Goal: Information Seeking & Learning: Learn about a topic

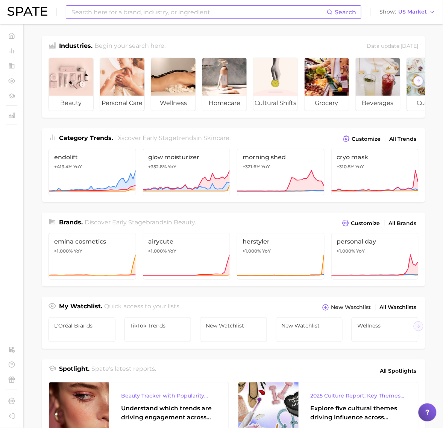
click at [111, 12] on input at bounding box center [199, 12] width 256 height 13
type input "skincare"
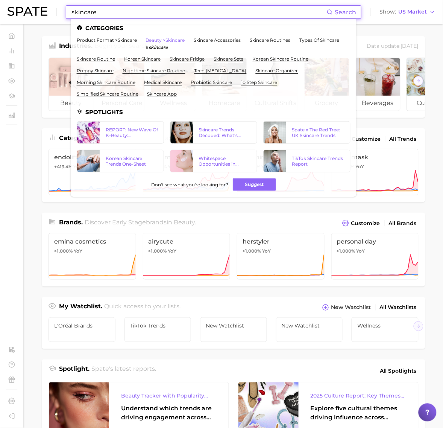
click at [153, 38] on link "beauty > skincare" at bounding box center [165, 40] width 39 height 6
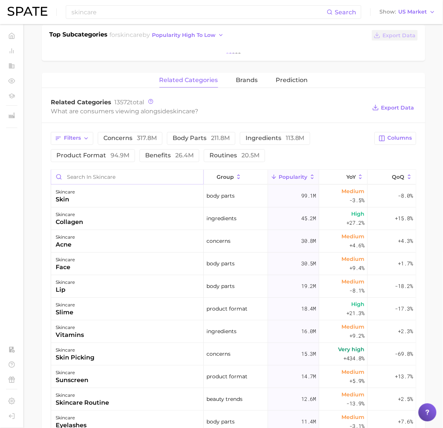
scroll to position [188, 0]
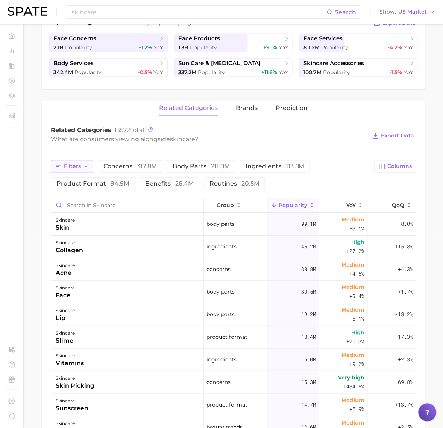
click at [90, 166] on button "Filters" at bounding box center [72, 166] width 43 height 13
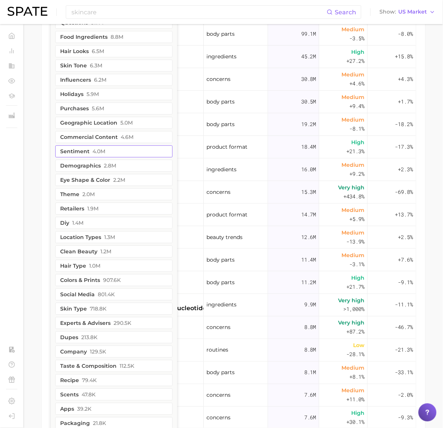
scroll to position [386, 0]
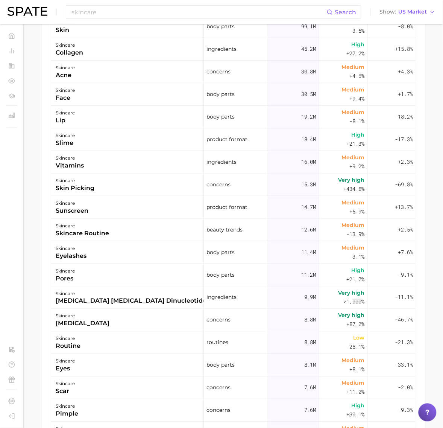
click at [46, 253] on div "Filters concerns 317.8m body parts 211.8m ingredients 113.8m product format 94.…" at bounding box center [234, 194] width 384 height 483
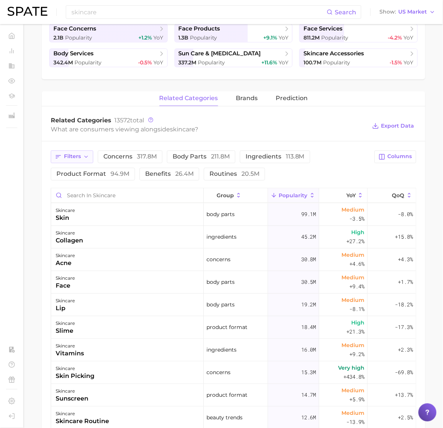
click at [79, 158] on span "Filters" at bounding box center [72, 156] width 17 height 6
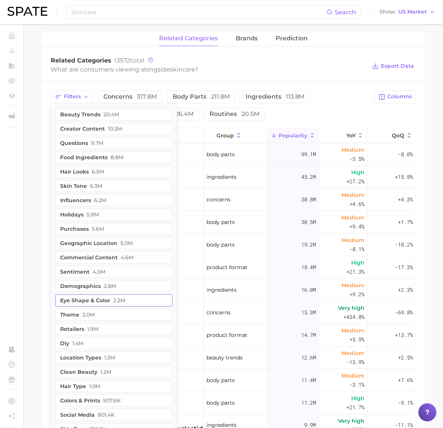
scroll to position [245, 0]
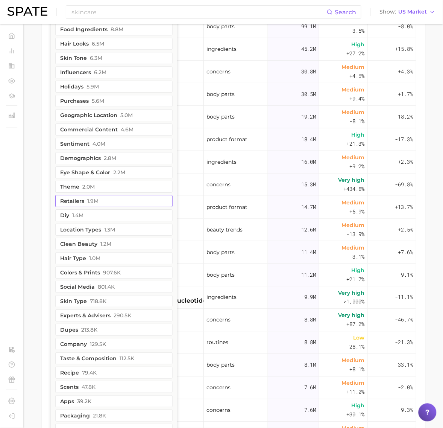
click at [104, 201] on button "retailers 1.9m" at bounding box center [113, 201] width 117 height 12
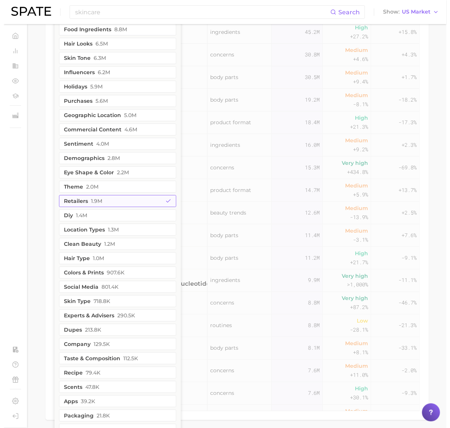
scroll to position [356, 0]
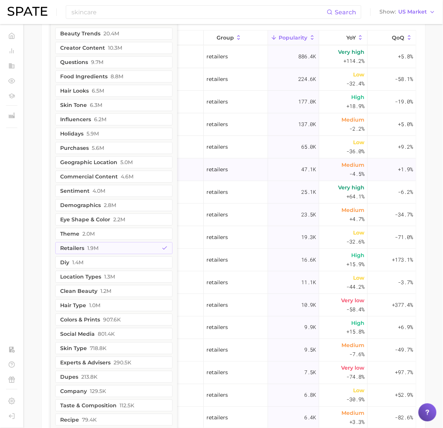
click at [269, 164] on div "47.1k" at bounding box center [293, 169] width 51 height 23
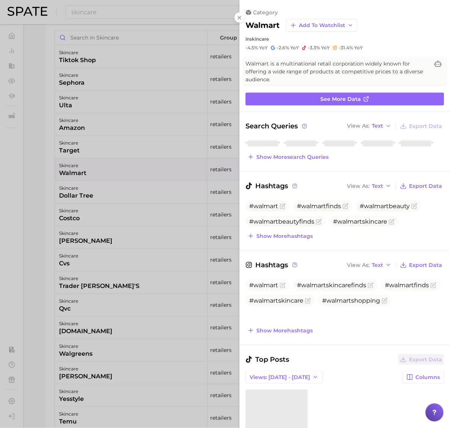
click at [108, 166] on div at bounding box center [225, 214] width 450 height 428
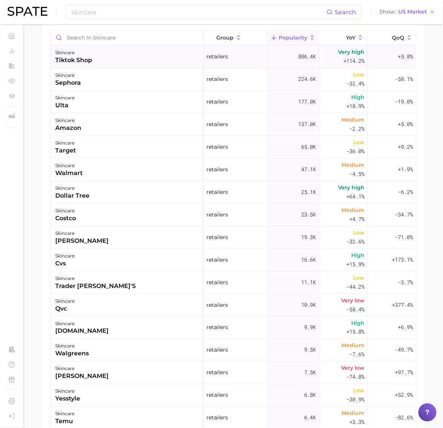
click at [98, 63] on div "skincare tiktok shop" at bounding box center [127, 57] width 153 height 23
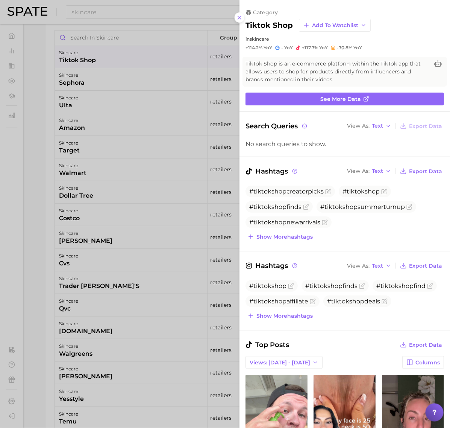
scroll to position [0, 0]
click at [292, 238] on span "Show more hashtags" at bounding box center [285, 237] width 56 height 6
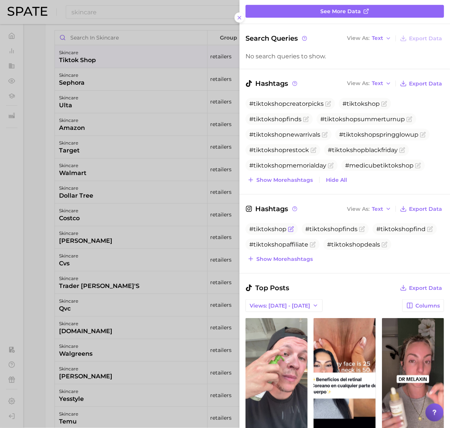
scroll to position [94, 0]
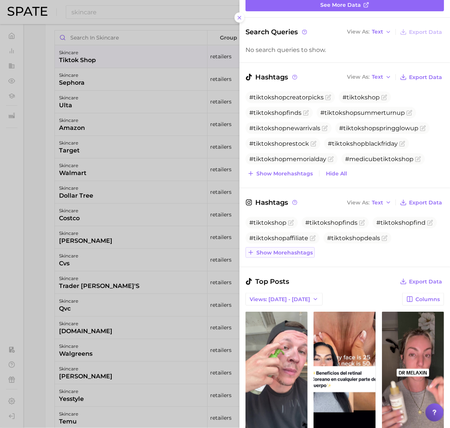
click at [284, 253] on span "Show more hashtags" at bounding box center [285, 252] width 56 height 6
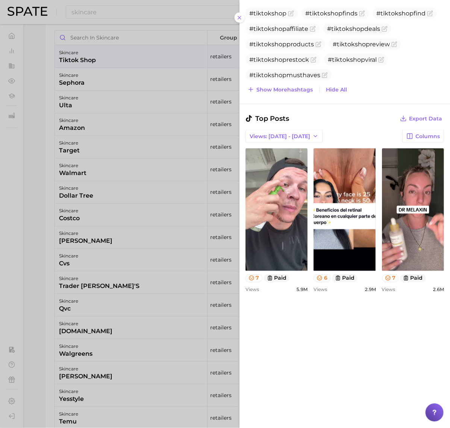
scroll to position [376, 0]
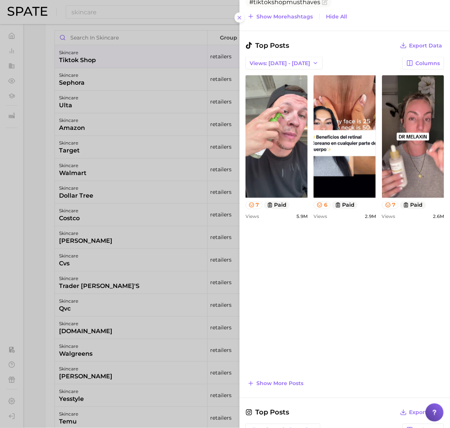
click at [281, 379] on button "Show more posts" at bounding box center [276, 383] width 60 height 11
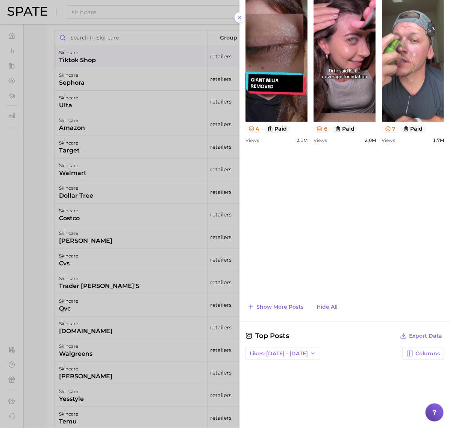
scroll to position [611, 0]
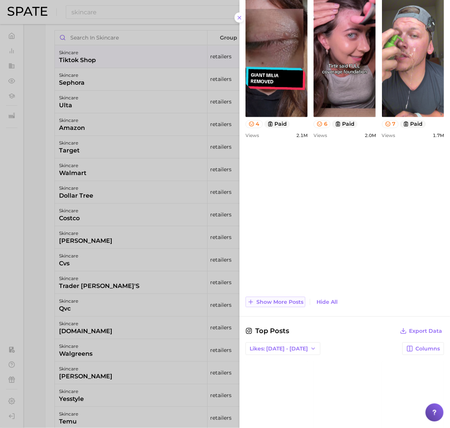
click at [290, 305] on span "Show more posts" at bounding box center [280, 302] width 47 height 6
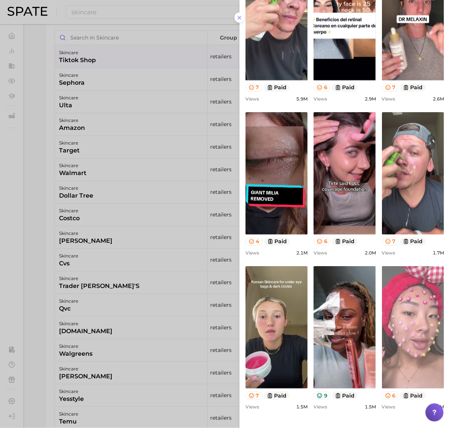
scroll to position [442, 0]
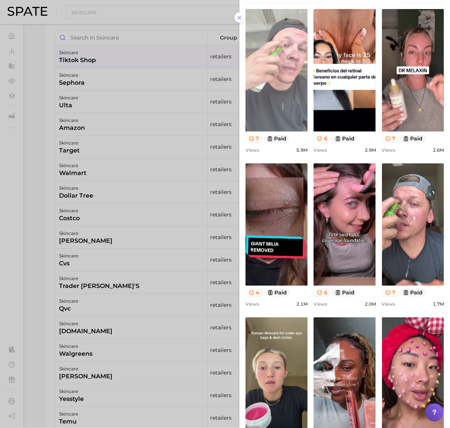
click at [269, 96] on link "view post on TikTok" at bounding box center [277, 70] width 62 height 122
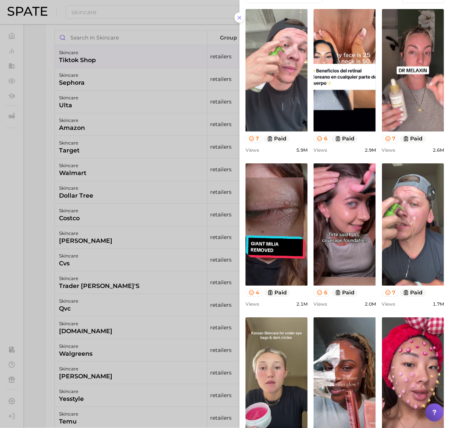
drag, startPoint x: 112, startPoint y: 93, endPoint x: 112, endPoint y: 98, distance: 4.9
click at [112, 93] on div at bounding box center [225, 214] width 450 height 428
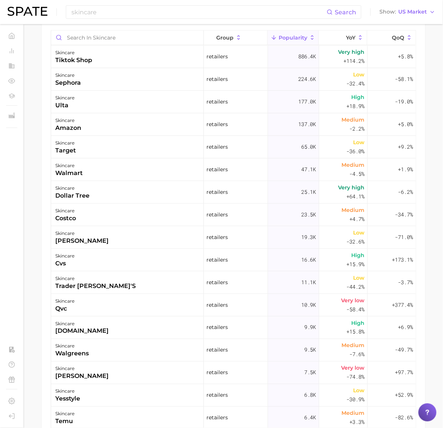
click at [112, 98] on div "skincare ulta" at bounding box center [127, 102] width 153 height 23
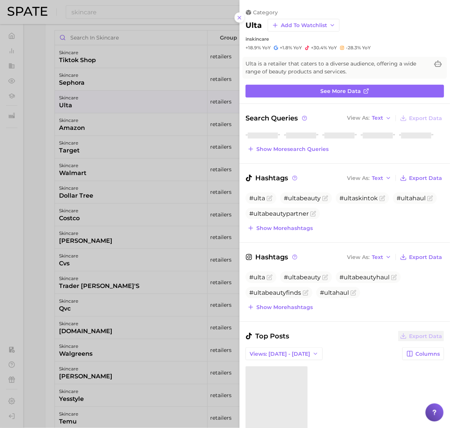
click at [174, 148] on div at bounding box center [225, 214] width 450 height 428
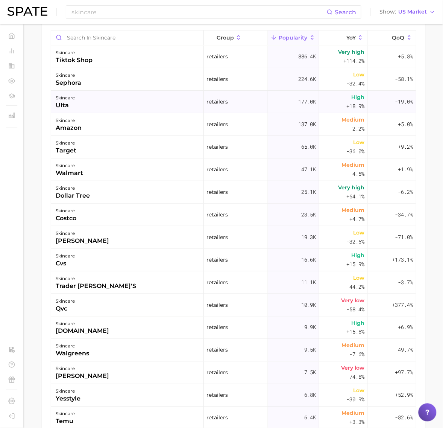
click at [132, 107] on div "skincare ulta" at bounding box center [127, 102] width 153 height 23
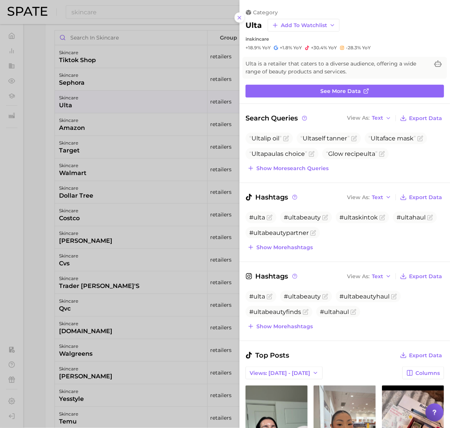
scroll to position [47, 0]
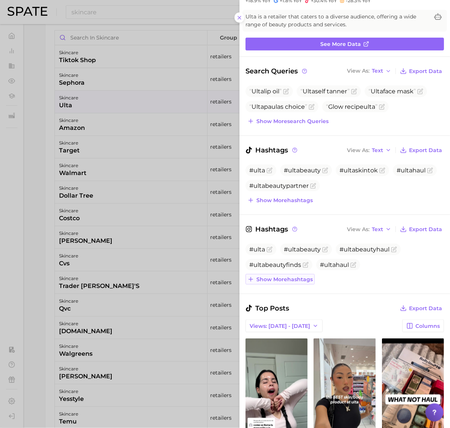
click at [292, 283] on span "Show more hashtags" at bounding box center [285, 279] width 56 height 6
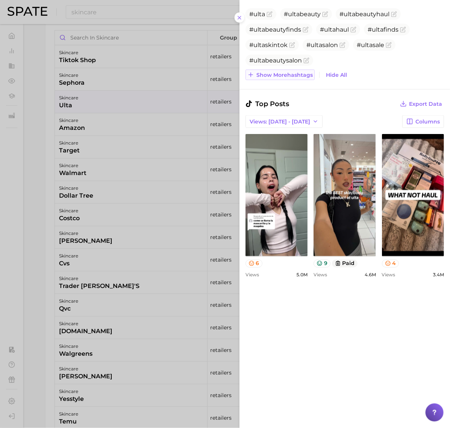
scroll to position [517, 0]
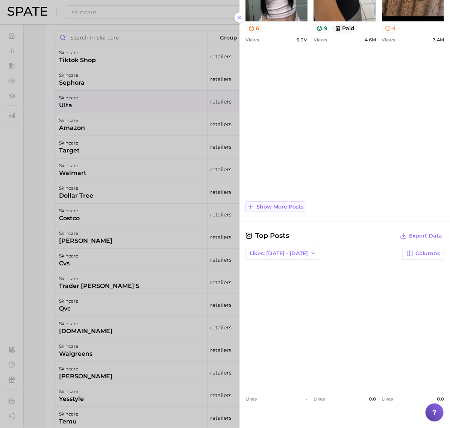
click at [285, 208] on span "Show more posts" at bounding box center [280, 207] width 47 height 6
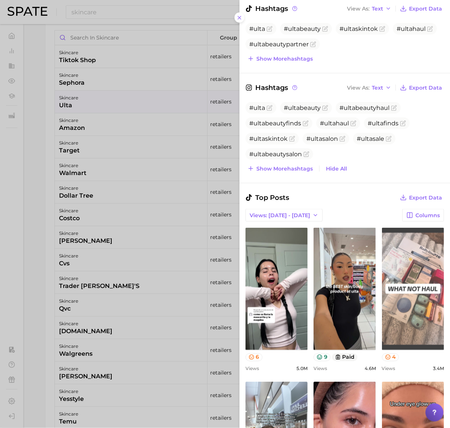
scroll to position [100, 0]
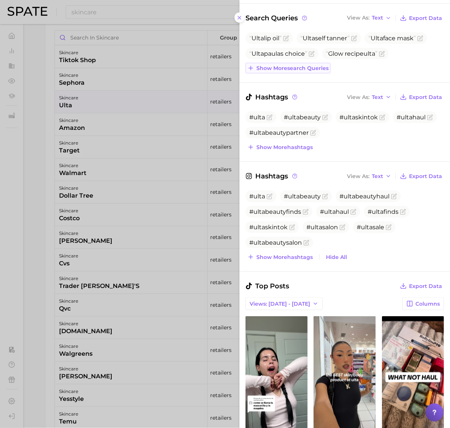
click at [305, 72] on button "Show more search queries" at bounding box center [288, 68] width 85 height 11
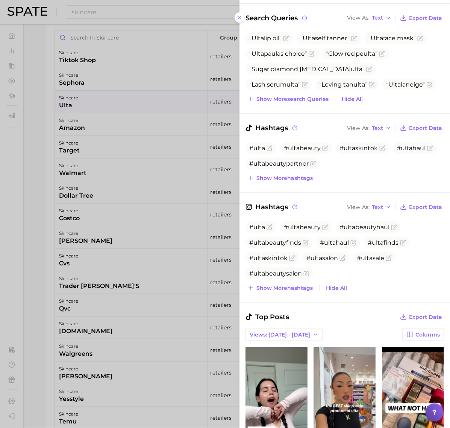
click at [146, 257] on div at bounding box center [225, 214] width 450 height 428
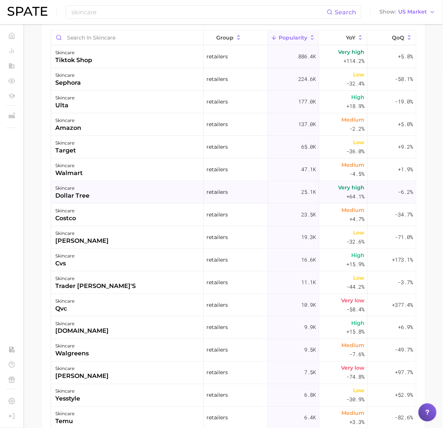
click at [128, 201] on div "skincare dollar tree" at bounding box center [127, 192] width 153 height 23
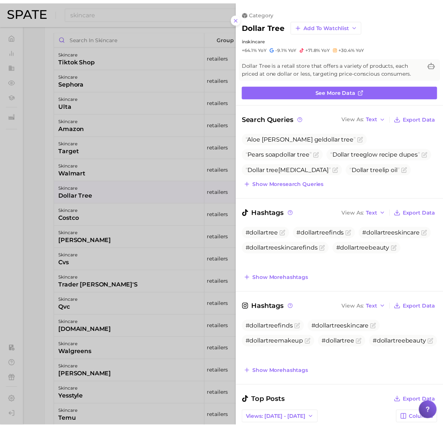
scroll to position [0, 0]
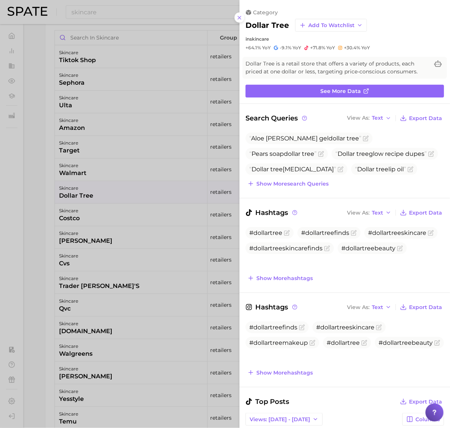
click at [157, 243] on div at bounding box center [225, 214] width 450 height 428
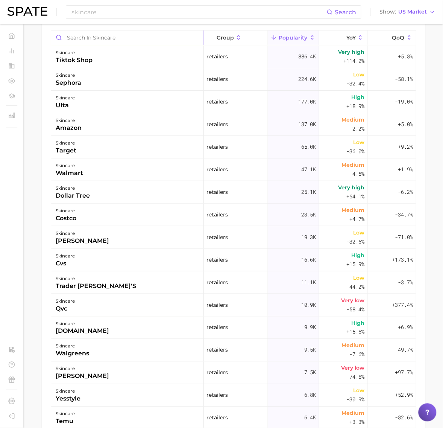
click at [99, 38] on input "Search in skincare" at bounding box center [127, 37] width 152 height 14
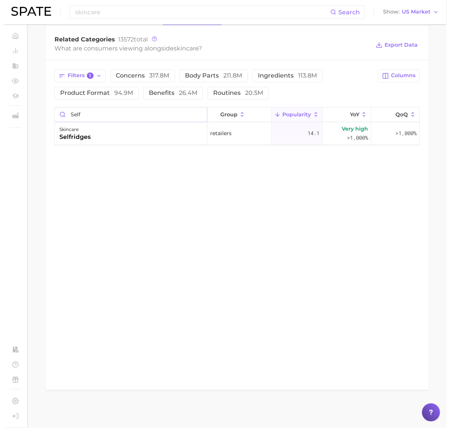
scroll to position [279, 0]
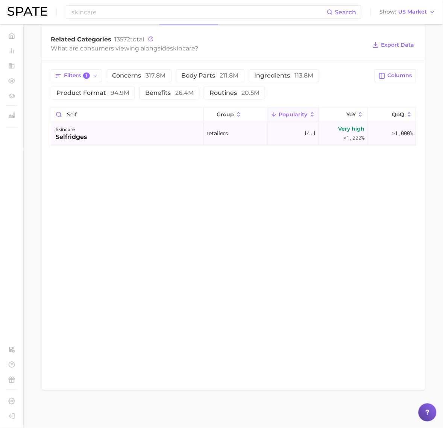
click at [111, 138] on div "skincare selfridges" at bounding box center [127, 134] width 153 height 23
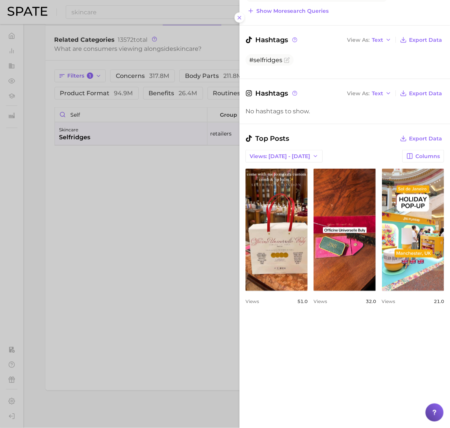
scroll to position [376, 0]
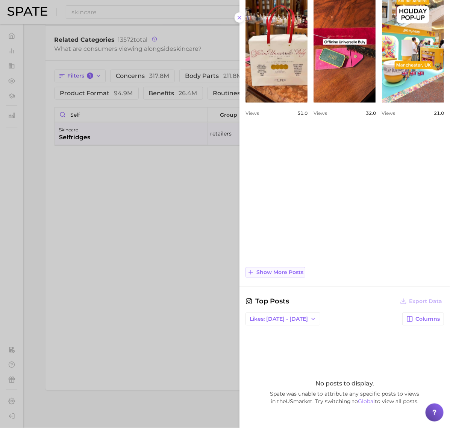
click at [294, 272] on span "Show more posts" at bounding box center [280, 272] width 47 height 6
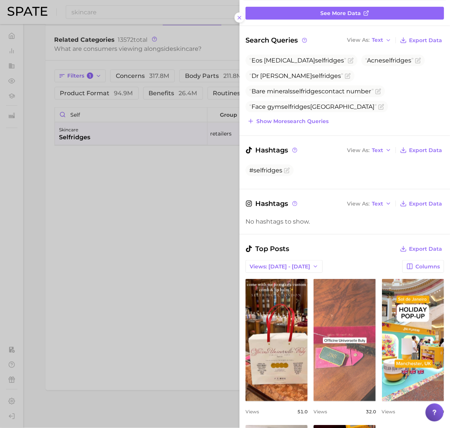
scroll to position [47, 0]
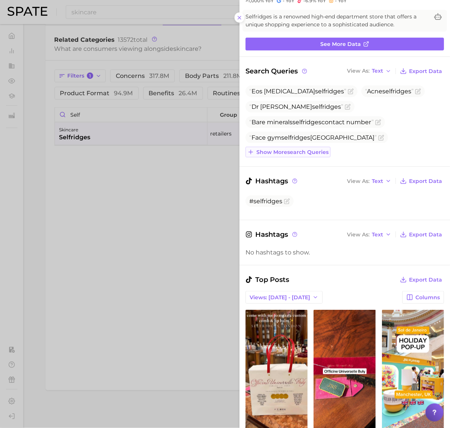
click at [258, 150] on span "Show more search queries" at bounding box center [293, 152] width 72 height 6
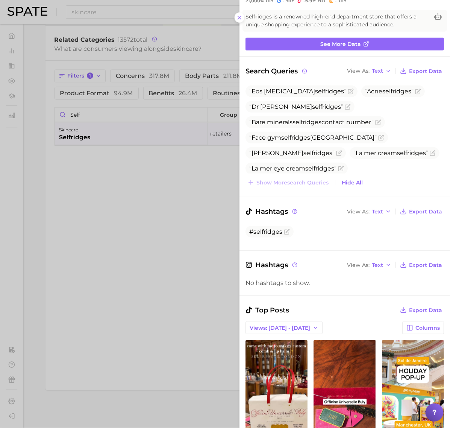
click at [90, 217] on div at bounding box center [225, 214] width 450 height 428
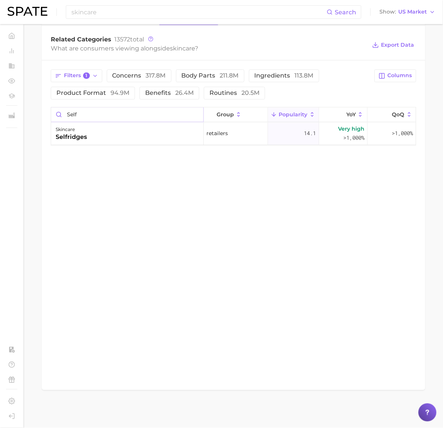
click at [95, 117] on input "self" at bounding box center [127, 115] width 152 height 14
type input "daiso"
click at [94, 137] on div "skincare daiso" at bounding box center [127, 134] width 153 height 23
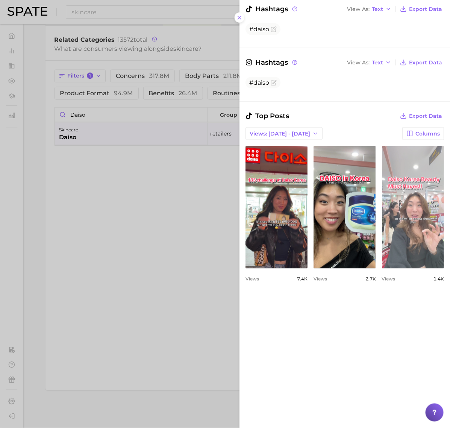
scroll to position [329, 0]
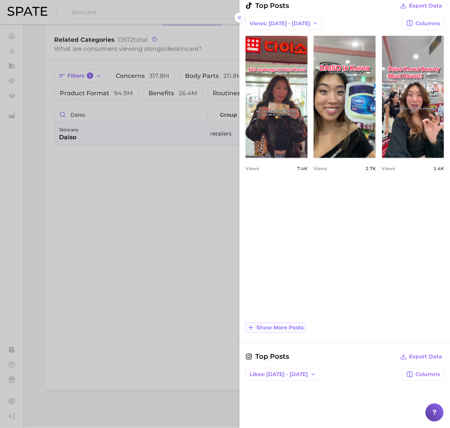
click at [285, 328] on span "Show more posts" at bounding box center [280, 328] width 47 height 6
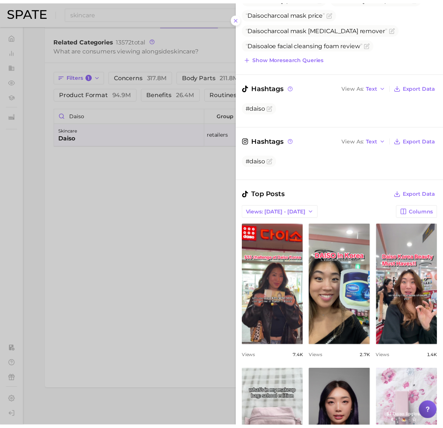
scroll to position [47, 0]
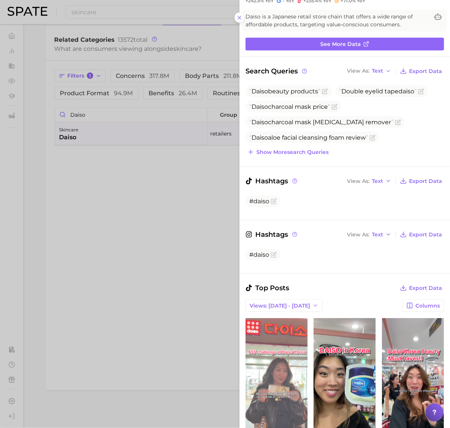
click at [307, 339] on link "view post on TikTok" at bounding box center [277, 379] width 62 height 122
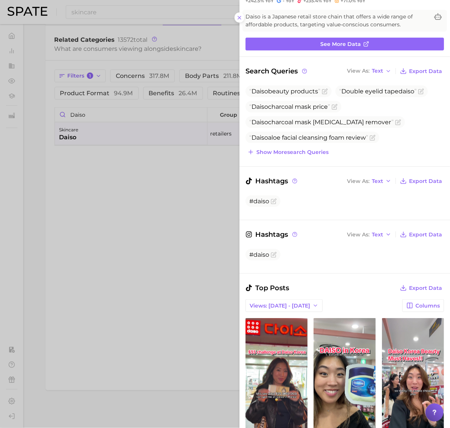
click at [137, 285] on div at bounding box center [225, 214] width 450 height 428
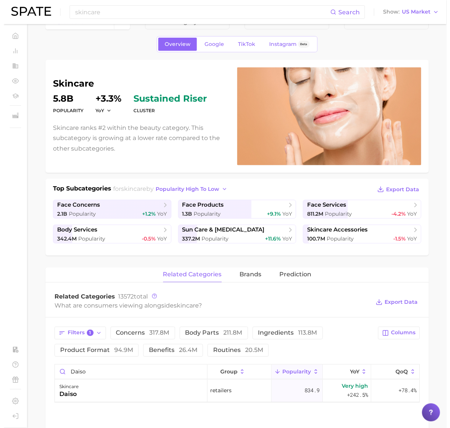
scroll to position [0, 0]
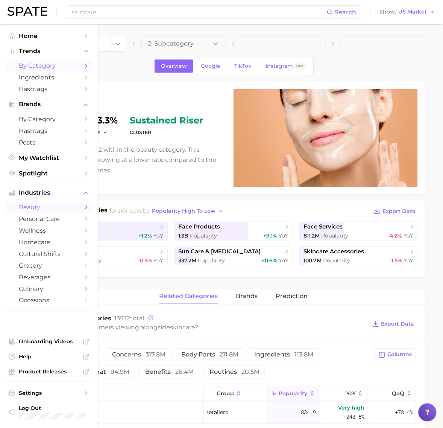
click at [39, 62] on span "by Category" at bounding box center [49, 65] width 60 height 7
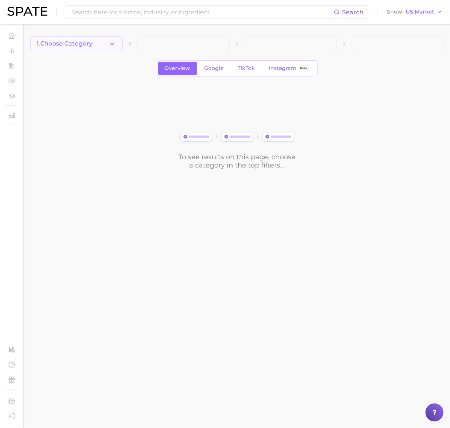
click at [115, 46] on icon "button" at bounding box center [112, 44] width 8 height 8
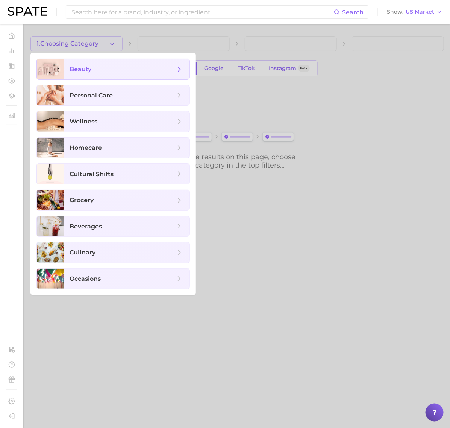
click at [114, 67] on span "beauty" at bounding box center [122, 69] width 105 height 8
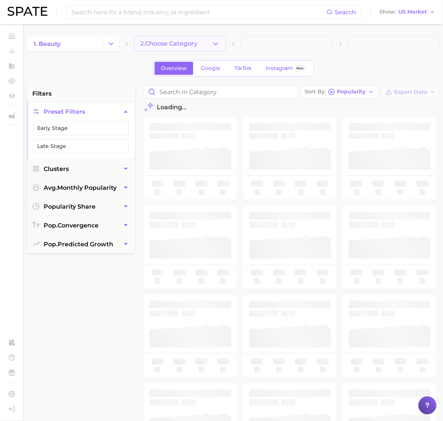
click at [182, 43] on span "2. Choose Category" at bounding box center [169, 43] width 57 height 7
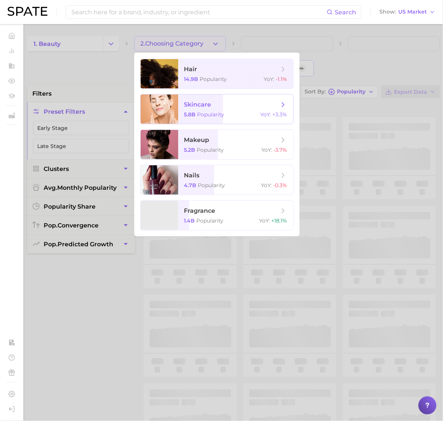
click at [230, 111] on div "5.8b Popularity YoY : +3.3%" at bounding box center [235, 114] width 103 height 7
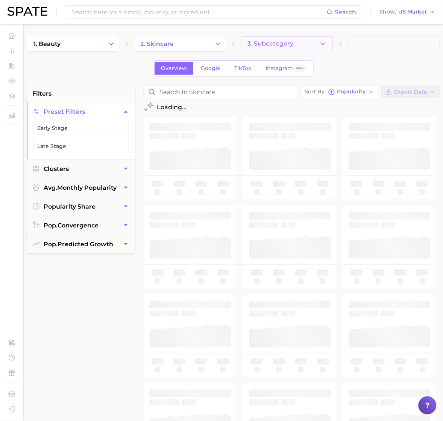
click at [284, 41] on span "3. Subcategory" at bounding box center [271, 43] width 46 height 7
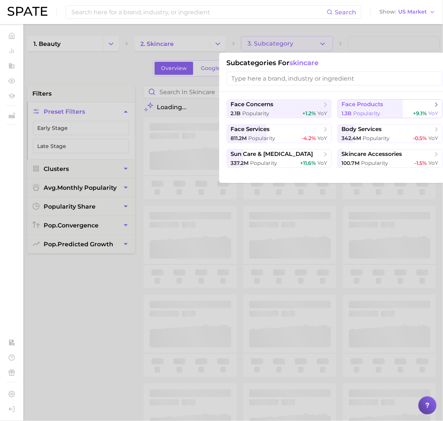
click at [358, 106] on span "face products" at bounding box center [363, 104] width 42 height 7
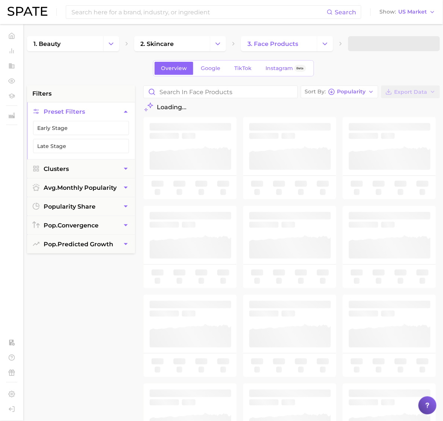
click at [374, 46] on span at bounding box center [394, 43] width 92 height 15
click at [381, 43] on span "4. Subcategory" at bounding box center [378, 43] width 47 height 7
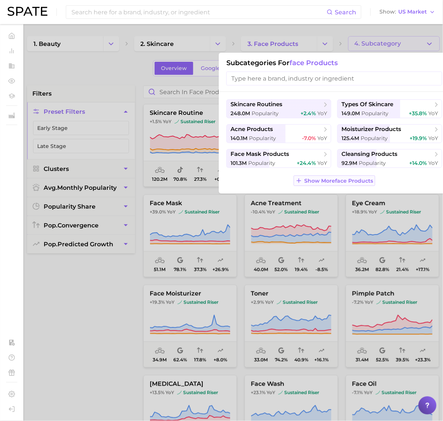
click at [330, 183] on span "Show More face products" at bounding box center [339, 181] width 69 height 6
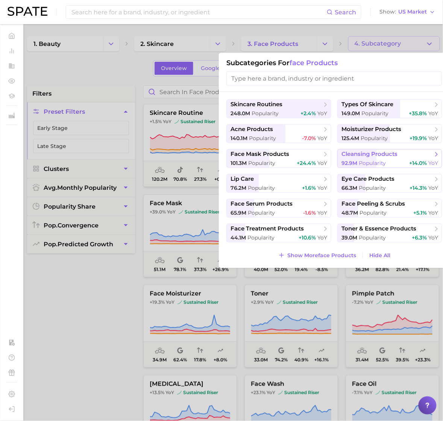
click at [366, 160] on span "Popularity" at bounding box center [372, 163] width 27 height 7
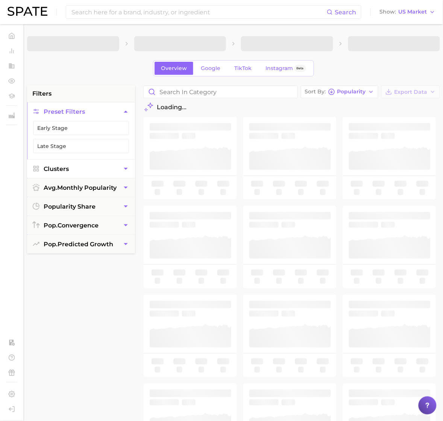
click at [90, 171] on button "Clusters" at bounding box center [81, 169] width 108 height 18
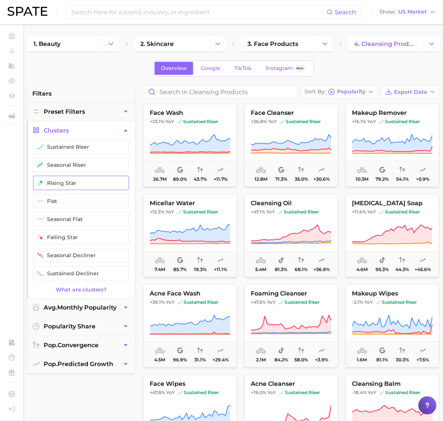
click at [74, 183] on button "rising star" at bounding box center [81, 183] width 96 height 14
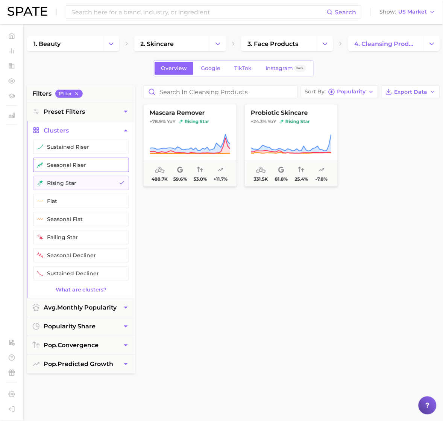
click at [78, 164] on button "seasonal riser" at bounding box center [81, 165] width 96 height 14
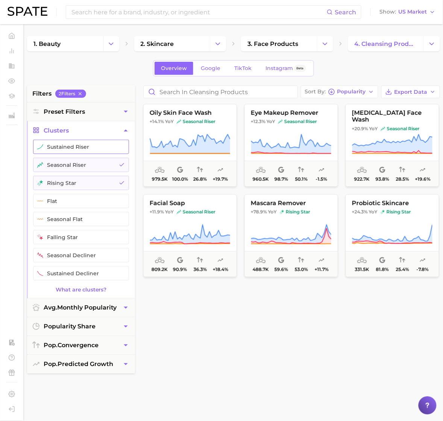
click at [76, 146] on button "sustained riser" at bounding box center [81, 147] width 96 height 14
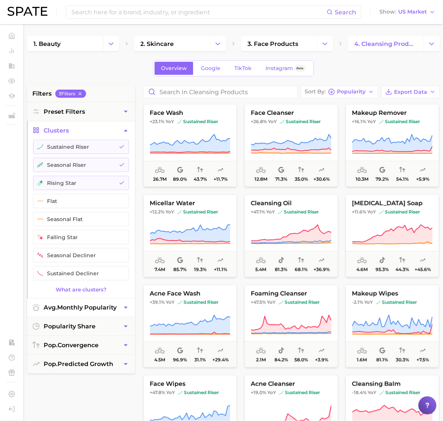
click at [89, 302] on button "avg. monthly popularity" at bounding box center [81, 307] width 108 height 18
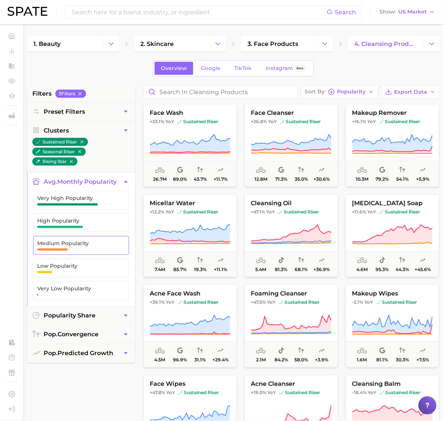
click at [80, 245] on span "Medium Popularity" at bounding box center [75, 243] width 76 height 6
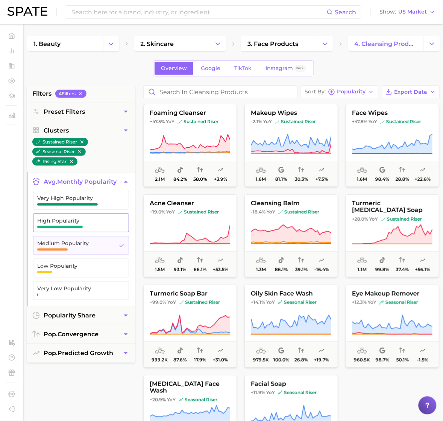
click at [82, 223] on span "High Popularity" at bounding box center [75, 220] width 76 height 6
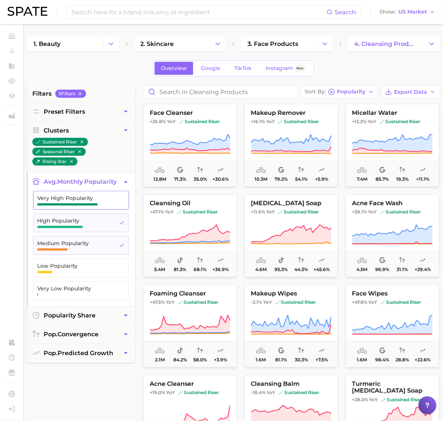
click at [83, 200] on span "Very High Popularity" at bounding box center [75, 198] width 76 height 6
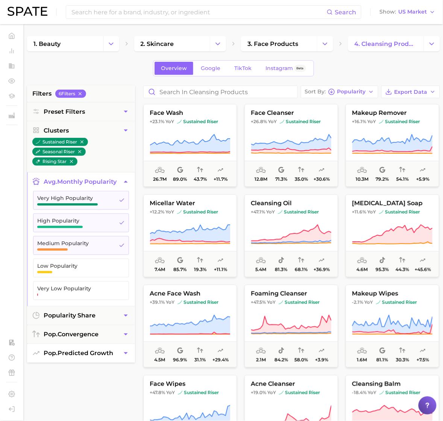
click at [83, 350] on button "pop. predicted growth" at bounding box center [81, 353] width 108 height 18
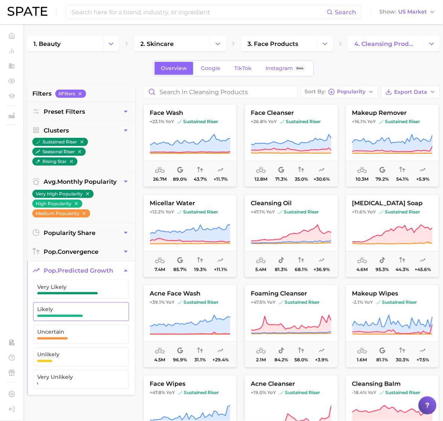
click at [77, 312] on span "Likely" at bounding box center [75, 309] width 76 height 6
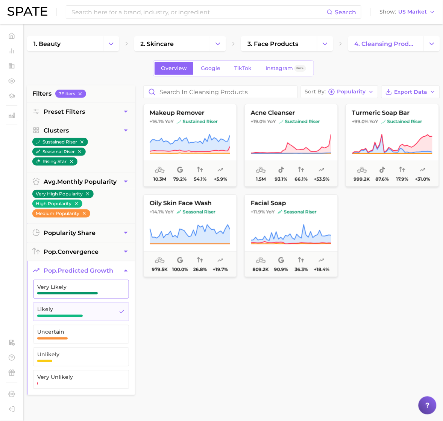
click at [77, 293] on span "button" at bounding box center [67, 293] width 61 height 2
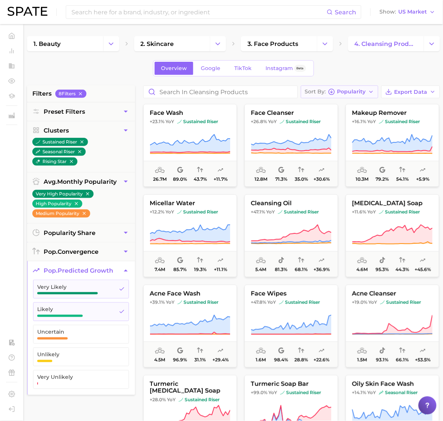
click at [371, 87] on button "Sort By Popularity" at bounding box center [339, 91] width 77 height 13
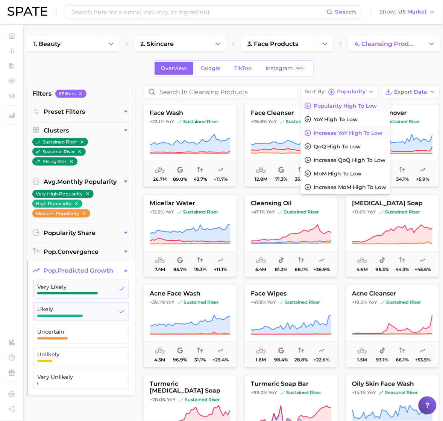
click at [346, 130] on span "Increase YoY high to low" at bounding box center [348, 133] width 69 height 6
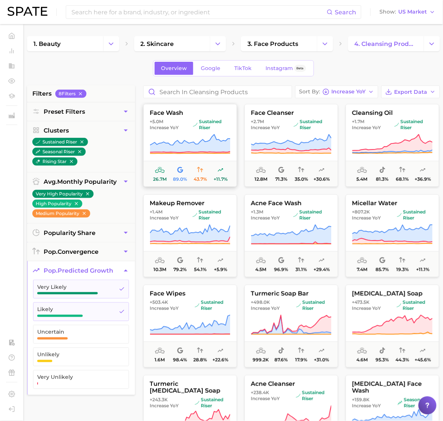
click at [183, 138] on icon at bounding box center [190, 144] width 81 height 21
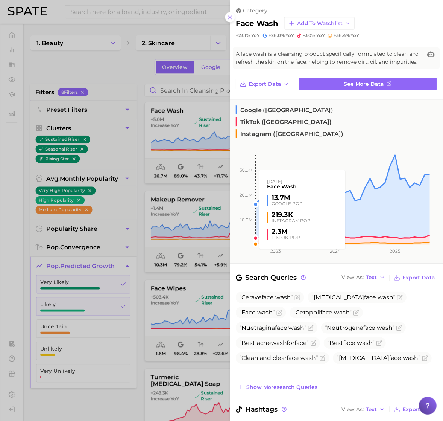
scroll to position [119, 0]
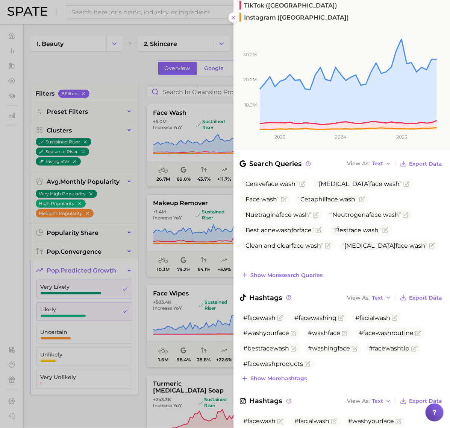
click at [193, 197] on div at bounding box center [225, 214] width 450 height 428
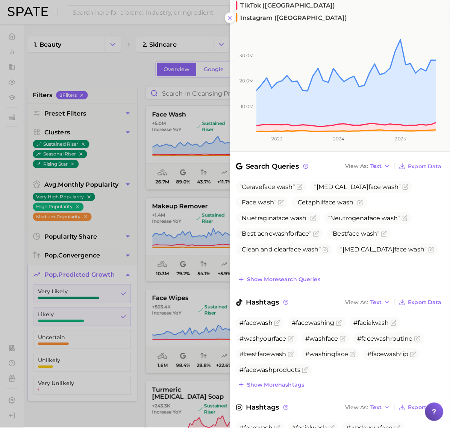
scroll to position [0, 0]
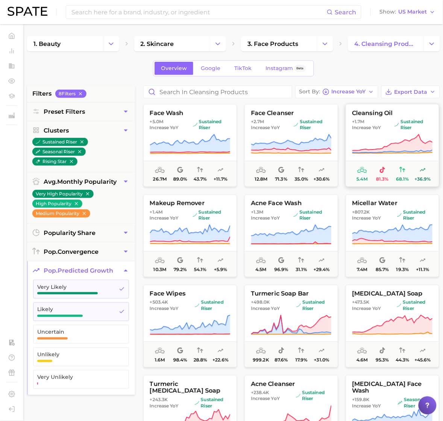
click at [368, 136] on icon at bounding box center [392, 144] width 81 height 21
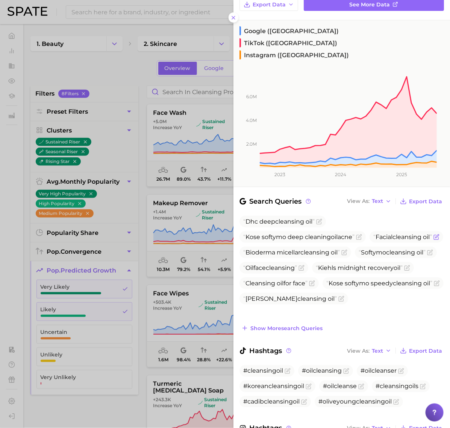
scroll to position [93, 0]
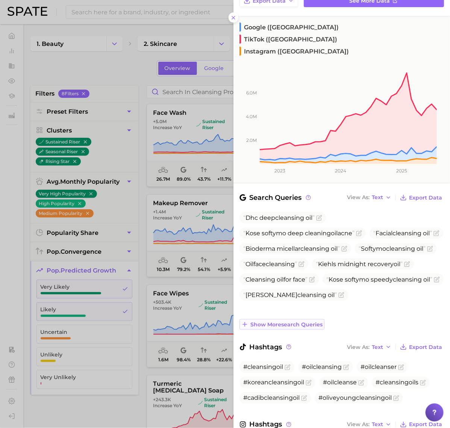
click at [305, 321] on span "Show more search queries" at bounding box center [287, 324] width 72 height 6
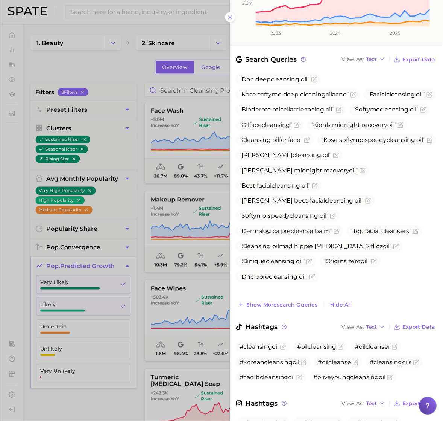
scroll to position [234, 0]
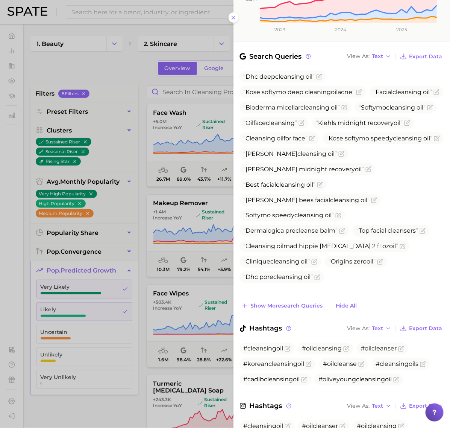
click at [208, 249] on div at bounding box center [225, 214] width 450 height 428
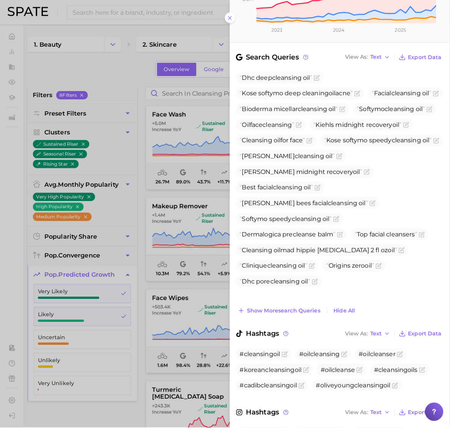
scroll to position [0, 0]
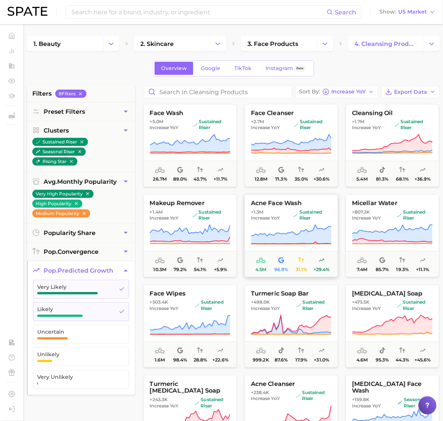
click at [289, 221] on span "+1.3m Increase YoY" at bounding box center [271, 215] width 40 height 12
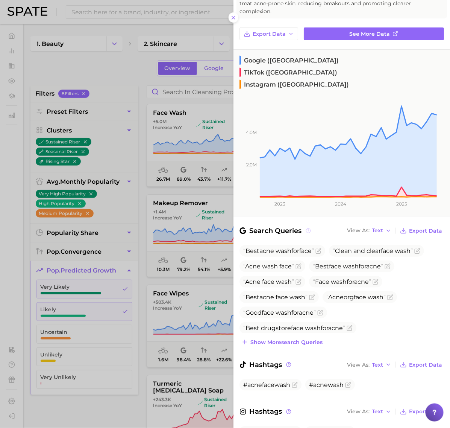
scroll to position [74, 0]
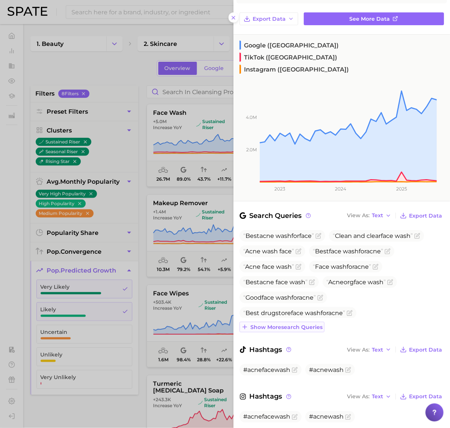
click at [296, 322] on button "Show more search queries" at bounding box center [282, 327] width 85 height 11
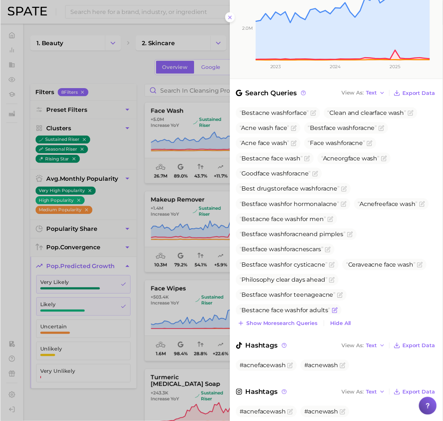
scroll to position [198, 0]
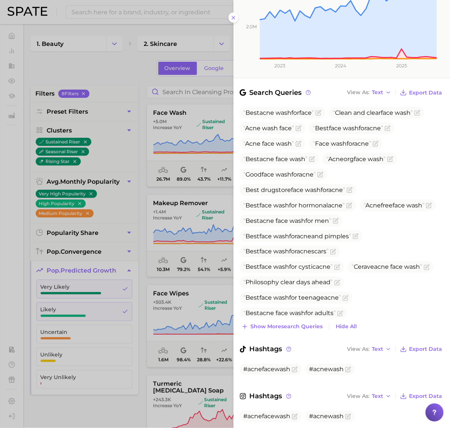
click at [200, 215] on div at bounding box center [225, 214] width 450 height 428
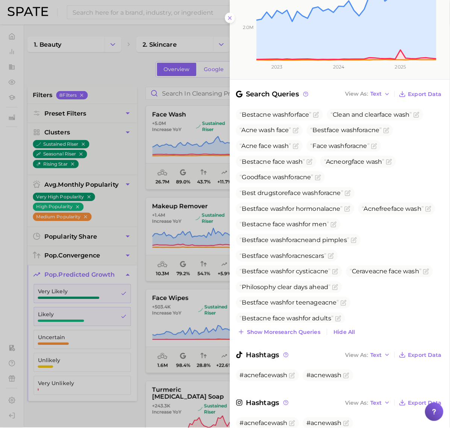
scroll to position [0, 0]
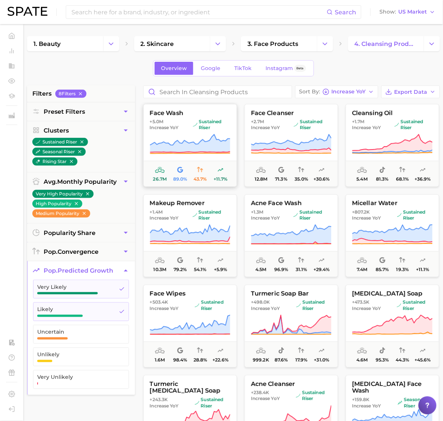
click at [211, 150] on icon at bounding box center [190, 143] width 80 height 18
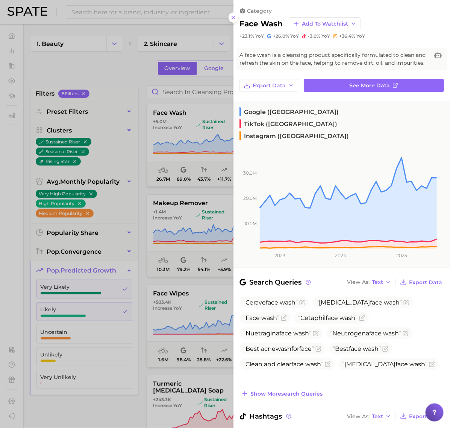
drag, startPoint x: 125, startPoint y: 281, endPoint x: 151, endPoint y: 247, distance: 43.5
click at [125, 281] on div at bounding box center [225, 214] width 450 height 428
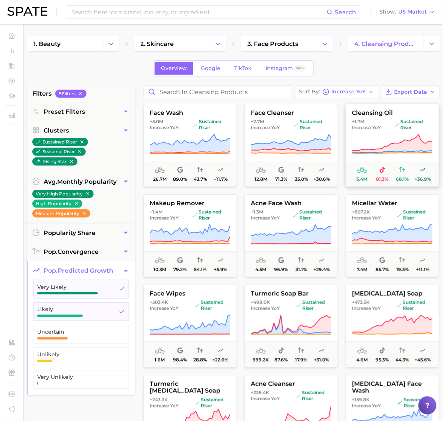
click at [374, 140] on icon at bounding box center [392, 144] width 81 height 21
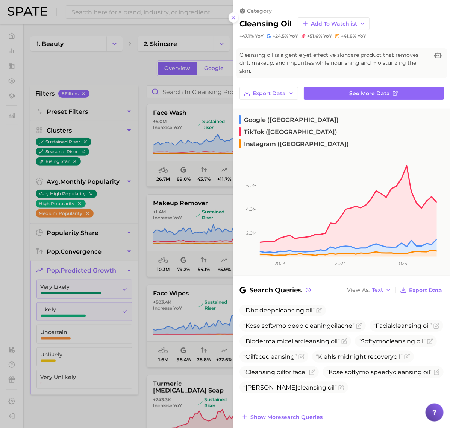
click at [213, 151] on div at bounding box center [225, 214] width 450 height 428
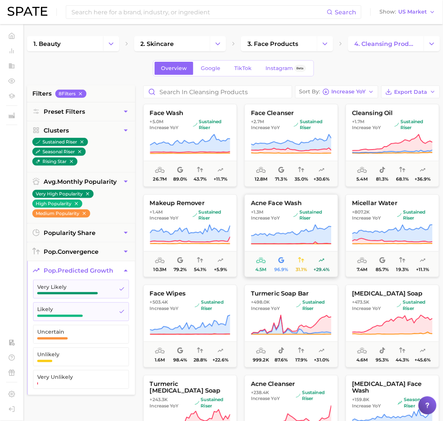
click at [310, 216] on span "sustained riser" at bounding box center [312, 215] width 38 height 12
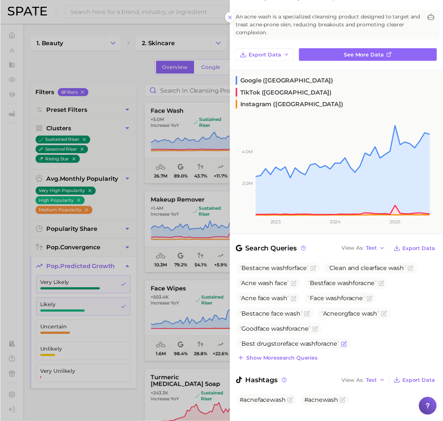
scroll to position [74, 0]
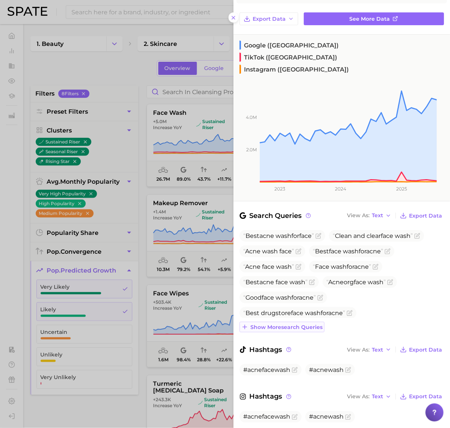
click at [305, 324] on span "Show more search queries" at bounding box center [287, 327] width 72 height 6
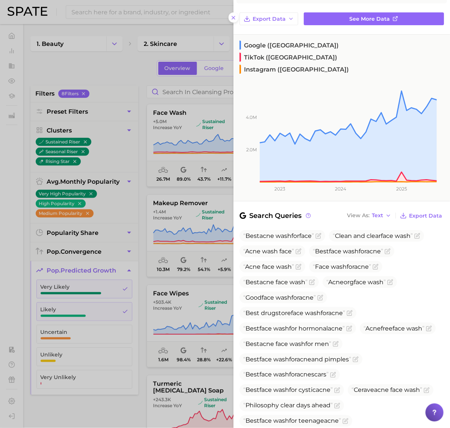
click at [208, 276] on div at bounding box center [225, 214] width 450 height 428
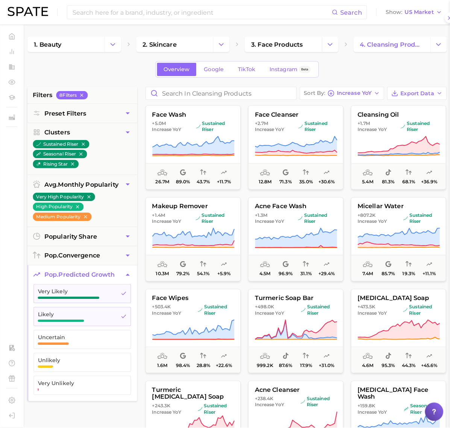
scroll to position [0, 0]
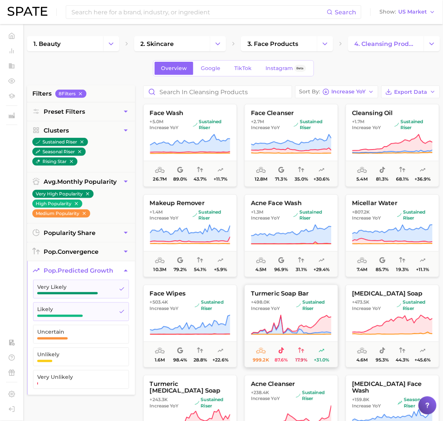
click at [289, 304] on span "+498.0k Increase YoY" at bounding box center [272, 305] width 43 height 12
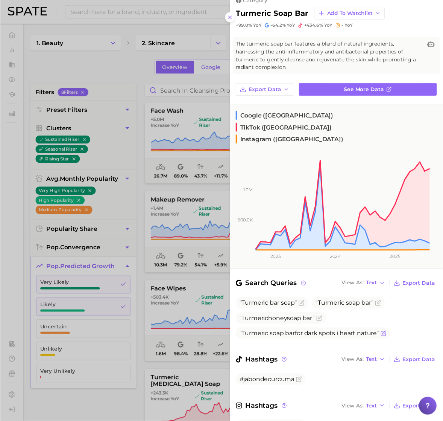
scroll to position [17, 0]
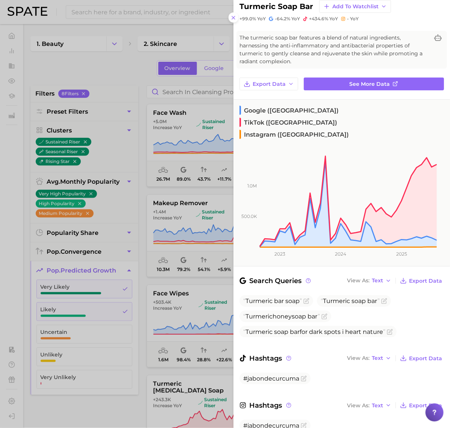
click at [128, 237] on div at bounding box center [225, 214] width 450 height 428
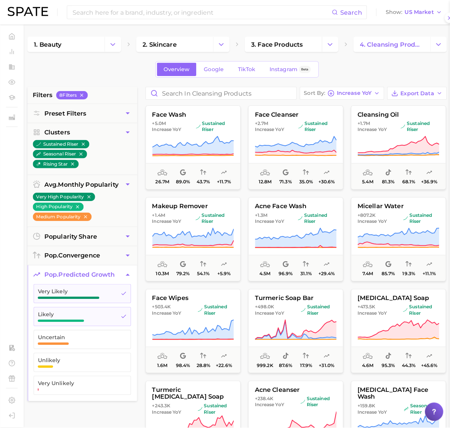
scroll to position [0, 0]
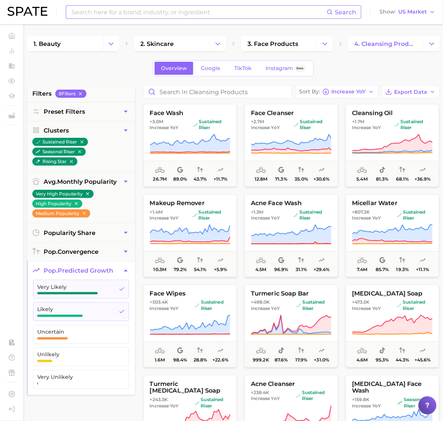
click at [177, 8] on input at bounding box center [199, 12] width 256 height 13
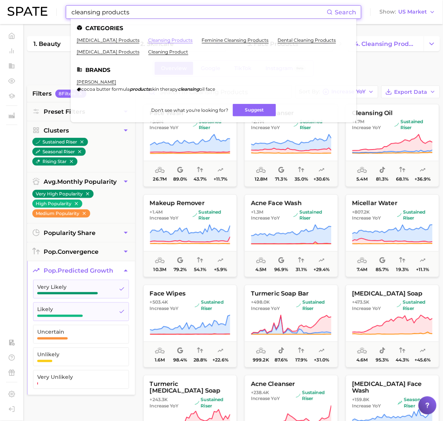
type input "cleansing products"
click at [39, 57] on div "1. beauty 2. skincare 3. face products 4. cleansing products Overview Google Ti…" at bounding box center [233, 296] width 413 height 521
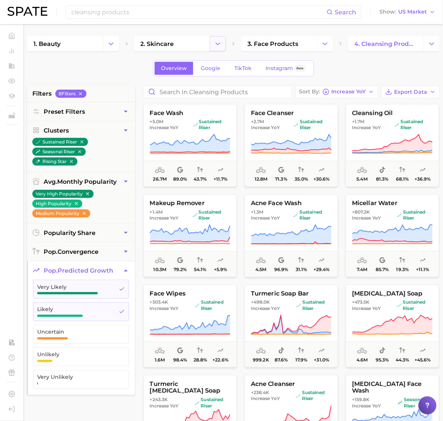
click at [215, 46] on icon "Change Category" at bounding box center [218, 44] width 8 height 8
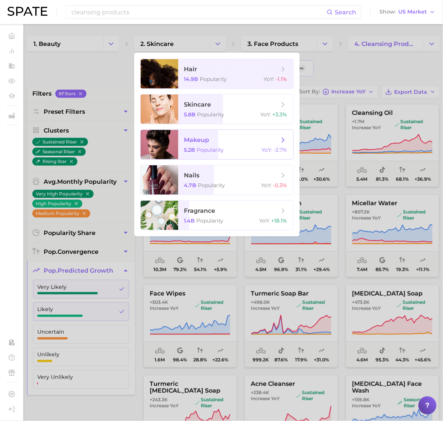
click at [232, 137] on span "makeup" at bounding box center [231, 140] width 95 height 8
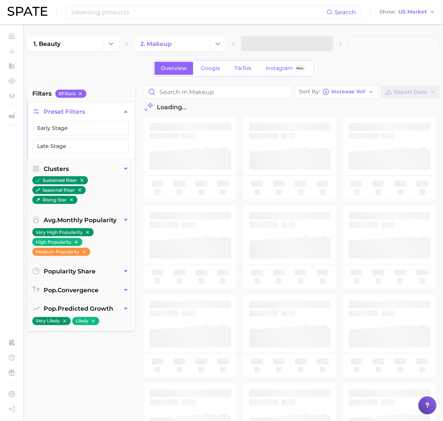
click at [299, 42] on span at bounding box center [287, 43] width 92 height 15
click at [307, 41] on button "3. Subcategory" at bounding box center [287, 43] width 92 height 15
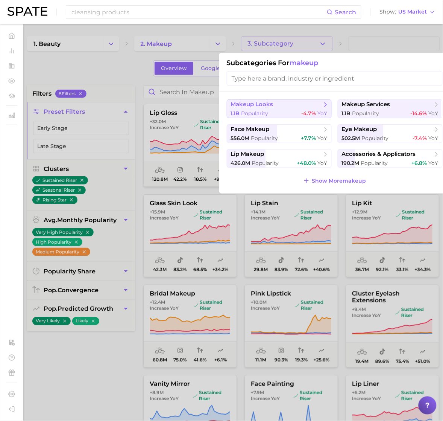
click at [300, 105] on span "makeup looks" at bounding box center [276, 105] width 91 height 8
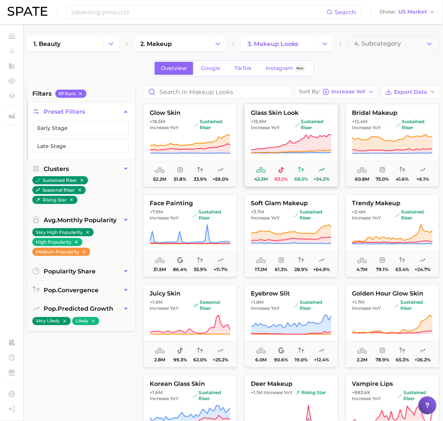
click at [289, 132] on button "glass skin look +15.9m Increase YoY sustained riser 42.3m 83.2% 68.5% +34.2%" at bounding box center [292, 145] width 94 height 83
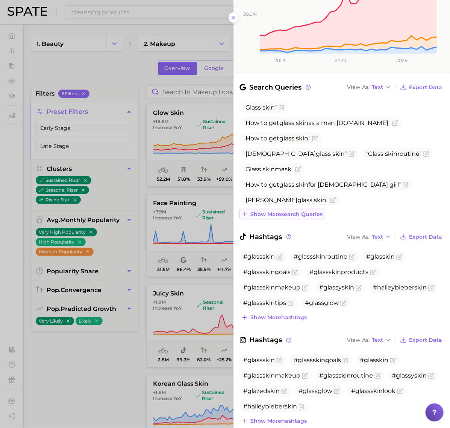
scroll to position [196, 0]
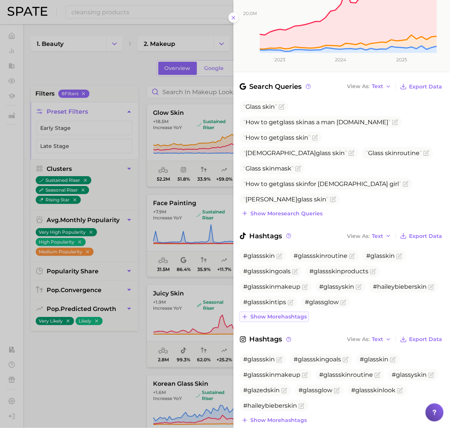
click at [279, 314] on span "Show more hashtags" at bounding box center [279, 317] width 56 height 6
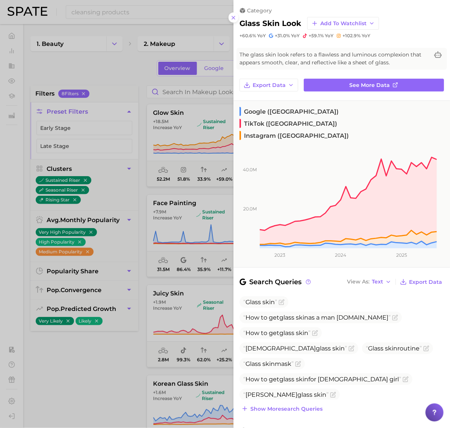
scroll to position [0, 0]
drag, startPoint x: 381, startPoint y: 87, endPoint x: 341, endPoint y: 95, distance: 40.2
click at [341, 94] on div "category glass skin look Add to Watchlist +60.6% YoY +31.0% YoY +59.1% YoY +102…" at bounding box center [342, 346] width 217 height 693
drag, startPoint x: 155, startPoint y: 164, endPoint x: 164, endPoint y: 162, distance: 8.5
click at [158, 164] on div at bounding box center [225, 214] width 450 height 428
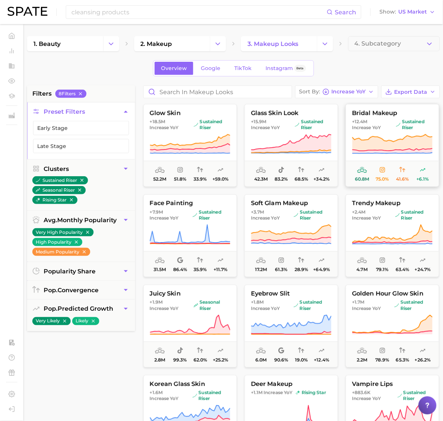
click at [384, 132] on button "bridal makeup +12.4m Increase YoY sustained riser 60.8m 75.0% 41.6% +6.1%" at bounding box center [393, 145] width 94 height 83
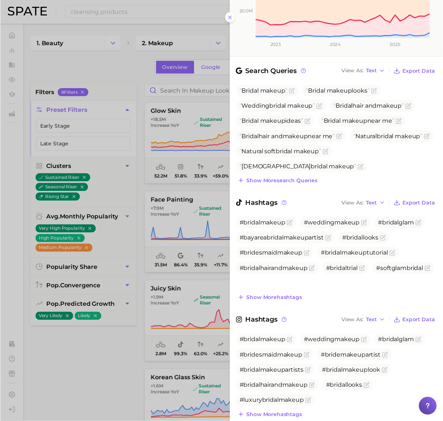
scroll to position [219, 0]
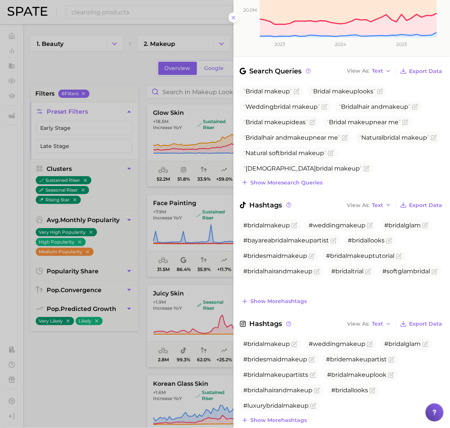
click at [202, 287] on div at bounding box center [225, 214] width 450 height 428
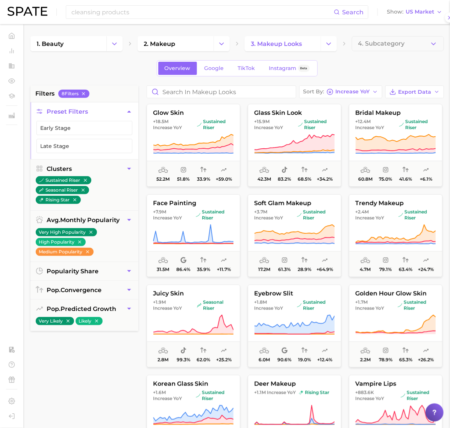
scroll to position [0, 0]
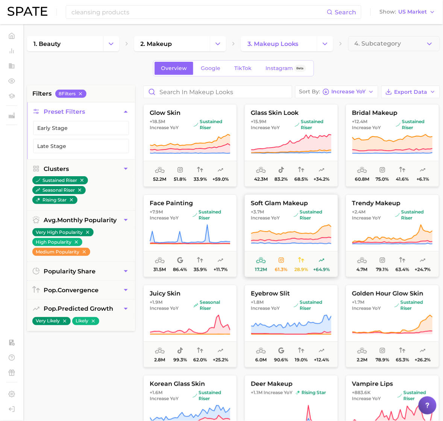
click at [289, 225] on icon at bounding box center [291, 234] width 81 height 21
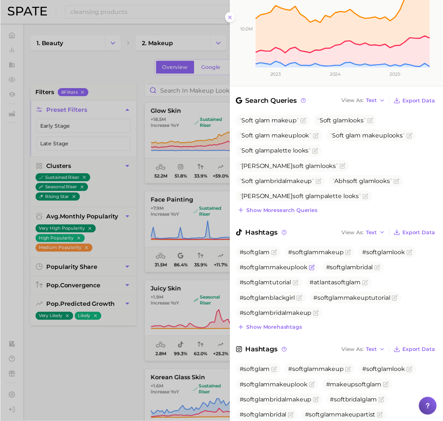
scroll to position [219, 0]
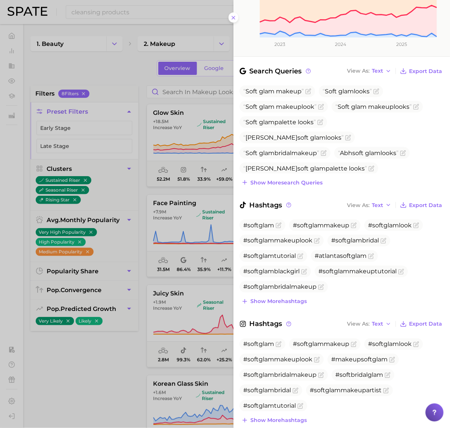
click at [170, 271] on div at bounding box center [225, 214] width 450 height 428
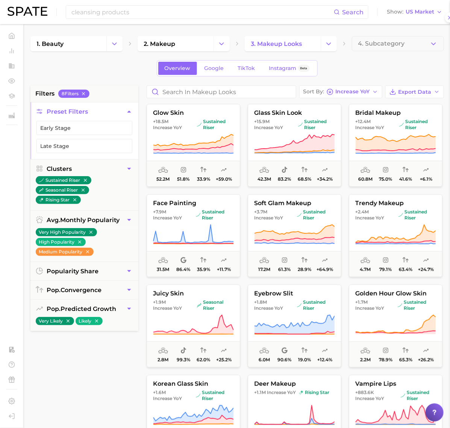
scroll to position [0, 0]
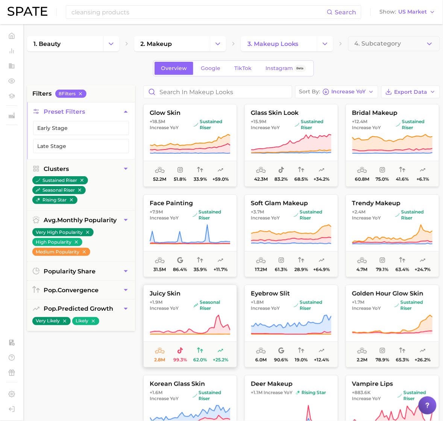
click at [205, 319] on icon at bounding box center [190, 324] width 81 height 21
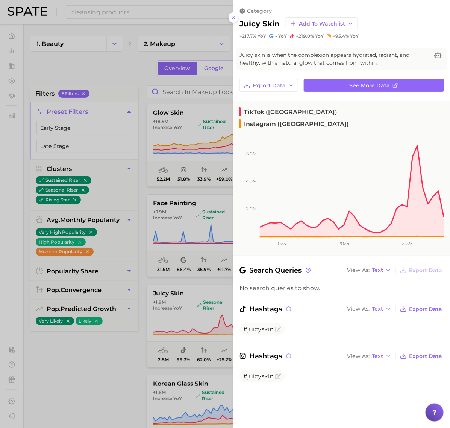
click at [211, 229] on div at bounding box center [225, 214] width 450 height 428
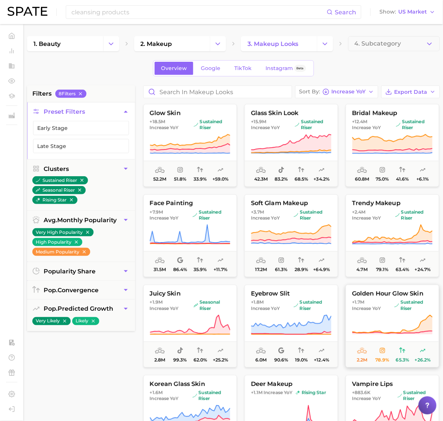
click at [378, 305] on span "+1.7m Increase YoY" at bounding box center [372, 305] width 40 height 12
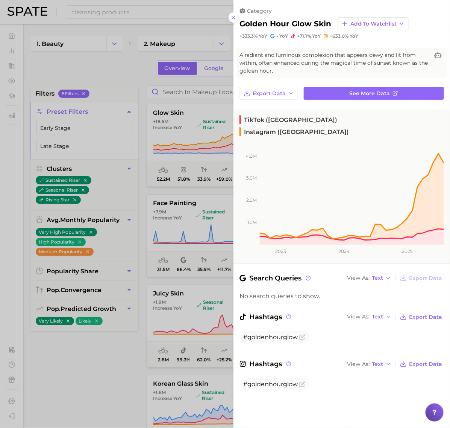
click at [196, 189] on div at bounding box center [225, 214] width 450 height 428
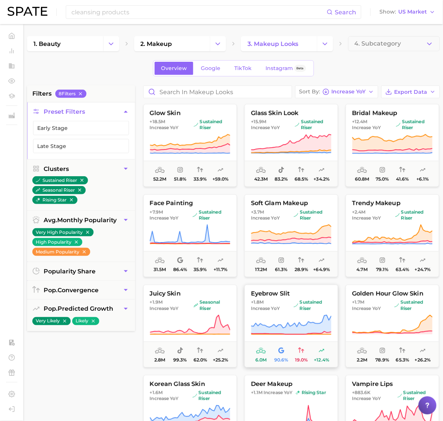
click at [287, 311] on span "+1.8m Increase YoY" at bounding box center [271, 305] width 40 height 12
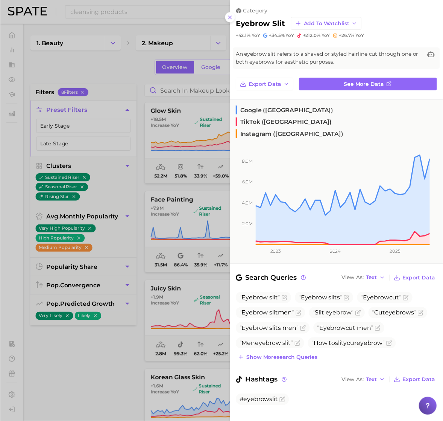
scroll to position [36, 0]
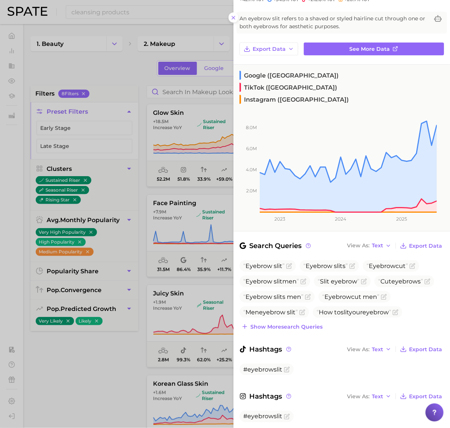
click at [212, 316] on div at bounding box center [225, 214] width 450 height 428
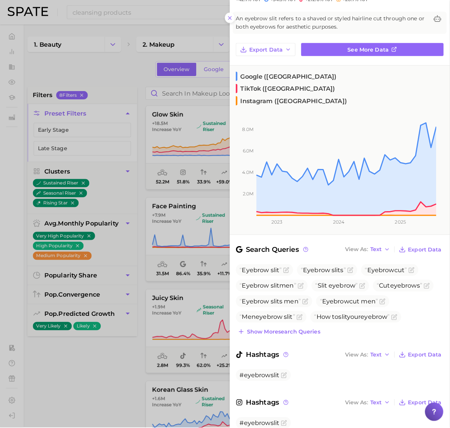
scroll to position [0, 0]
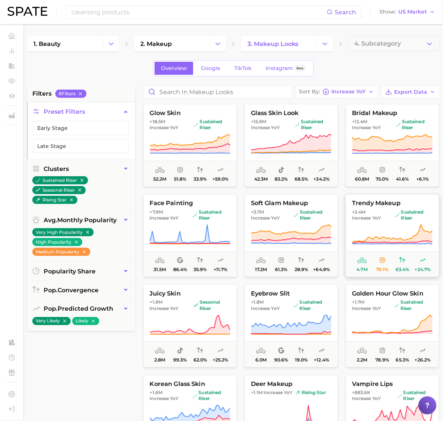
click at [375, 223] on button "trendy makeup +2.4m Increase YoY sustained riser 4.7m 79.1% 63.4% +24.7%" at bounding box center [393, 235] width 94 height 83
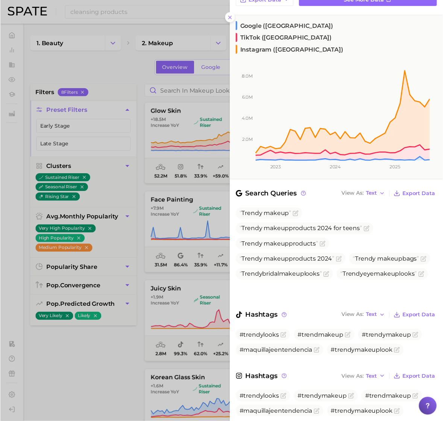
scroll to position [87, 0]
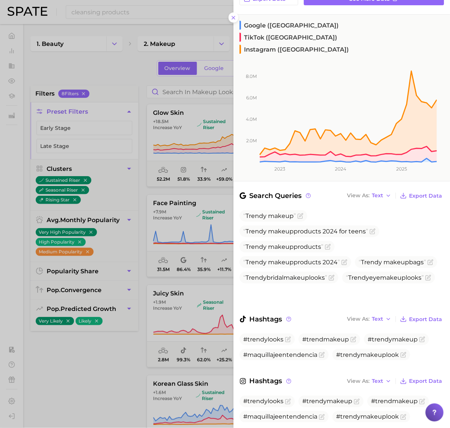
click at [208, 289] on div at bounding box center [225, 214] width 450 height 428
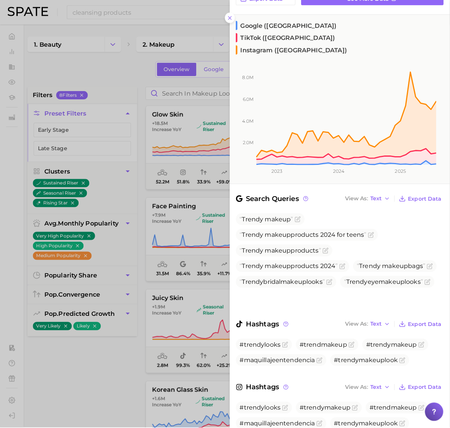
scroll to position [0, 0]
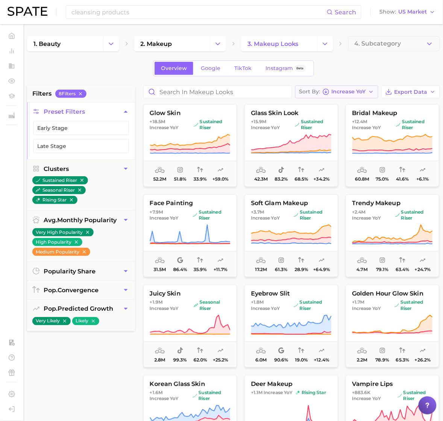
click at [343, 91] on span "Increase YoY" at bounding box center [349, 92] width 34 height 4
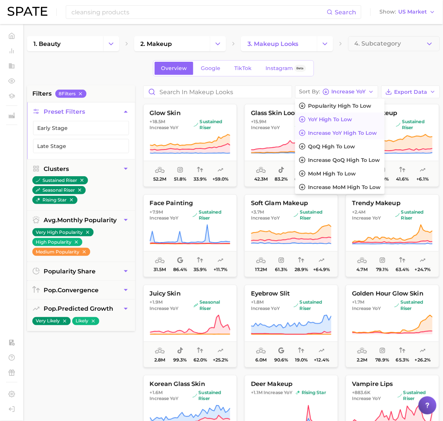
click at [332, 114] on button "YoY high to low" at bounding box center [340, 119] width 90 height 14
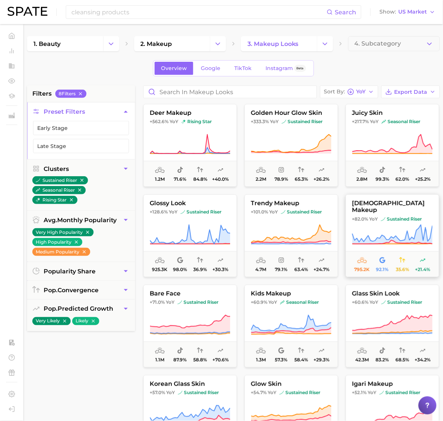
click at [371, 209] on button "asian makeup +82.0% YoY sustained riser 795.2k 92.1% 35.6% +21.4%" at bounding box center [393, 235] width 94 height 83
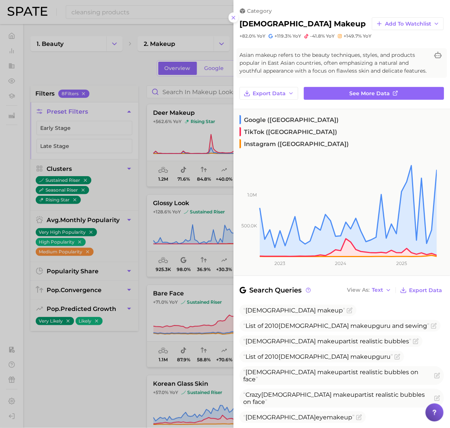
click at [199, 288] on div at bounding box center [225, 214] width 450 height 428
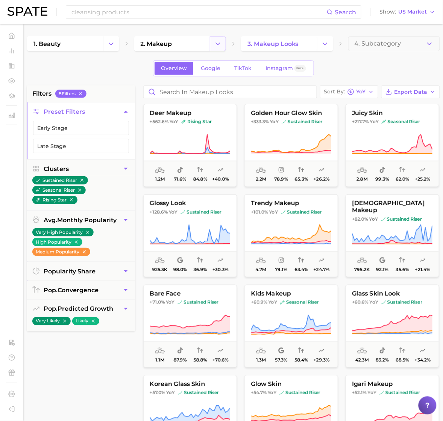
click at [217, 46] on icon "Change Category" at bounding box center [218, 44] width 8 height 8
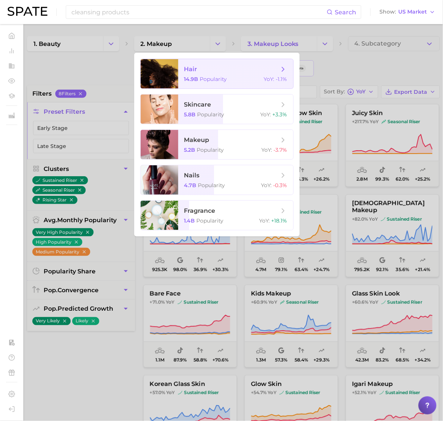
click at [194, 79] on span "14.9b" at bounding box center [191, 79] width 14 height 7
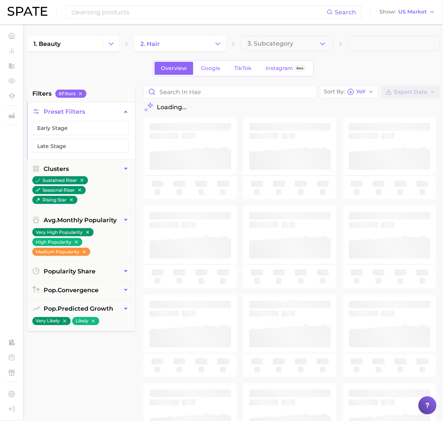
click at [312, 47] on button "3. Subcategory" at bounding box center [287, 43] width 92 height 15
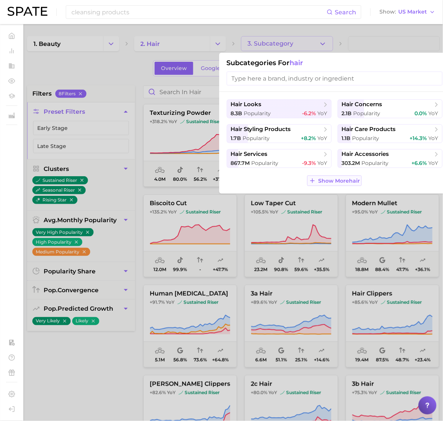
click at [329, 176] on button "Show More hair" at bounding box center [334, 180] width 55 height 11
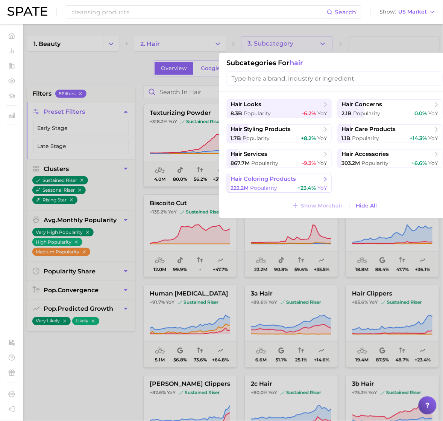
click at [287, 184] on button "hair coloring products 222.2m Popularity +23.4% YoY" at bounding box center [279, 183] width 105 height 19
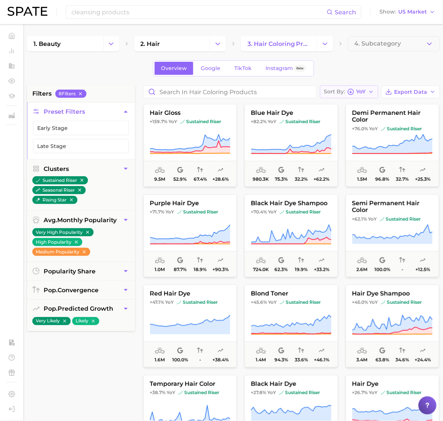
click at [348, 93] on icon "button" at bounding box center [351, 91] width 7 height 7
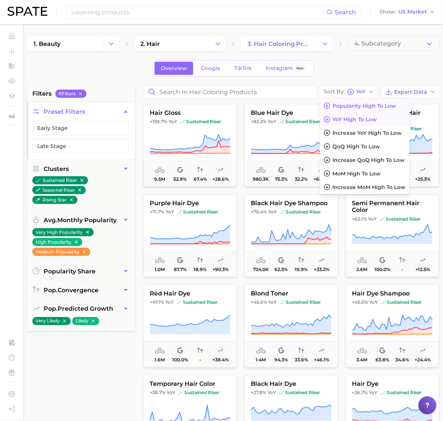
click at [341, 110] on button "Popularity high to low" at bounding box center [365, 106] width 90 height 14
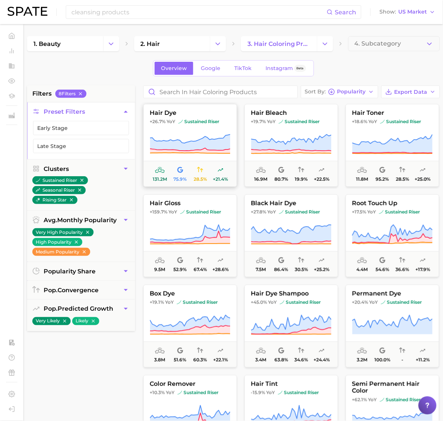
click at [213, 132] on button "hair dye +26.7% YoY sustained riser 131.2m 75.9% 28.5% +21.4%" at bounding box center [190, 145] width 94 height 83
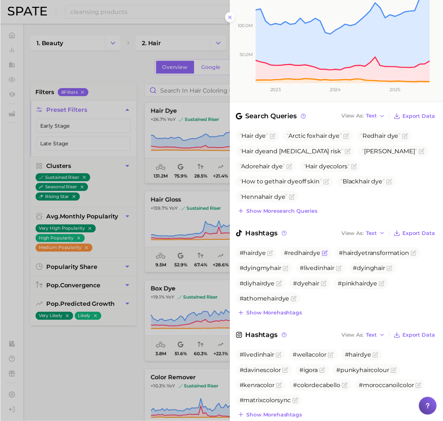
scroll to position [160, 0]
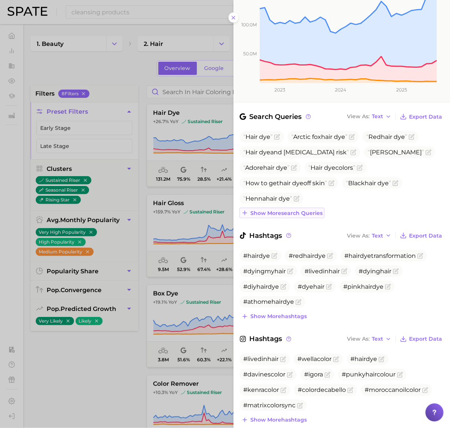
click at [294, 210] on span "Show more search queries" at bounding box center [287, 213] width 72 height 6
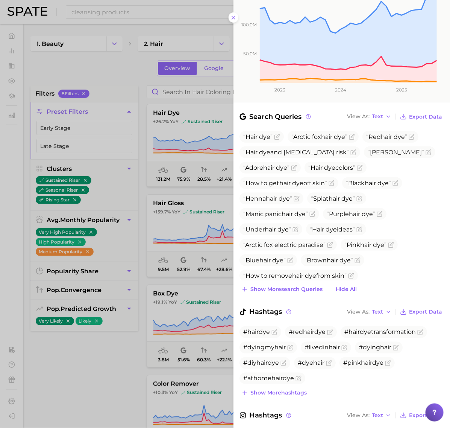
click at [190, 103] on div at bounding box center [225, 214] width 450 height 428
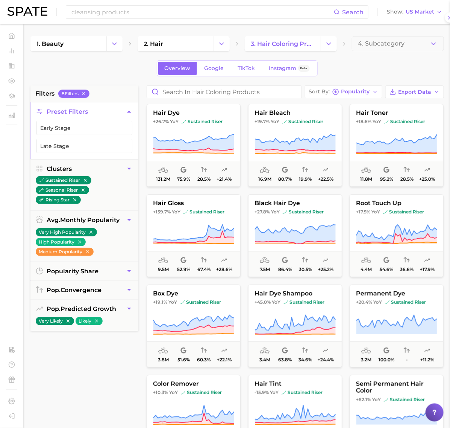
scroll to position [0, 0]
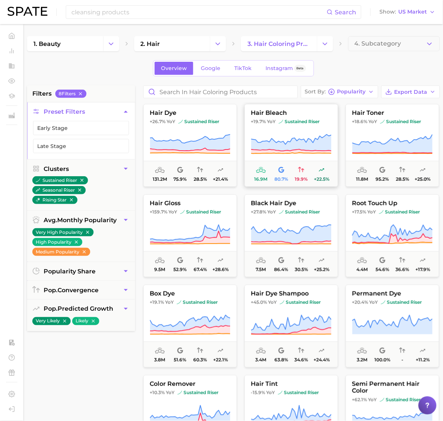
click at [300, 140] on icon at bounding box center [291, 142] width 80 height 17
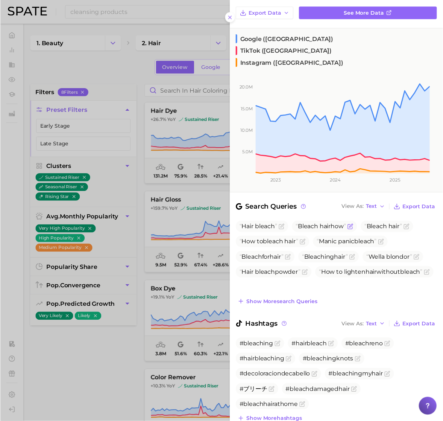
scroll to position [181, 0]
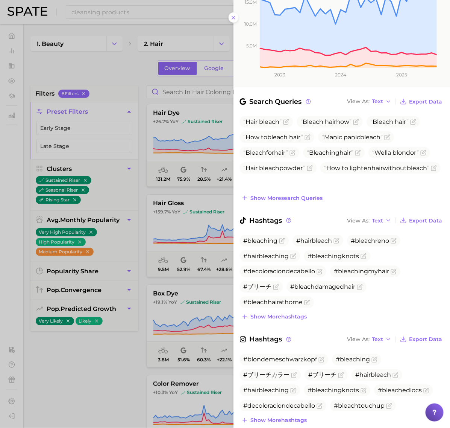
click at [172, 221] on div at bounding box center [225, 214] width 450 height 428
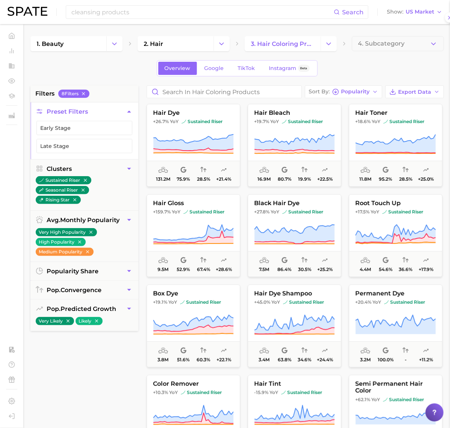
scroll to position [0, 0]
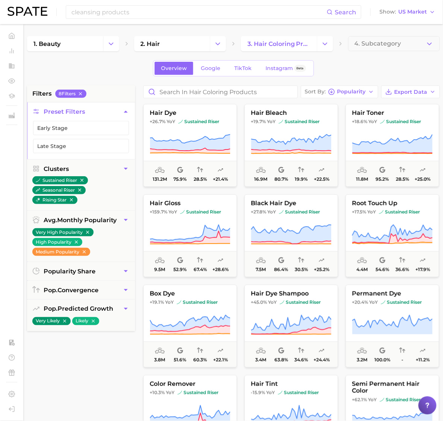
click at [172, 209] on span "YoY" at bounding box center [173, 212] width 9 height 6
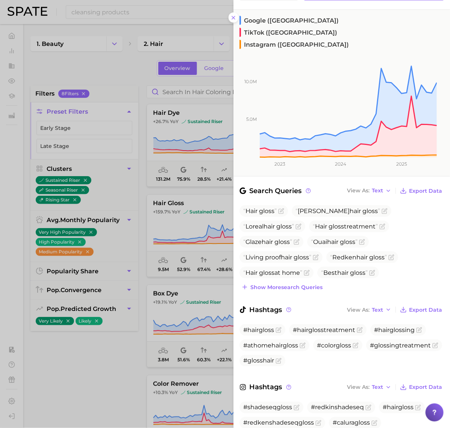
scroll to position [138, 0]
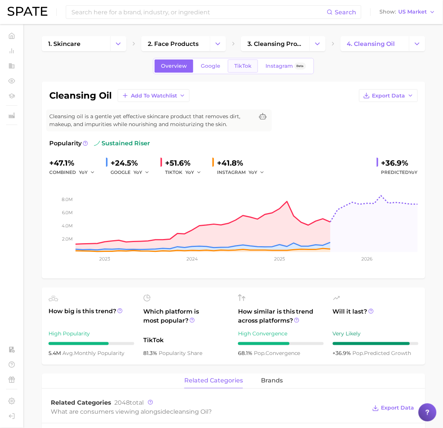
click at [234, 61] on link "TikTok" at bounding box center [243, 65] width 30 height 13
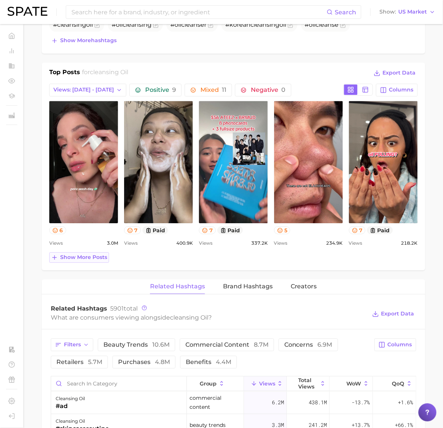
click at [88, 262] on button "Show more posts" at bounding box center [79, 257] width 60 height 11
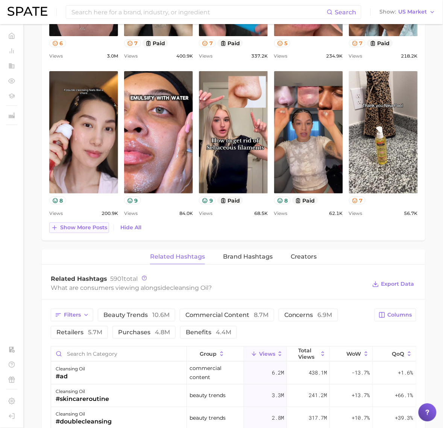
scroll to position [517, 0]
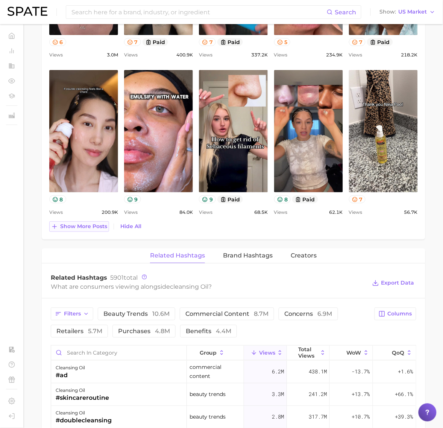
click at [93, 229] on span "Show more posts" at bounding box center [83, 226] width 47 height 6
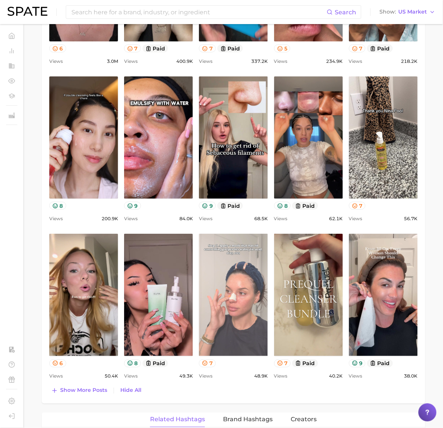
scroll to position [564, 0]
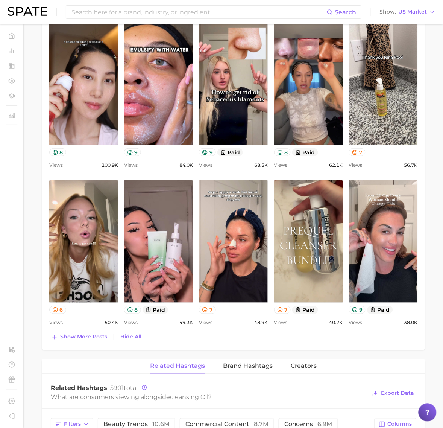
click at [100, 336] on span "Show more posts" at bounding box center [83, 337] width 47 height 6
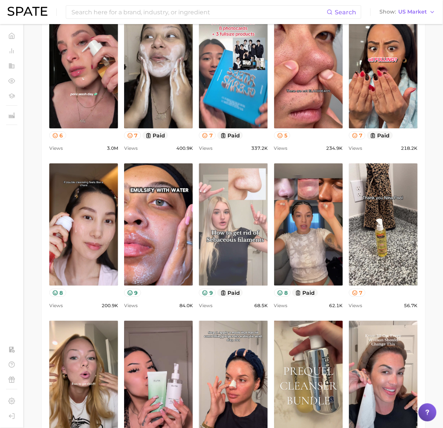
scroll to position [423, 0]
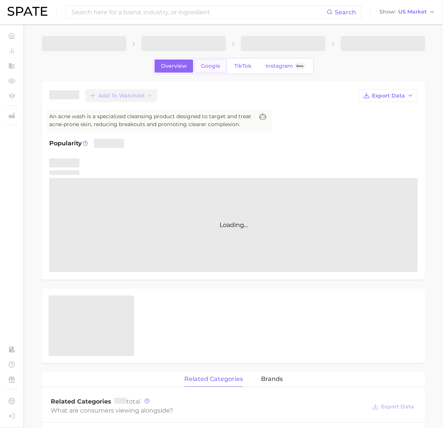
click at [210, 64] on span "Google" at bounding box center [211, 66] width 20 height 6
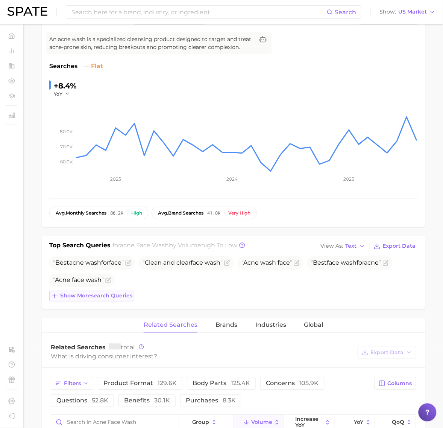
scroll to position [94, 0]
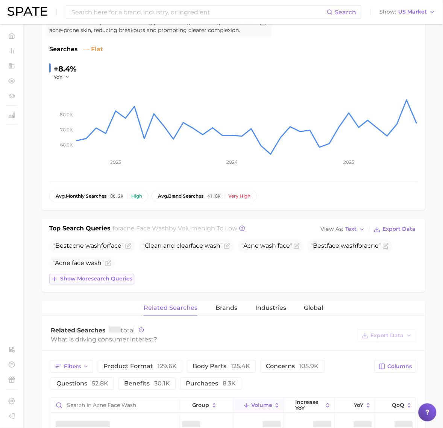
click at [106, 278] on span "Show more search queries" at bounding box center [96, 279] width 72 height 6
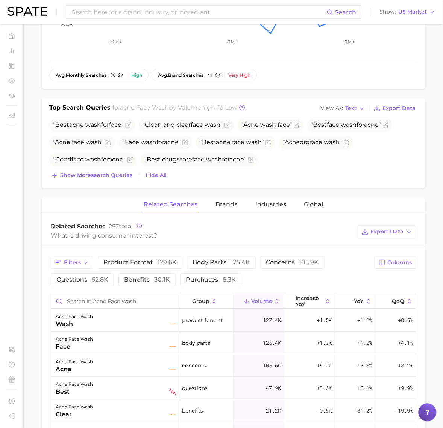
scroll to position [235, 0]
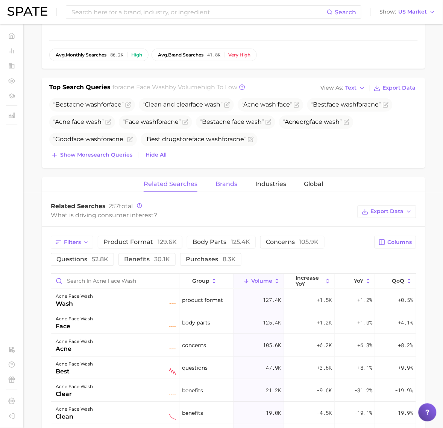
click at [229, 188] on button "Brands" at bounding box center [227, 184] width 22 height 15
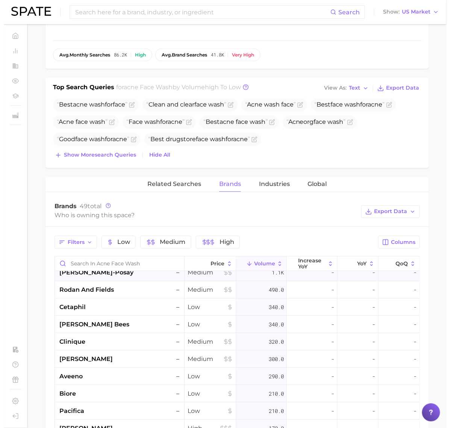
scroll to position [0, 0]
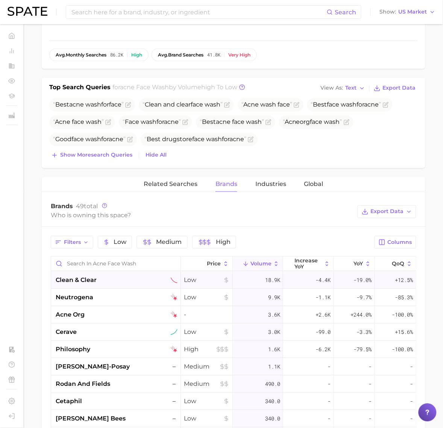
click at [187, 280] on span "Low" at bounding box center [207, 280] width 46 height 9
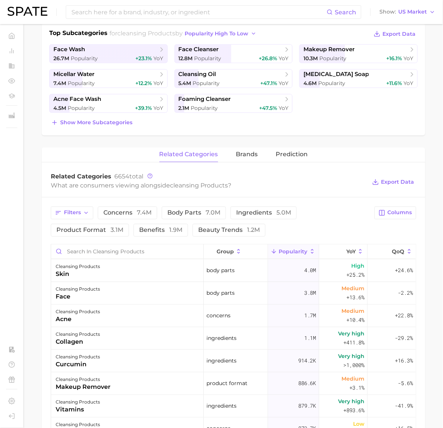
scroll to position [188, 0]
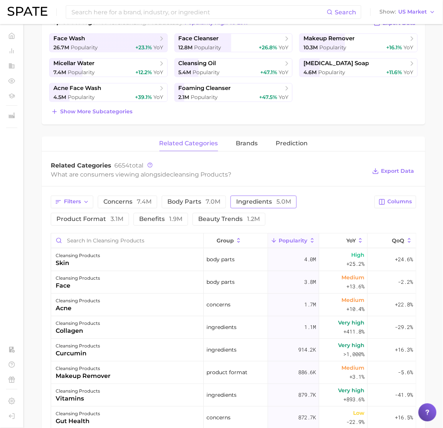
click at [264, 196] on button "ingredients 5.0m" at bounding box center [264, 202] width 66 height 13
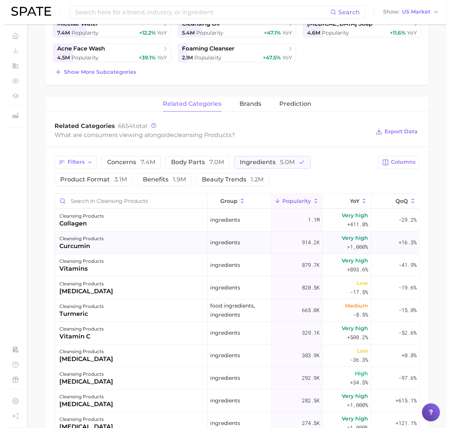
scroll to position [329, 0]
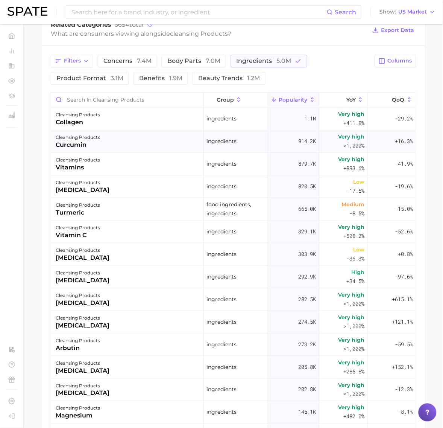
click at [136, 145] on div "cleansing products curcumin" at bounding box center [127, 141] width 153 height 23
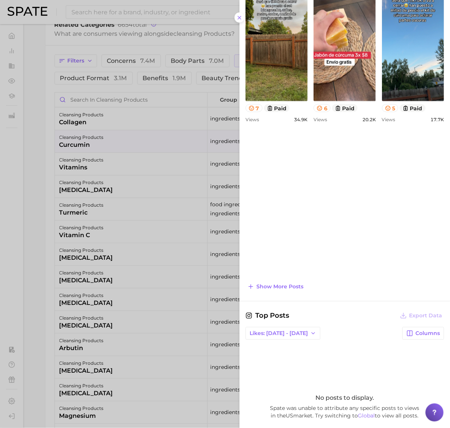
click at [286, 279] on div "Top Posts Export Data Views: Sep 14 - 21 Columns view post on TikTok 7 paid Vie…" at bounding box center [345, 118] width 199 height 348
click at [287, 288] on span "Show more posts" at bounding box center [280, 287] width 47 height 6
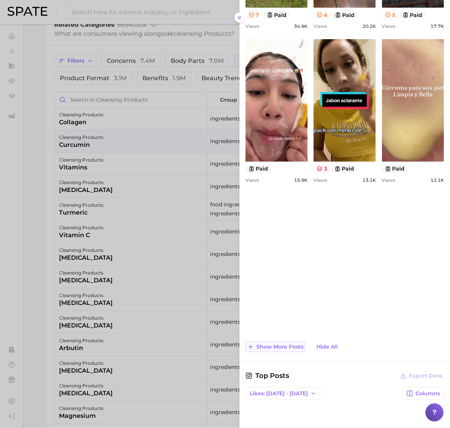
scroll to position [423, 0]
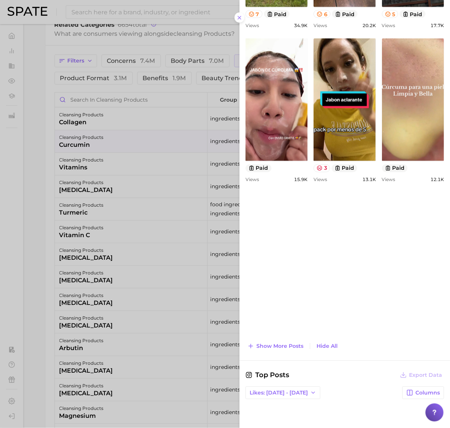
click at [283, 340] on div "Top Posts Export Data Views: Sep 14 - 21 Columns view post on TikTok 7 paid Vie…" at bounding box center [345, 101] width 199 height 502
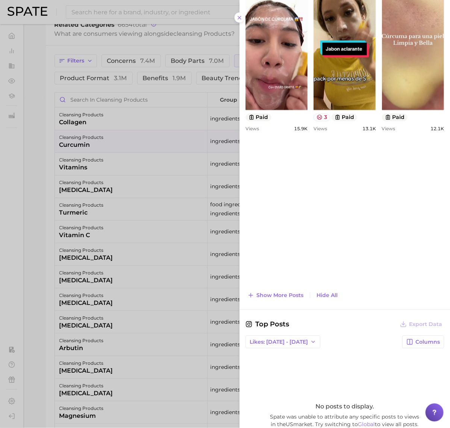
scroll to position [517, 0]
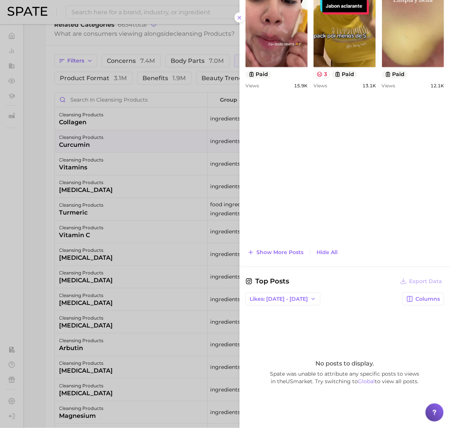
click at [289, 258] on div "Search Queries View As Text Export Data No search queries to show. Hashtags Vie…" at bounding box center [345, 21] width 211 height 836
click at [290, 251] on span "Show more posts" at bounding box center [280, 252] width 47 height 6
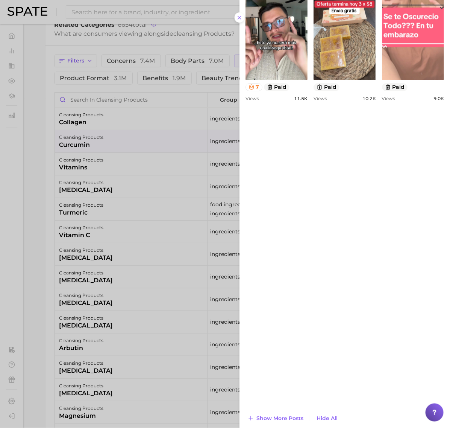
scroll to position [0, 0]
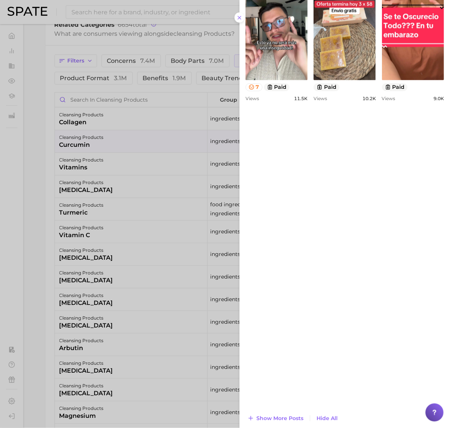
drag, startPoint x: 21, startPoint y: 132, endPoint x: 61, endPoint y: 131, distance: 40.7
click at [21, 132] on div at bounding box center [225, 214] width 450 height 428
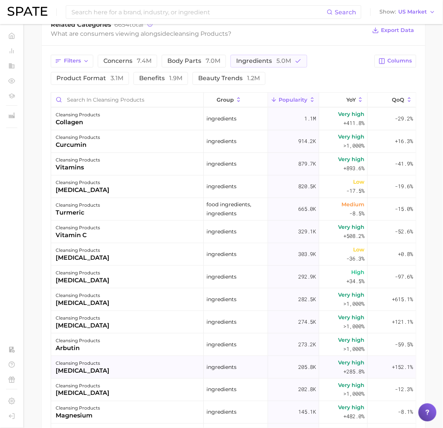
click at [122, 371] on div "cleansing products salicylic acid" at bounding box center [127, 367] width 153 height 23
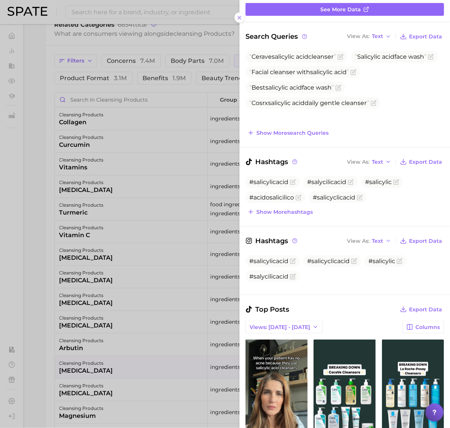
scroll to position [94, 0]
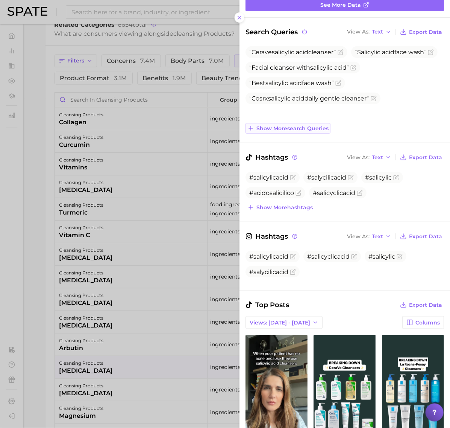
click at [311, 132] on button "Show more search queries" at bounding box center [288, 128] width 85 height 11
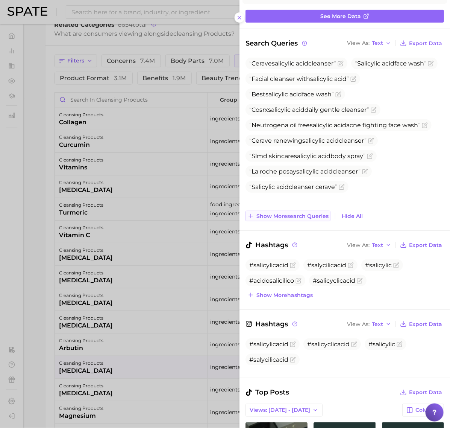
scroll to position [47, 0]
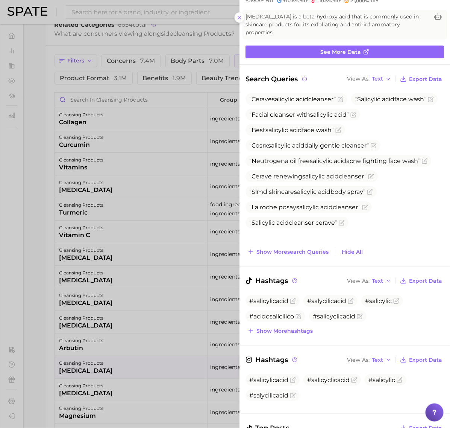
click at [149, 242] on div at bounding box center [225, 214] width 450 height 428
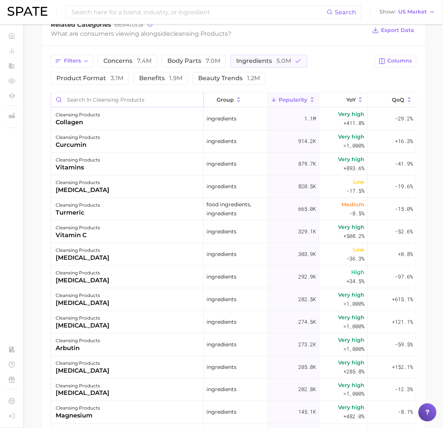
click at [122, 106] on input "Search in cleansing products" at bounding box center [127, 100] width 152 height 14
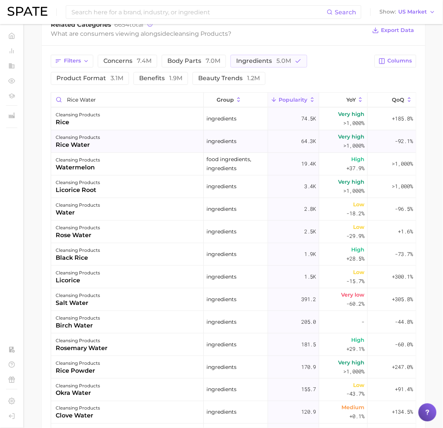
click at [106, 141] on div "cleansing products rice water" at bounding box center [127, 141] width 153 height 23
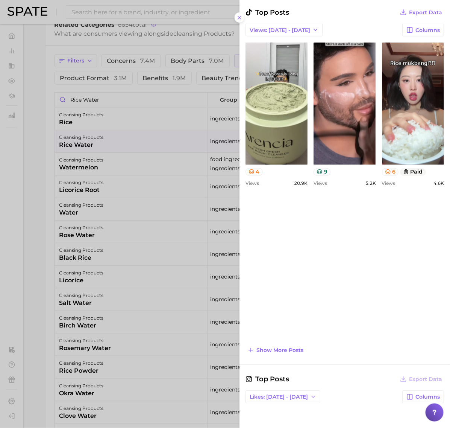
scroll to position [470, 0]
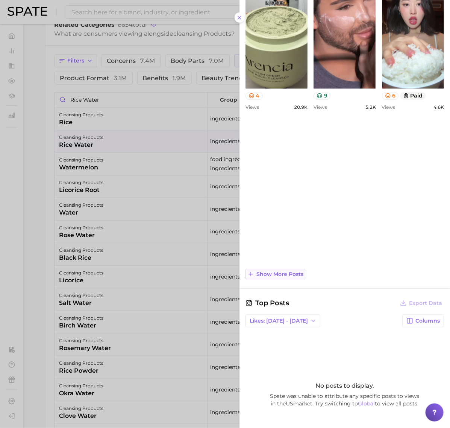
click at [283, 279] on button "Show more posts" at bounding box center [276, 274] width 60 height 11
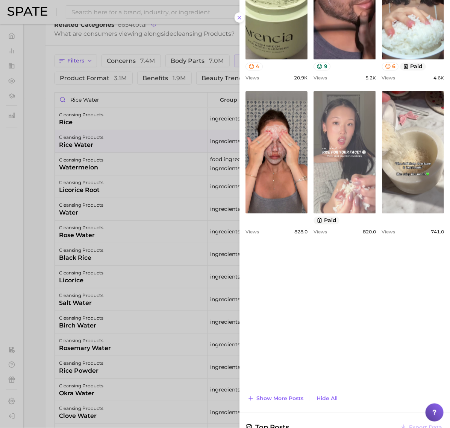
scroll to position [0, 0]
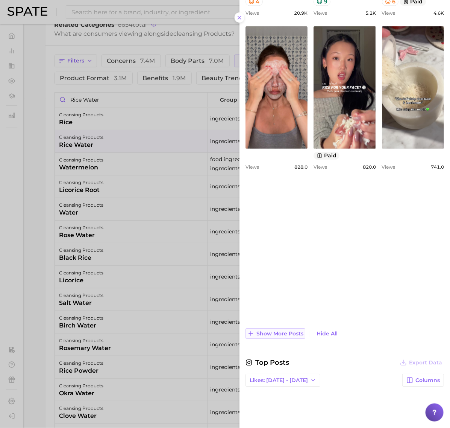
click at [273, 337] on span "Show more posts" at bounding box center [280, 333] width 47 height 6
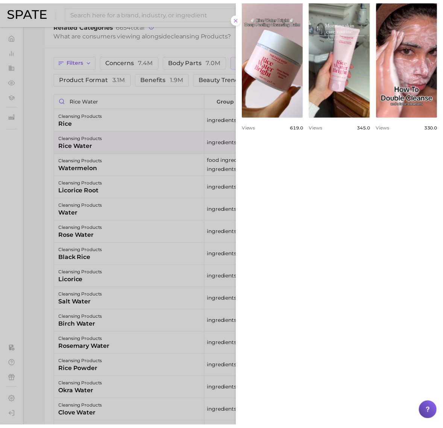
scroll to position [752, 0]
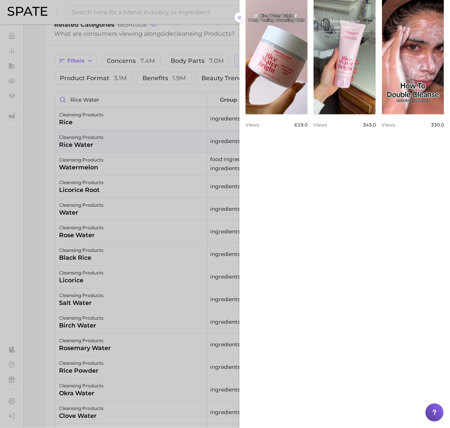
click at [146, 236] on div at bounding box center [225, 214] width 450 height 428
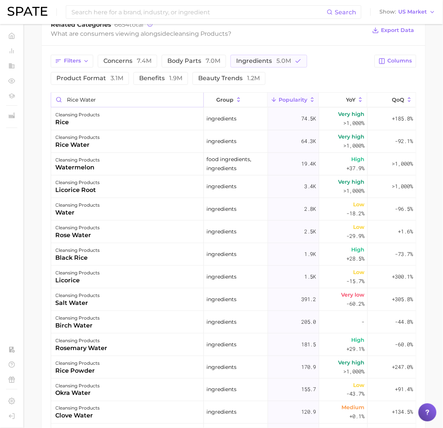
click at [92, 102] on input "rice water" at bounding box center [127, 100] width 152 height 14
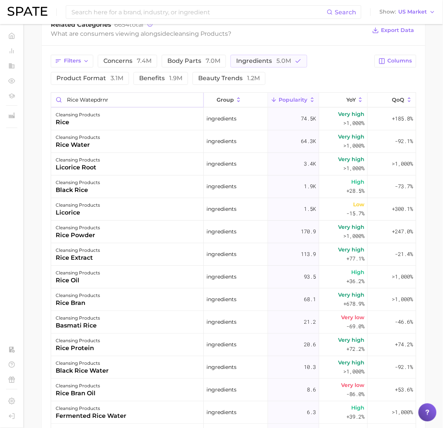
click at [119, 96] on input "rice watepdrnr" at bounding box center [127, 100] width 152 height 14
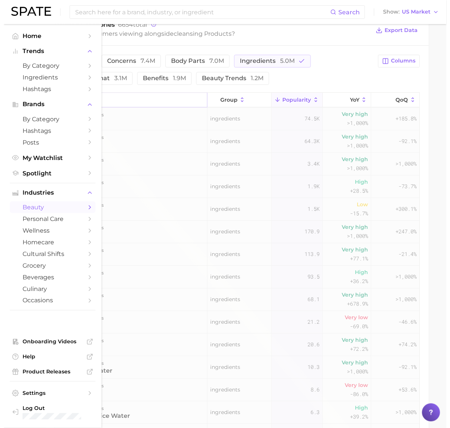
scroll to position [315, 0]
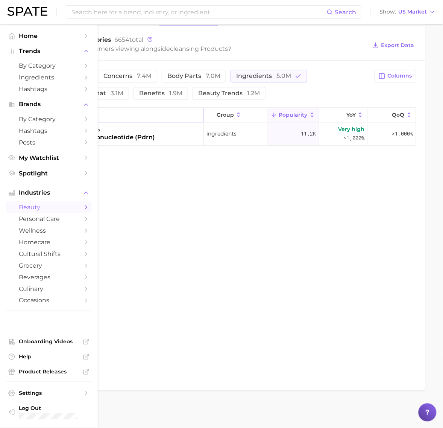
type input "pdrn"
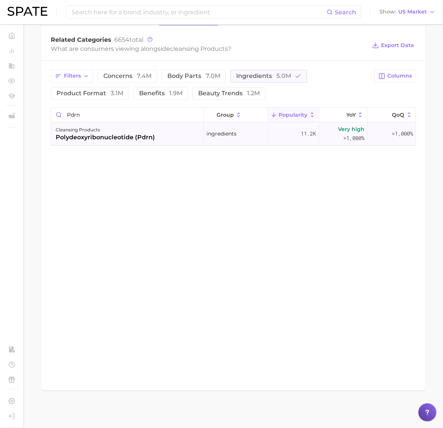
click at [117, 142] on div "polydeoxyribonucleotide (pdrn)" at bounding box center [105, 137] width 99 height 9
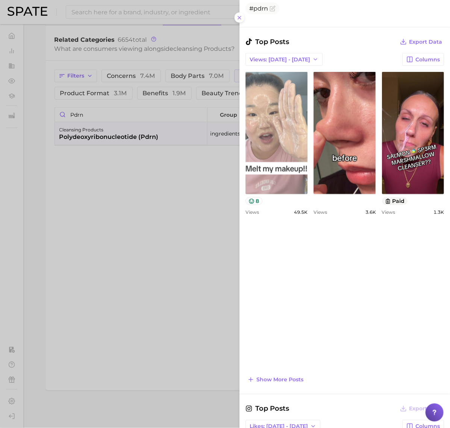
scroll to position [282, 0]
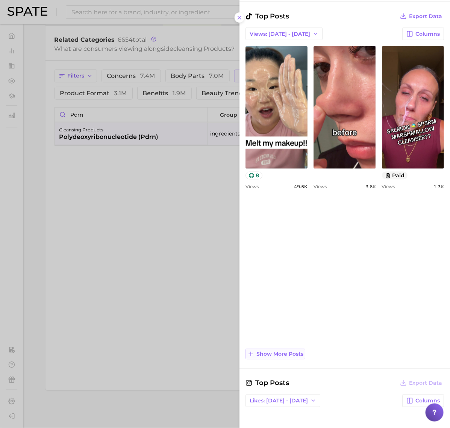
click at [292, 352] on span "Show more posts" at bounding box center [280, 354] width 47 height 6
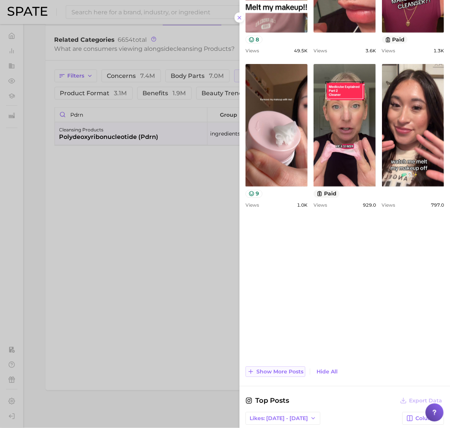
scroll to position [423, 0]
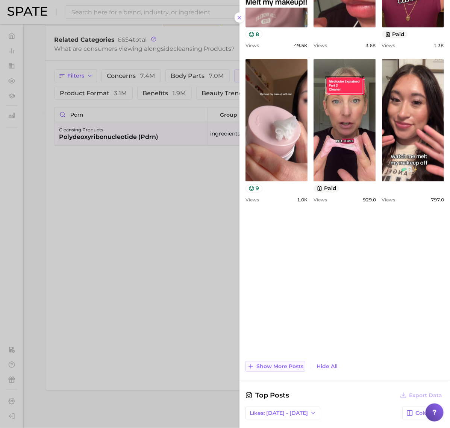
click at [290, 367] on span "Show more posts" at bounding box center [280, 366] width 47 height 6
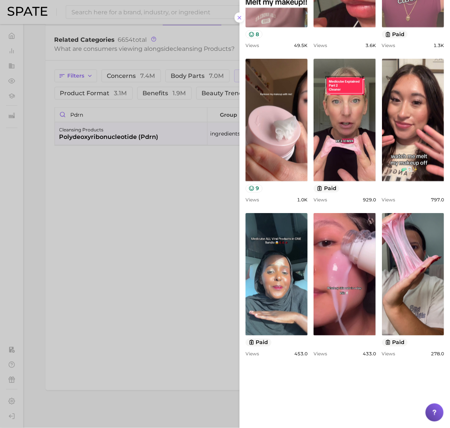
click at [103, 237] on div at bounding box center [225, 214] width 450 height 428
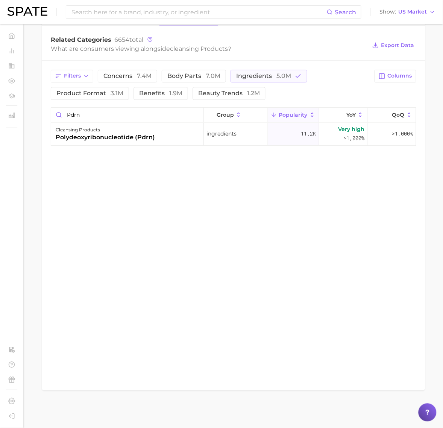
scroll to position [126, 0]
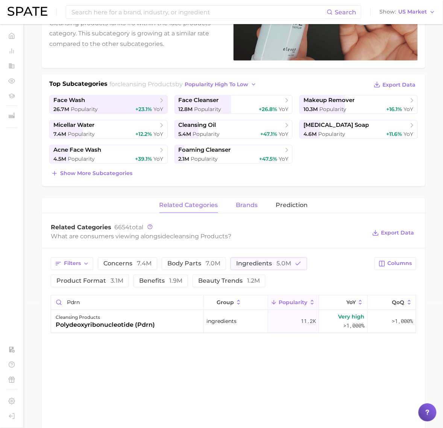
click at [243, 199] on button "brands" at bounding box center [247, 205] width 22 height 15
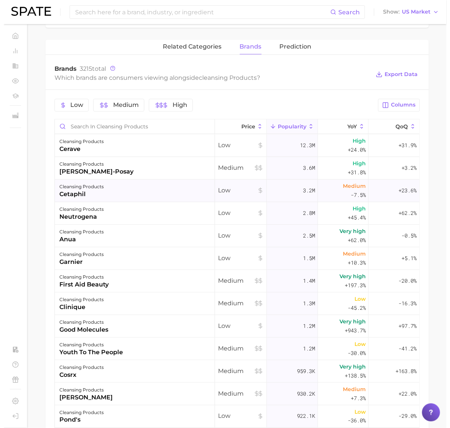
scroll to position [220, 0]
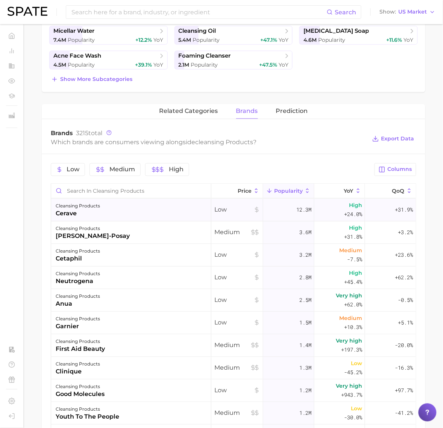
click at [117, 211] on div "cleansing products cerave" at bounding box center [131, 210] width 160 height 23
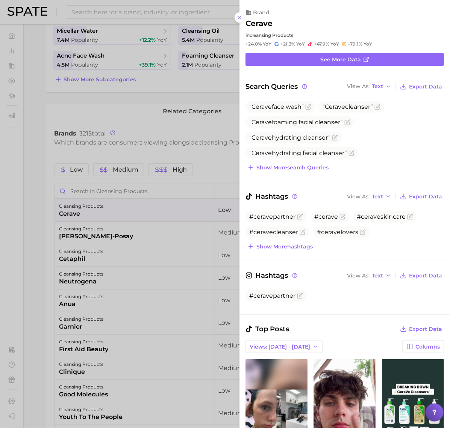
scroll to position [0, 0]
click at [101, 196] on div at bounding box center [225, 214] width 450 height 428
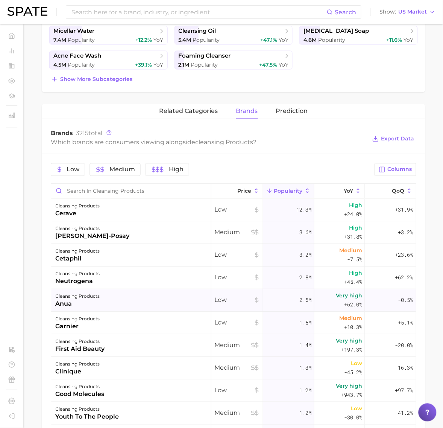
click at [95, 294] on div "cleansing products" at bounding box center [78, 296] width 44 height 9
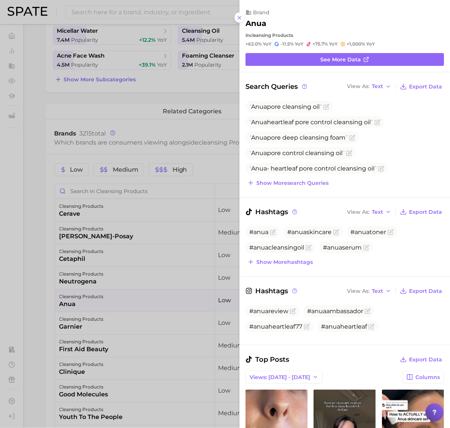
click at [98, 318] on div at bounding box center [225, 214] width 450 height 428
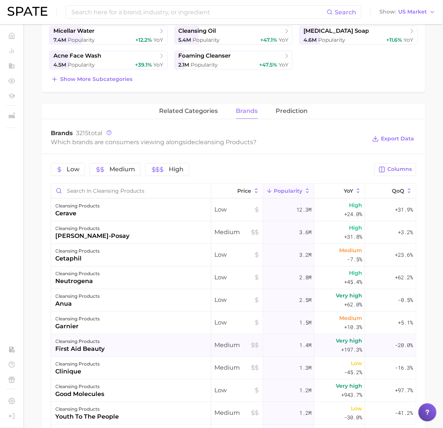
click at [113, 345] on div "cleansing products first aid beauty" at bounding box center [131, 345] width 160 height 23
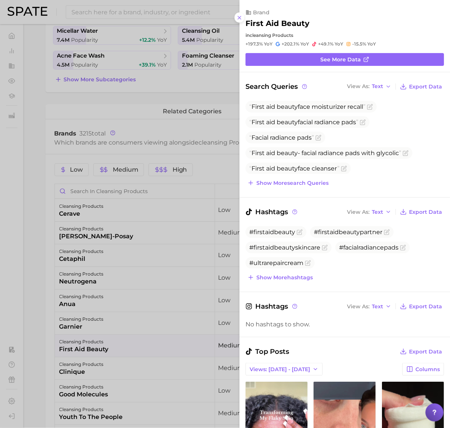
click at [88, 196] on div at bounding box center [225, 214] width 450 height 428
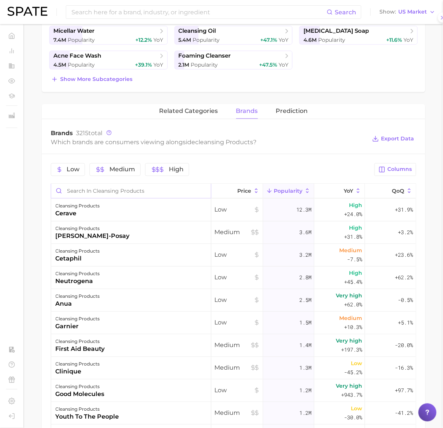
click at [90, 188] on input "Search in cleansing products" at bounding box center [131, 191] width 160 height 14
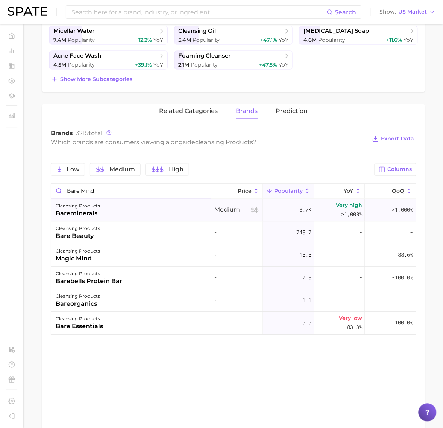
type input "bare mind"
click at [110, 211] on div "cleansing products bareminerals" at bounding box center [131, 210] width 160 height 23
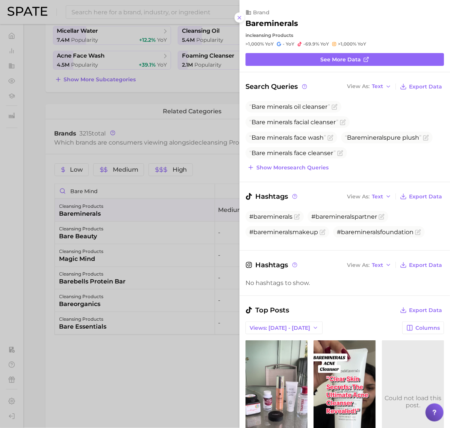
click at [127, 201] on div at bounding box center [225, 214] width 450 height 428
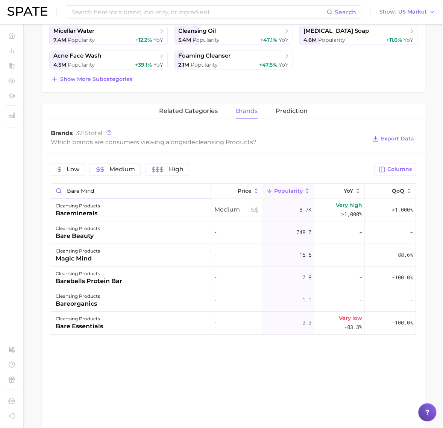
click at [120, 189] on input "bare mind" at bounding box center [131, 191] width 160 height 14
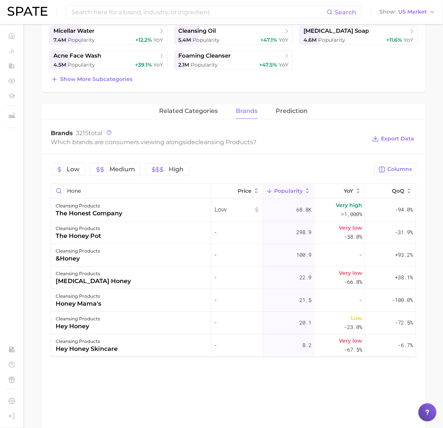
click at [113, 211] on div "the honest company" at bounding box center [89, 213] width 67 height 9
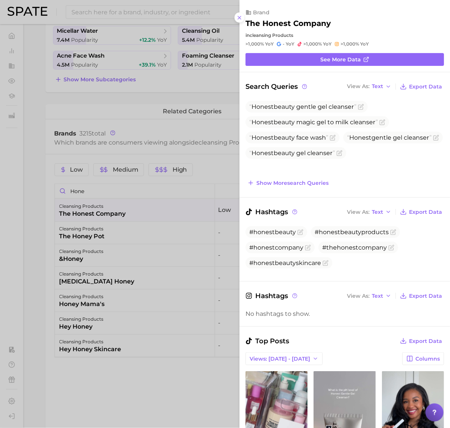
drag, startPoint x: 161, startPoint y: 184, endPoint x: 133, endPoint y: 187, distance: 28.5
click at [159, 184] on div at bounding box center [225, 214] width 450 height 428
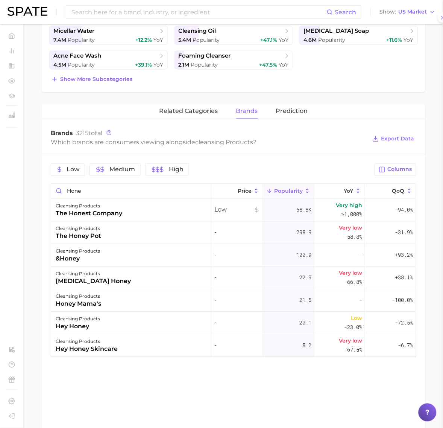
click at [129, 188] on div at bounding box center [221, 214] width 443 height 428
click at [129, 188] on input "hone" at bounding box center [131, 191] width 160 height 14
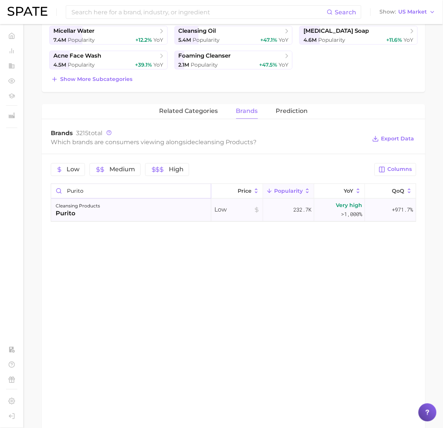
type input "purito"
click at [122, 209] on div "cleansing products purito" at bounding box center [131, 210] width 160 height 23
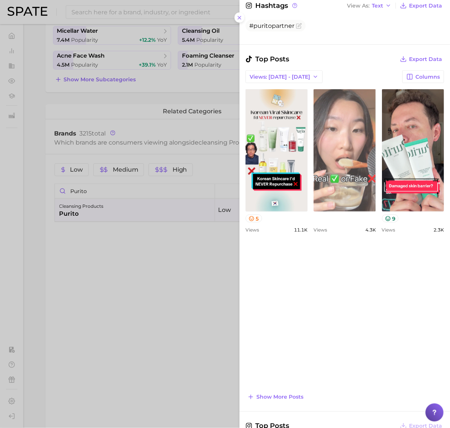
scroll to position [282, 0]
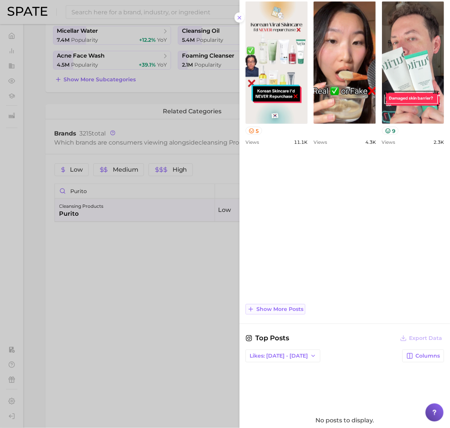
click at [275, 306] on span "Show more posts" at bounding box center [280, 309] width 47 height 6
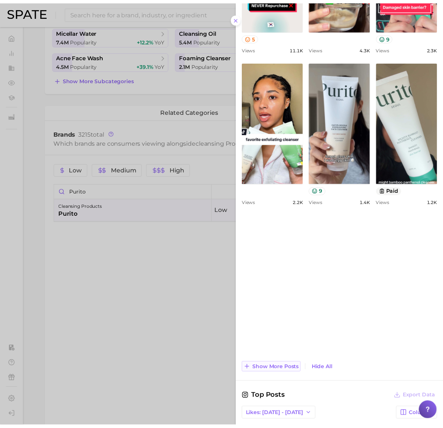
scroll to position [0, 0]
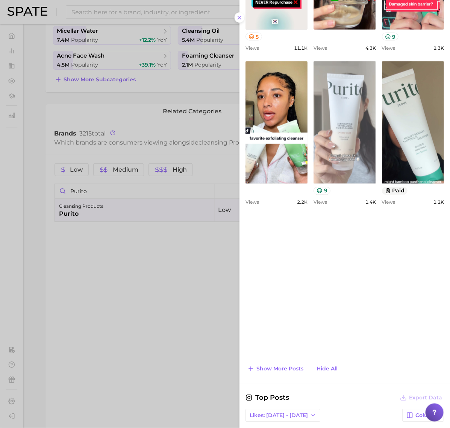
click at [314, 184] on link "view post on TikTok" at bounding box center [345, 122] width 62 height 122
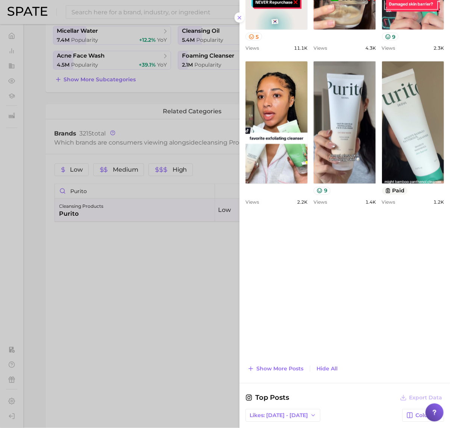
click at [85, 349] on div at bounding box center [225, 214] width 450 height 428
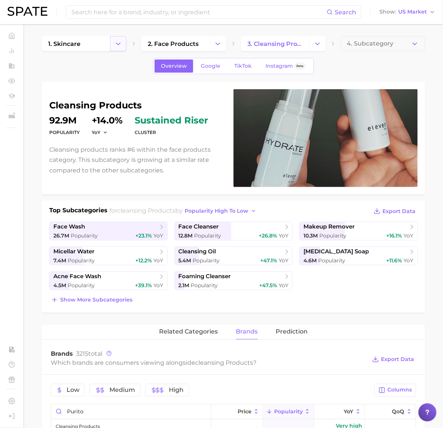
click at [125, 43] on button "Change Category" at bounding box center [118, 43] width 16 height 15
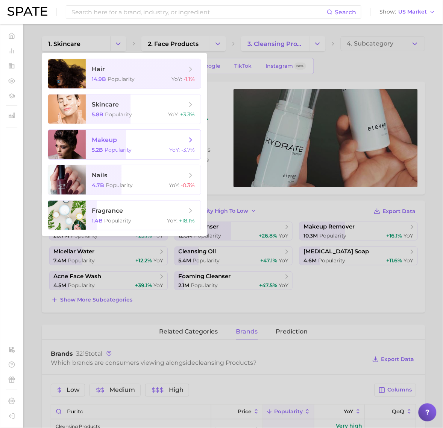
click at [134, 151] on div "5.2b Popularity YoY : -3.7%" at bounding box center [143, 149] width 103 height 7
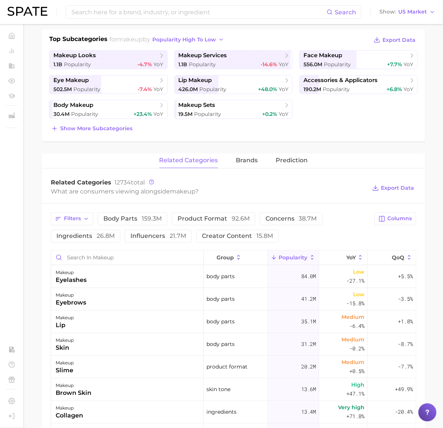
scroll to position [188, 0]
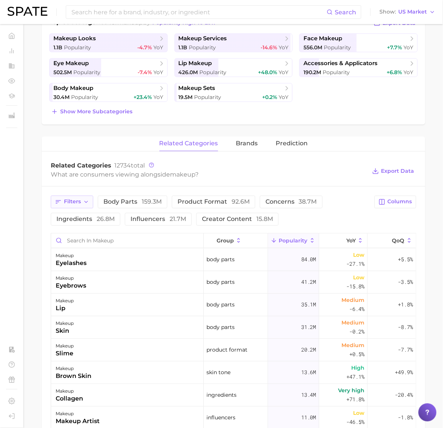
click at [69, 202] on span "Filters" at bounding box center [72, 202] width 17 height 6
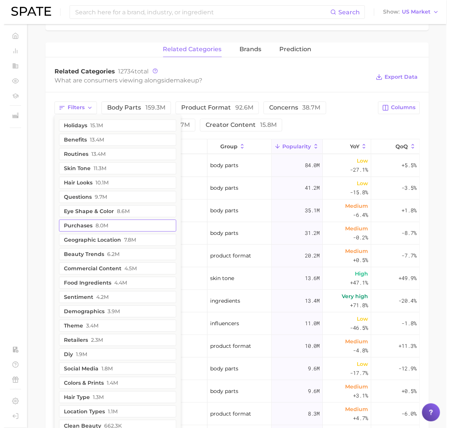
scroll to position [329, 0]
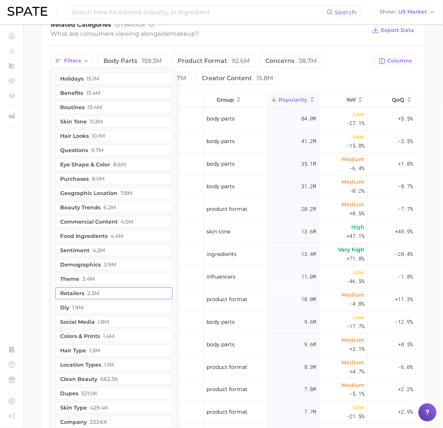
click at [106, 290] on button "retailers 2.3m" at bounding box center [113, 293] width 117 height 12
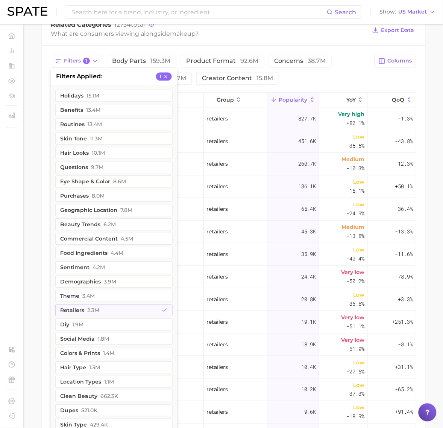
click at [360, 75] on div "Filters 1 filters applied 1 holidays 15.1m benefits 13.4m routines 13.4m skin t…" at bounding box center [210, 70] width 319 height 30
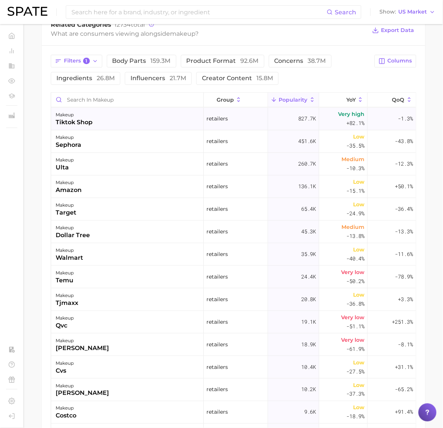
click at [181, 122] on div "makeup tiktok shop" at bounding box center [127, 119] width 153 height 23
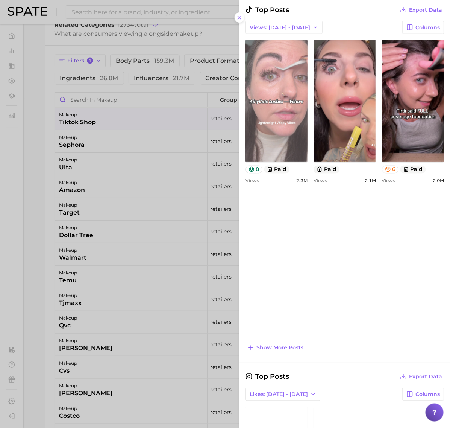
scroll to position [356, 0]
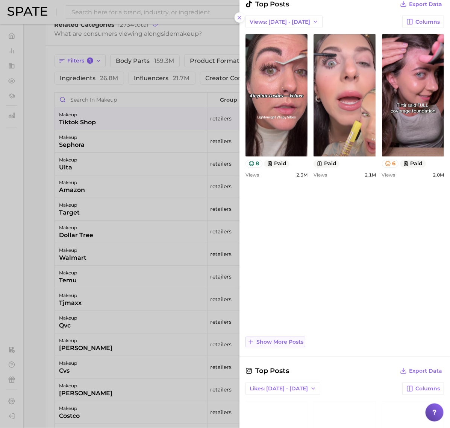
click at [289, 340] on span "Show more posts" at bounding box center [280, 342] width 47 height 6
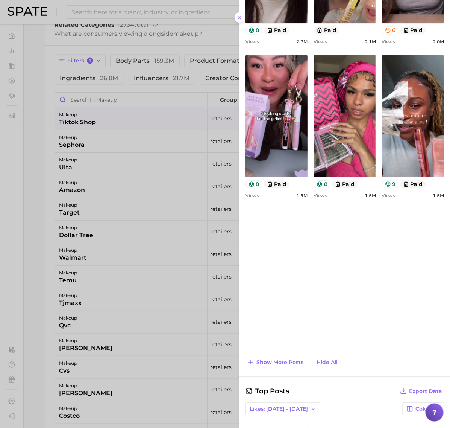
scroll to position [497, 0]
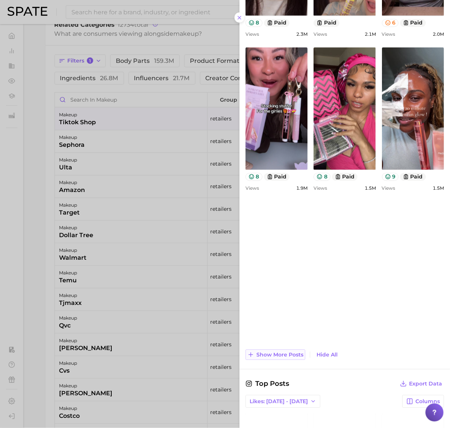
click at [299, 351] on span "Show more posts" at bounding box center [280, 354] width 47 height 6
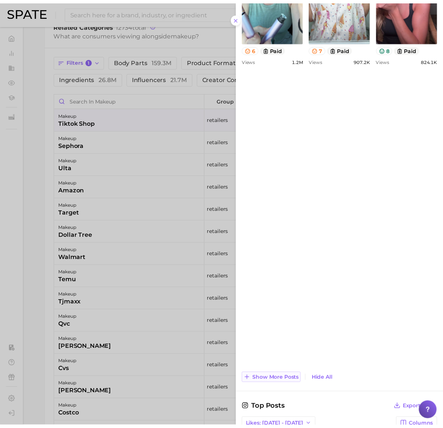
scroll to position [544, 0]
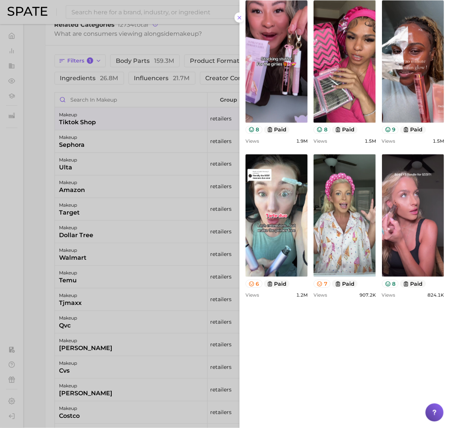
click at [81, 175] on div at bounding box center [225, 214] width 450 height 428
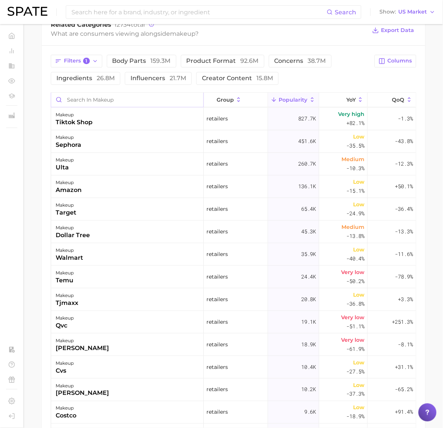
click at [125, 103] on input "Search in makeup" at bounding box center [127, 100] width 152 height 14
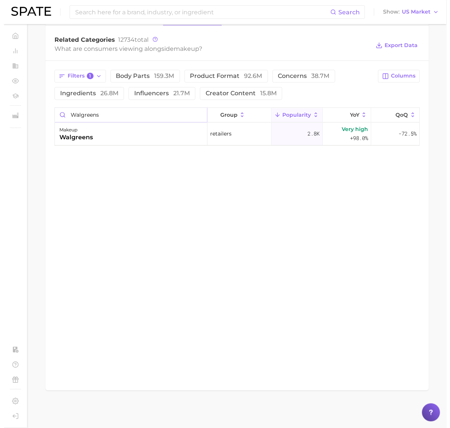
scroll to position [315, 0]
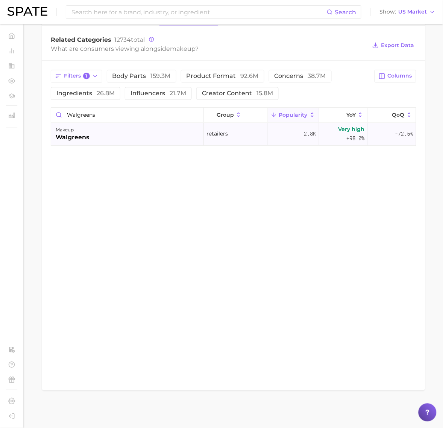
click at [122, 141] on div "makeup walgreens" at bounding box center [127, 134] width 153 height 23
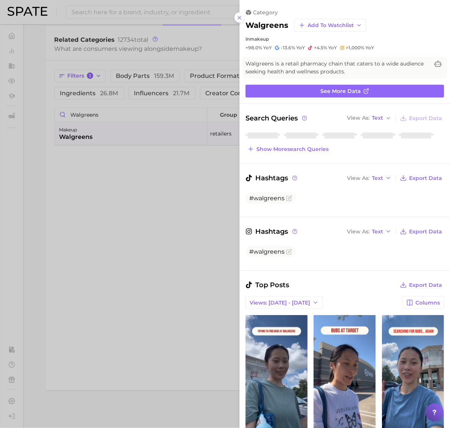
scroll to position [0, 0]
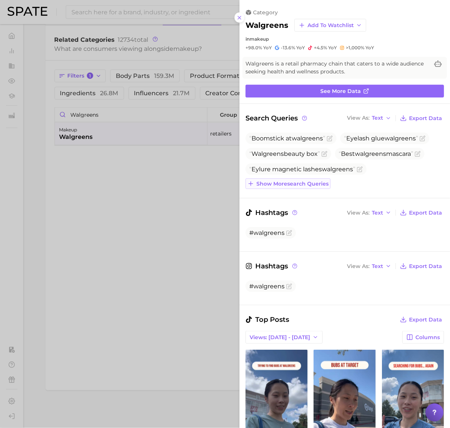
click at [284, 181] on span "Show more search queries" at bounding box center [293, 184] width 72 height 6
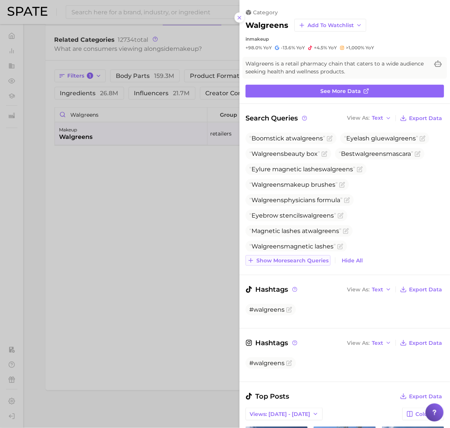
click at [293, 261] on span "Show more search queries" at bounding box center [293, 260] width 72 height 6
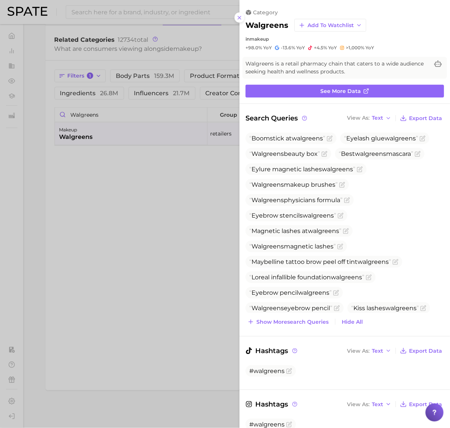
click at [112, 130] on div at bounding box center [225, 214] width 450 height 428
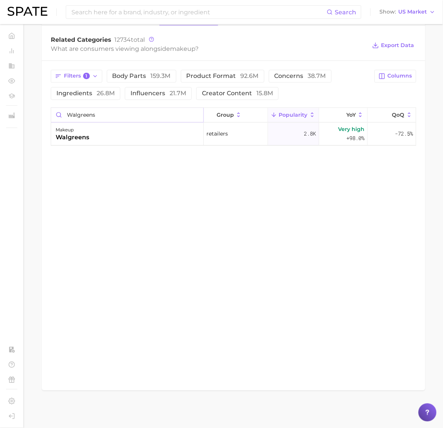
click at [110, 111] on input "walgreens" at bounding box center [127, 115] width 152 height 14
click at [110, 112] on input "walgreens" at bounding box center [127, 115] width 152 height 14
click at [102, 140] on div "makeup boots" at bounding box center [127, 134] width 153 height 23
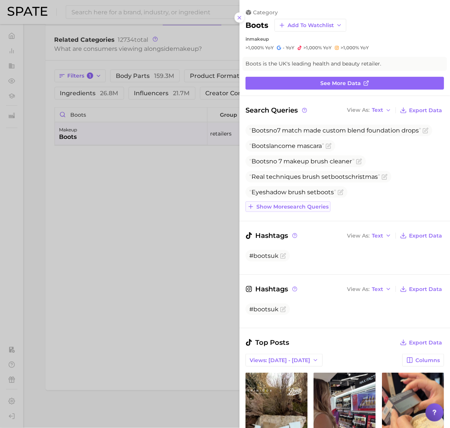
click at [303, 209] on span "Show more search queries" at bounding box center [293, 207] width 72 height 6
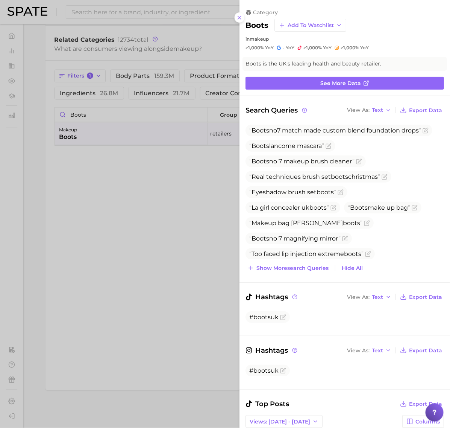
click at [88, 106] on div at bounding box center [225, 214] width 450 height 428
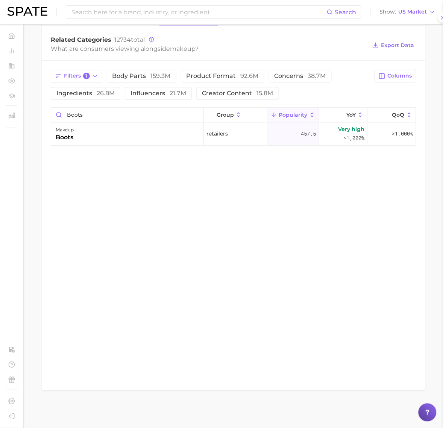
click at [90, 110] on div at bounding box center [221, 214] width 443 height 428
click at [90, 110] on input "boots" at bounding box center [127, 115] width 152 height 14
click at [113, 143] on div "makeup selfridges" at bounding box center [127, 134] width 153 height 23
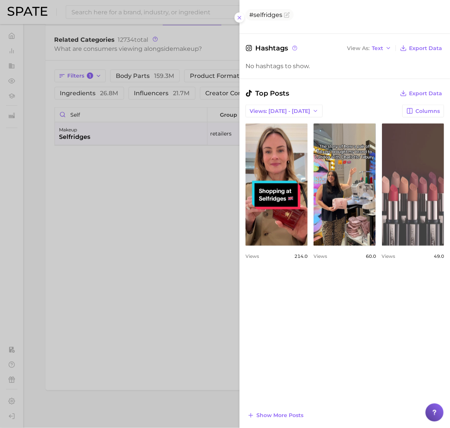
scroll to position [235, 0]
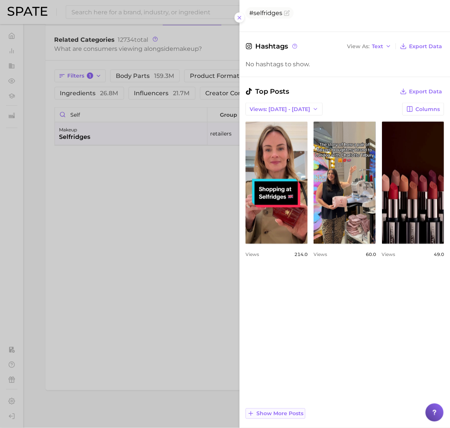
click at [294, 415] on span "Show more posts" at bounding box center [280, 413] width 47 height 6
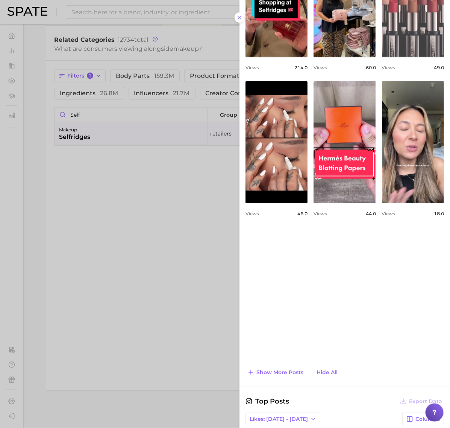
scroll to position [423, 0]
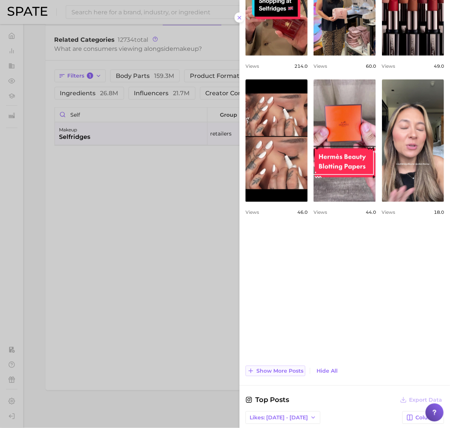
click at [284, 373] on span "Show more posts" at bounding box center [280, 371] width 47 height 6
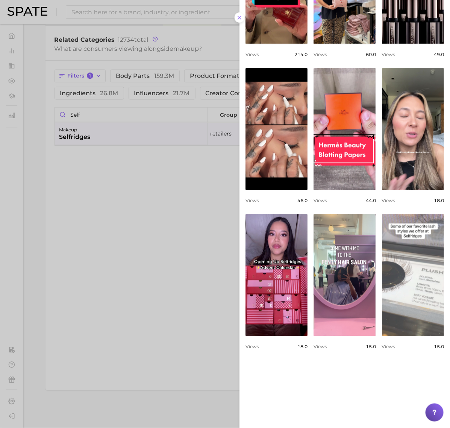
scroll to position [376, 0]
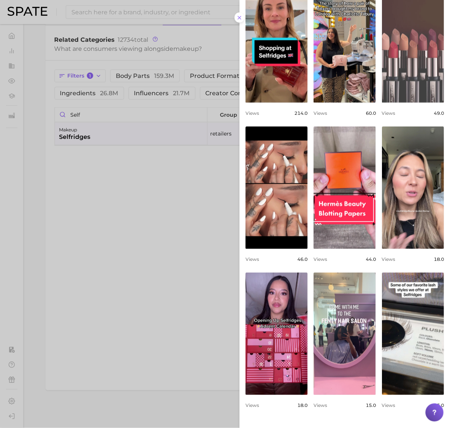
click at [382, 103] on link "view post on TikTok" at bounding box center [413, 41] width 62 height 122
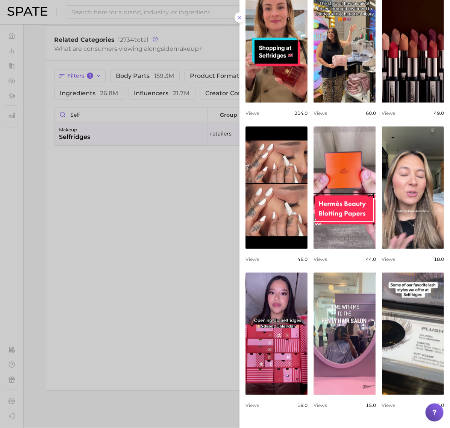
click at [75, 117] on div at bounding box center [225, 214] width 450 height 428
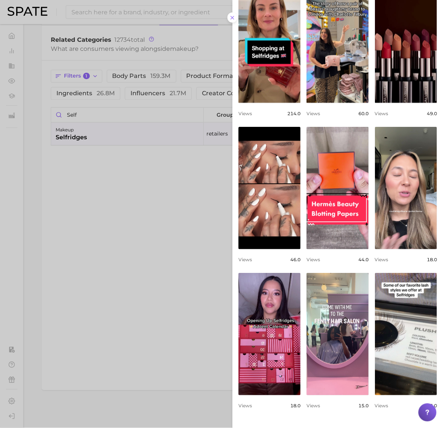
click at [75, 117] on div at bounding box center [221, 214] width 443 height 428
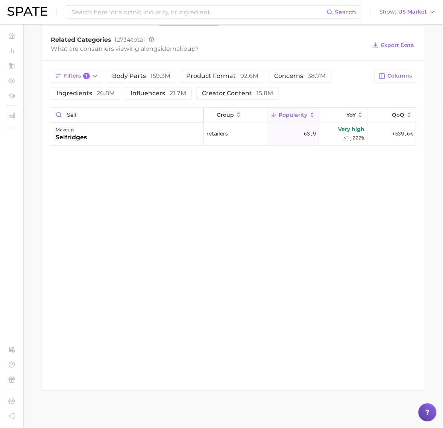
click at [75, 117] on input "self" at bounding box center [127, 115] width 152 height 14
type input "super"
click at [98, 139] on div "makeup superdrug" at bounding box center [127, 134] width 153 height 23
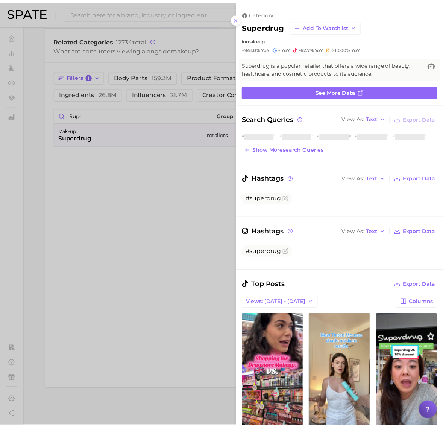
scroll to position [0, 0]
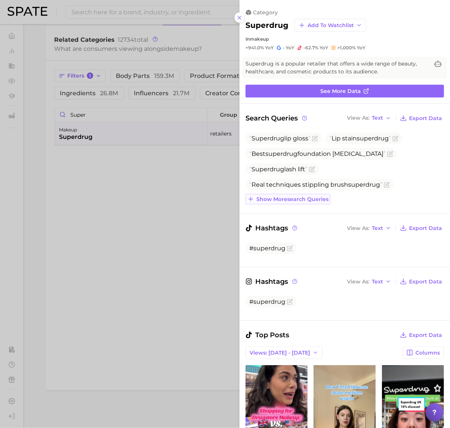
click at [286, 196] on span "Show more search queries" at bounding box center [293, 199] width 72 height 6
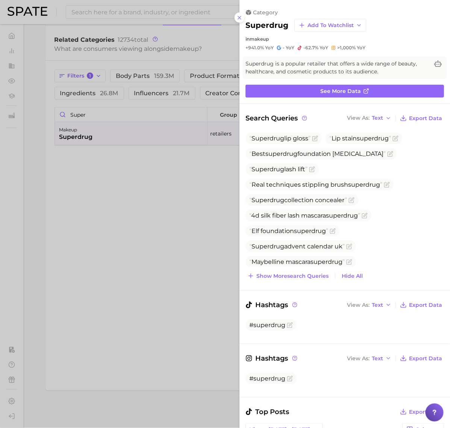
click at [162, 80] on div at bounding box center [225, 214] width 450 height 428
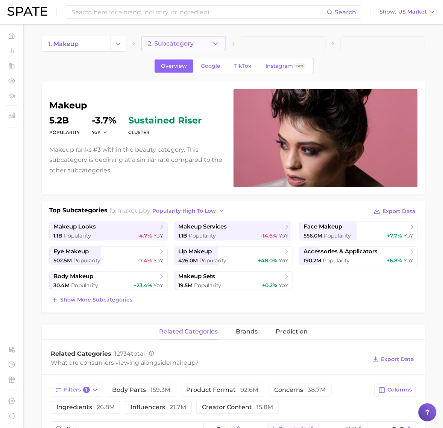
click at [196, 50] on button "2. Subcategory" at bounding box center [183, 43] width 85 height 15
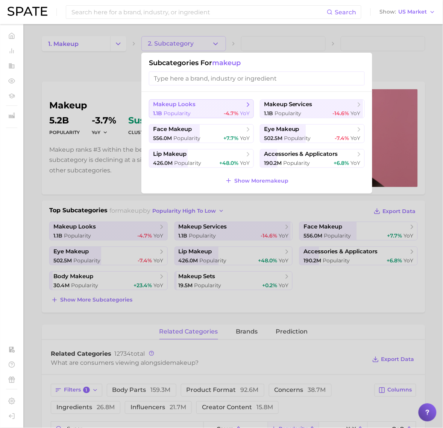
click at [228, 108] on button "makeup looks 1.1b Popularity -4.7% YoY" at bounding box center [201, 108] width 105 height 19
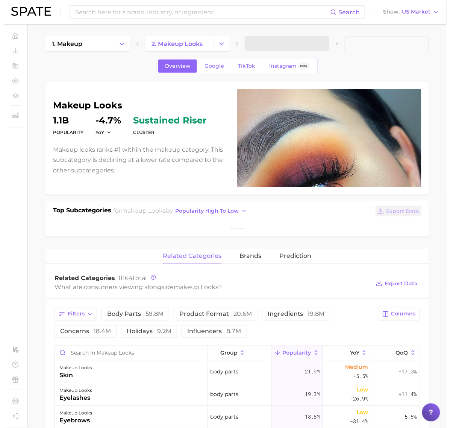
scroll to position [235, 0]
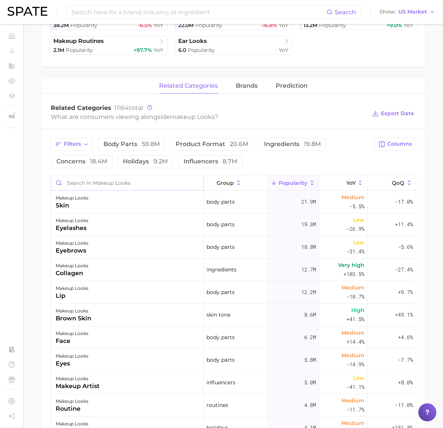
click at [116, 184] on input "Search in makeup looks" at bounding box center [127, 183] width 152 height 14
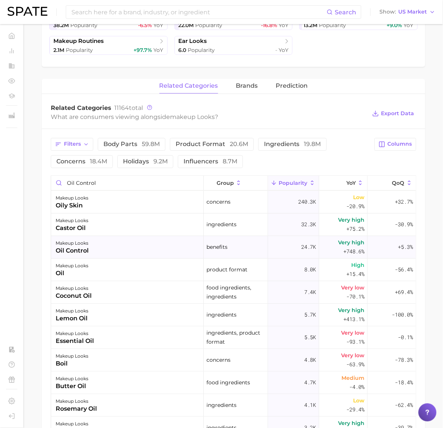
click at [131, 250] on div "makeup looks oil control" at bounding box center [127, 247] width 153 height 23
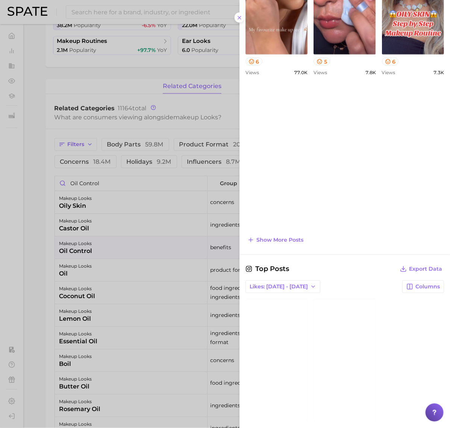
scroll to position [398, 0]
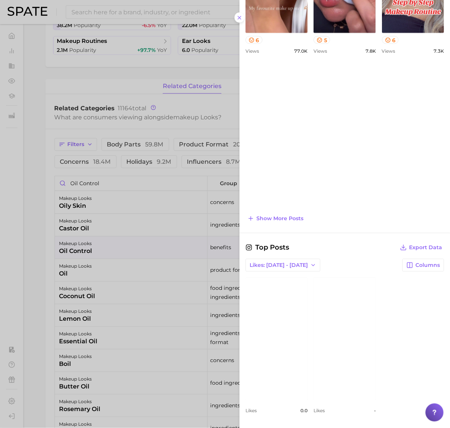
click at [77, 228] on div at bounding box center [225, 214] width 450 height 428
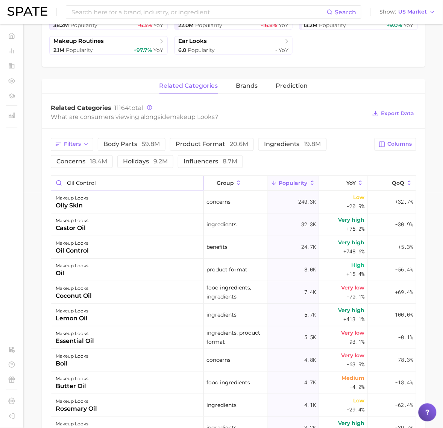
click at [110, 182] on input "oil control" at bounding box center [127, 183] width 152 height 14
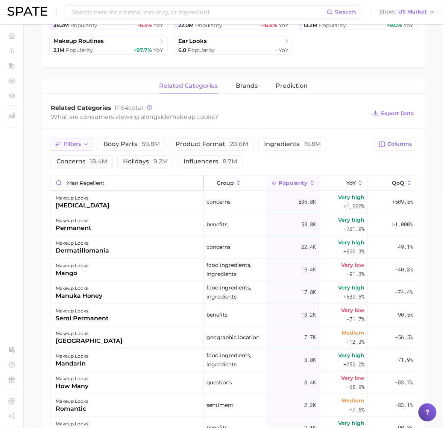
click at [86, 147] on icon "button" at bounding box center [86, 144] width 6 height 6
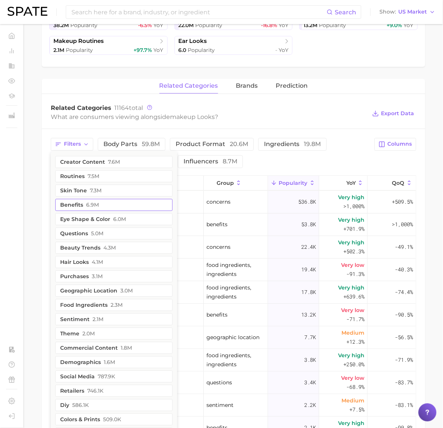
click at [84, 207] on button "benefits 6.9m" at bounding box center [113, 205] width 117 height 12
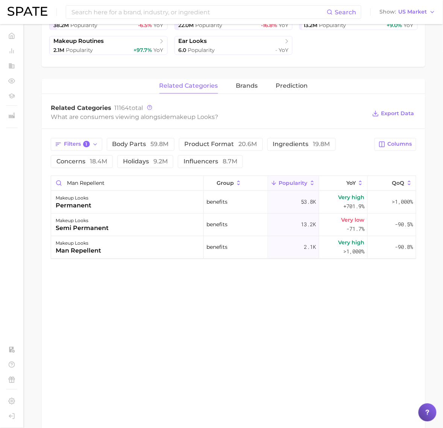
click at [229, 122] on div "What are consumers viewing alongside makeup looks ?" at bounding box center [209, 117] width 316 height 10
click at [134, 239] on div "makeup looks man repellent" at bounding box center [127, 247] width 153 height 23
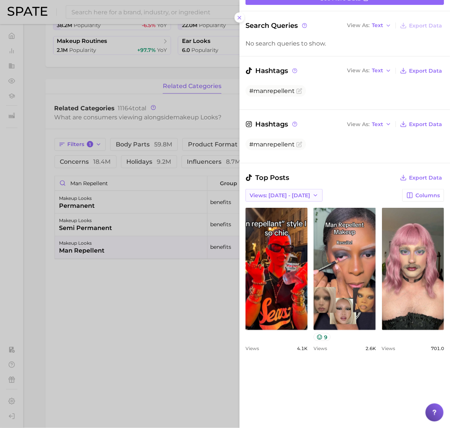
scroll to position [235, 0]
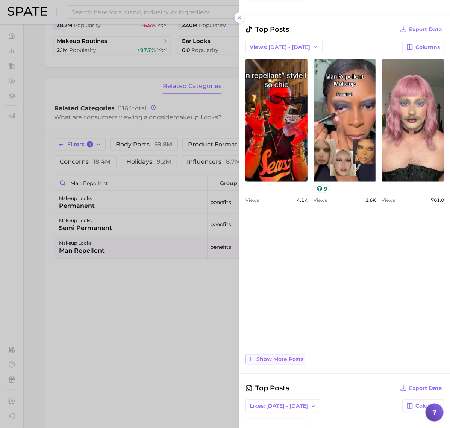
click at [283, 356] on span "Show more posts" at bounding box center [280, 359] width 47 height 6
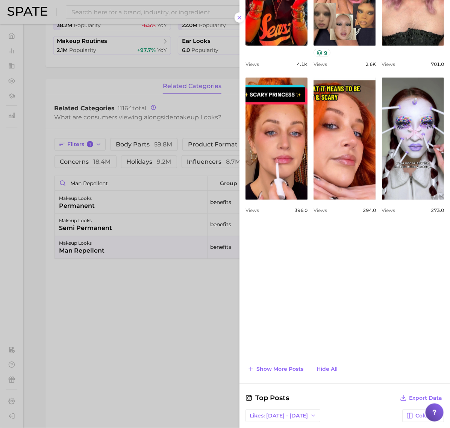
scroll to position [376, 0]
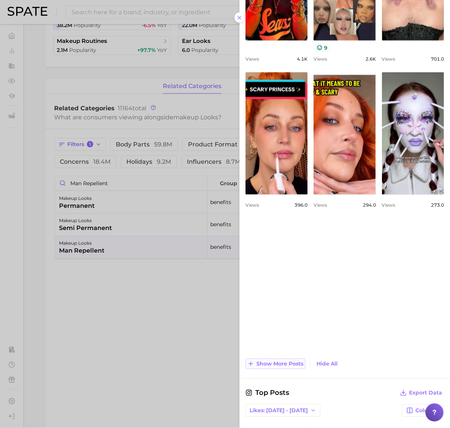
click at [275, 362] on span "Show more posts" at bounding box center [280, 364] width 47 height 6
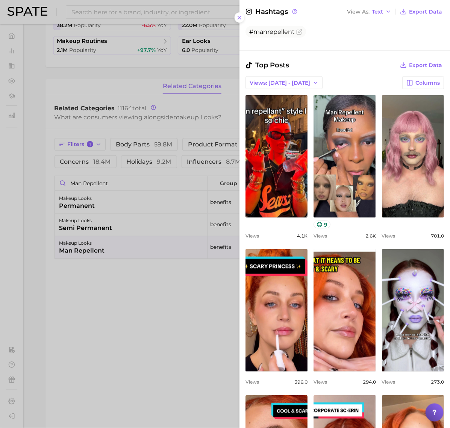
scroll to position [188, 0]
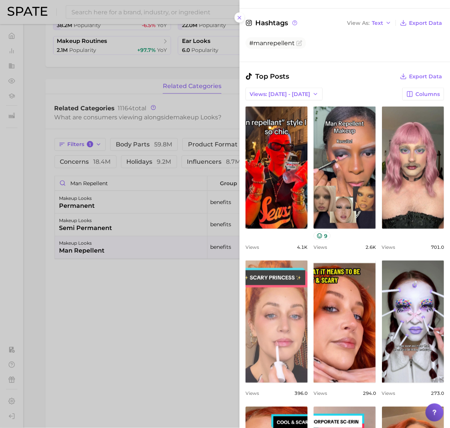
click at [308, 263] on link "view post on TikTok" at bounding box center [277, 321] width 62 height 122
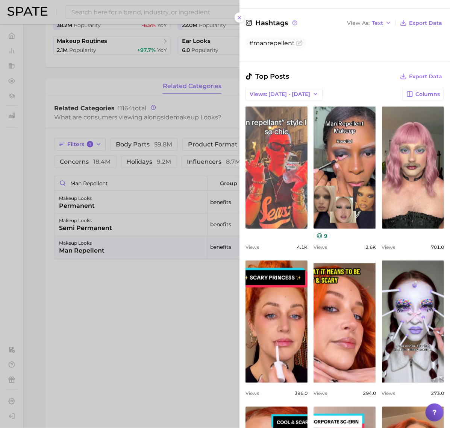
click at [308, 132] on link "view post on TikTok" at bounding box center [277, 167] width 62 height 122
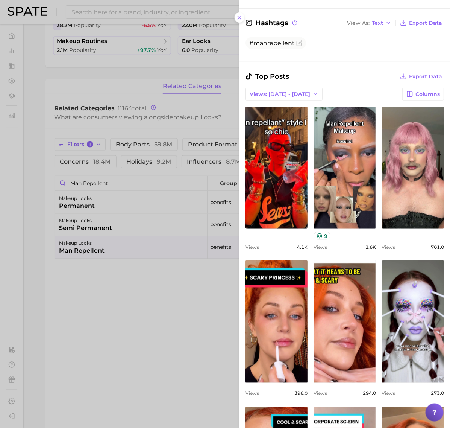
click at [83, 185] on div at bounding box center [225, 214] width 450 height 428
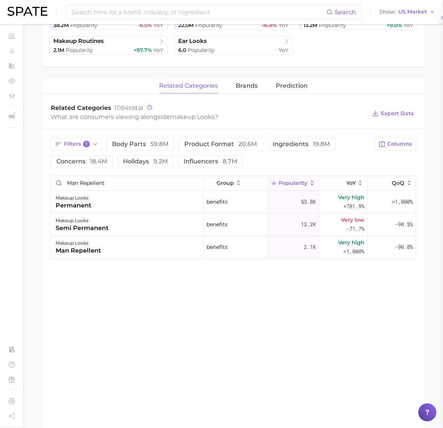
click at [83, 185] on div at bounding box center [221, 214] width 443 height 428
click at [83, 185] on input "man repellent" at bounding box center [127, 183] width 152 height 14
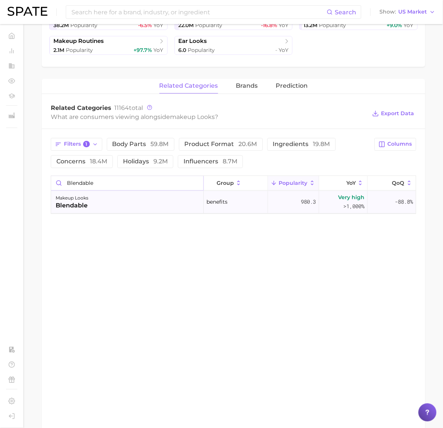
type input "blendable"
click at [105, 200] on div "makeup looks blendable" at bounding box center [127, 202] width 153 height 23
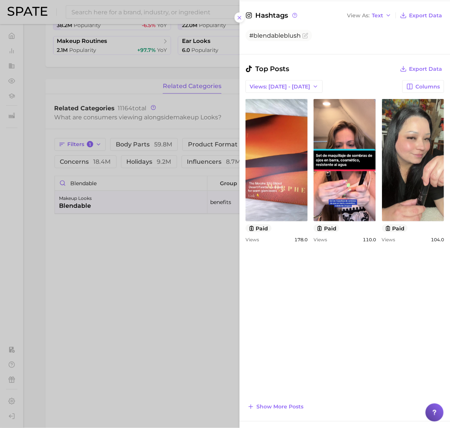
scroll to position [235, 0]
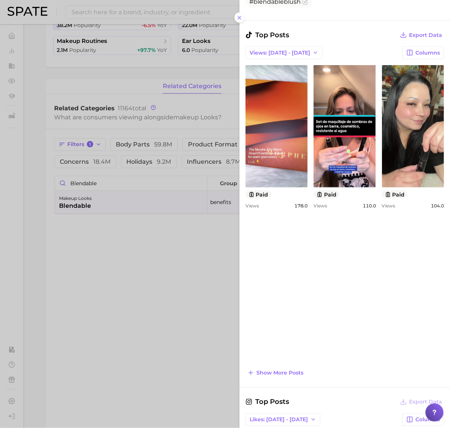
click at [281, 365] on div "Top Posts Export Data Views: Sep 14 - 21 Columns view post on TikTok paid Views…" at bounding box center [345, 204] width 199 height 348
click at [281, 370] on span "Show more posts" at bounding box center [280, 373] width 47 height 6
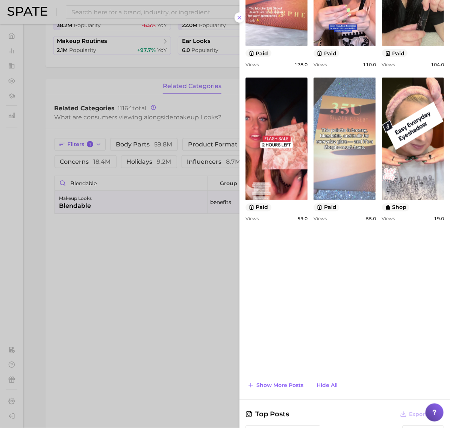
scroll to position [423, 0]
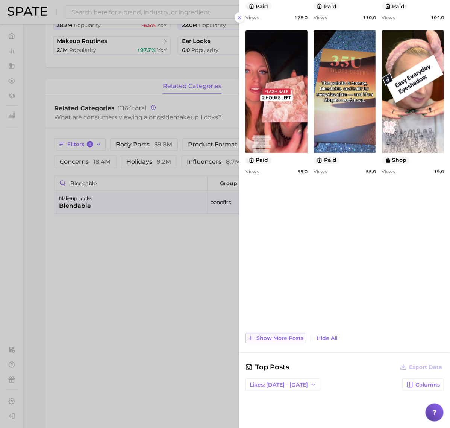
click at [293, 341] on span "Show more posts" at bounding box center [280, 338] width 47 height 6
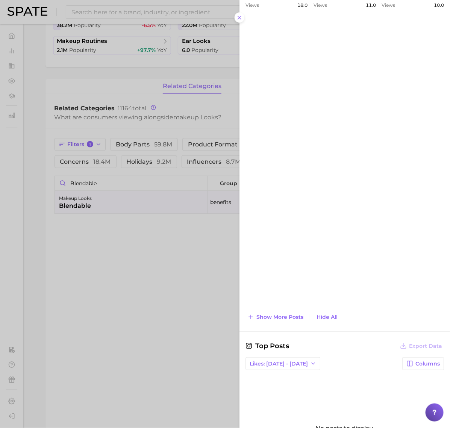
scroll to position [752, 0]
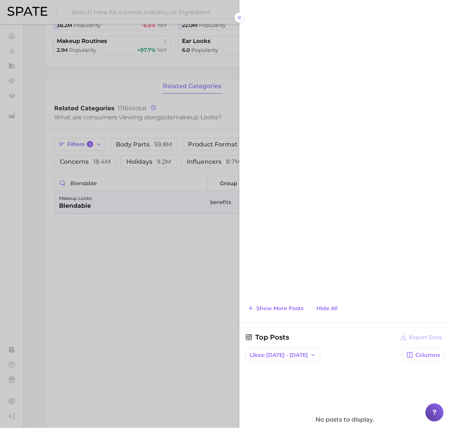
click at [145, 271] on div at bounding box center [225, 214] width 450 height 428
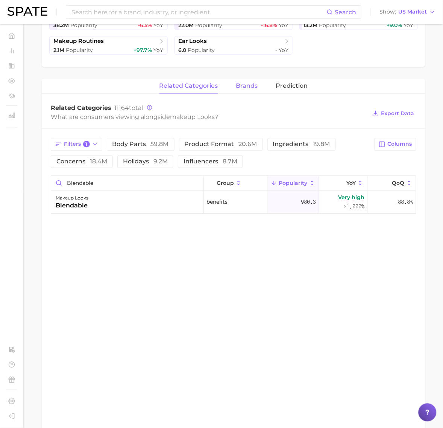
click at [242, 85] on span "brands" at bounding box center [247, 86] width 22 height 7
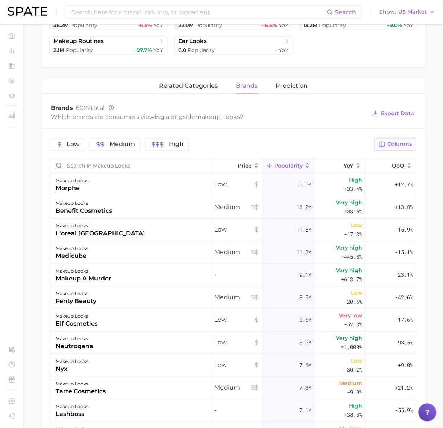
click at [375, 145] on button "Columns" at bounding box center [396, 144] width 42 height 13
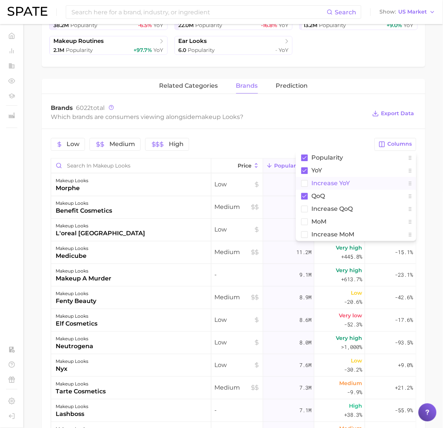
click at [347, 185] on span "Increase YoY" at bounding box center [331, 183] width 38 height 6
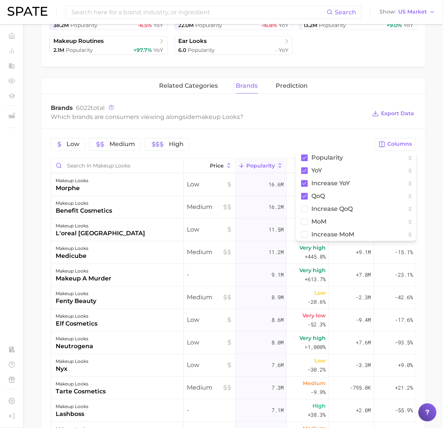
click at [313, 136] on div "Low Medium High Columns Popularity YoY Increase YoY QoQ Increase QoQ MoM Increa…" at bounding box center [234, 362] width 384 height 466
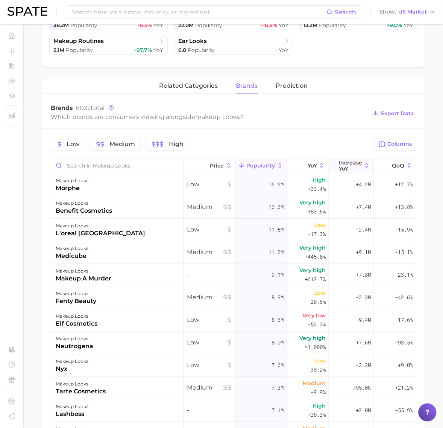
click at [348, 169] on span "Increase YoY" at bounding box center [350, 166] width 23 height 12
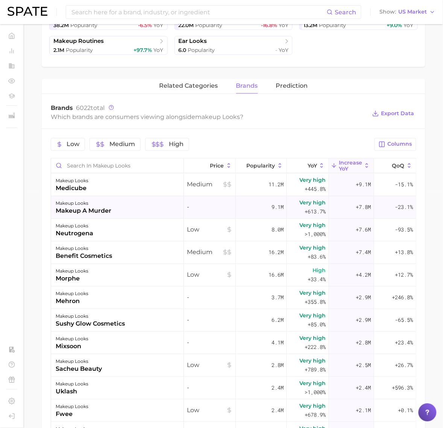
click at [102, 209] on div "makeup a murder" at bounding box center [84, 211] width 56 height 9
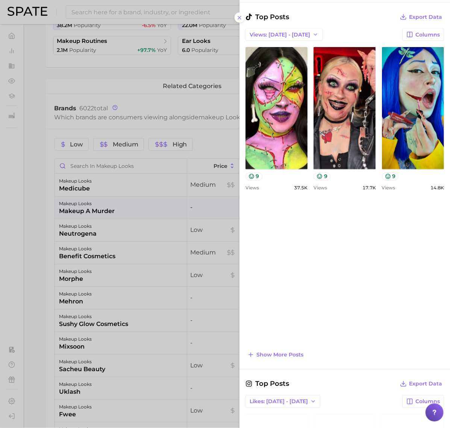
scroll to position [376, 0]
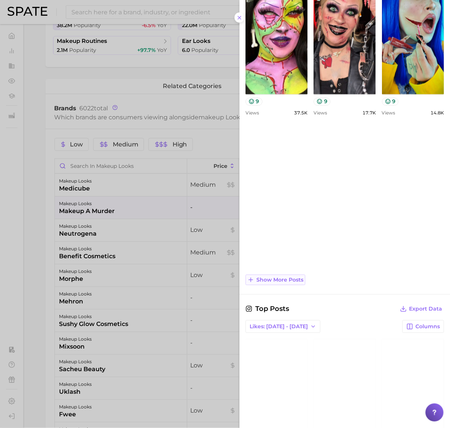
click at [295, 280] on span "Show more posts" at bounding box center [280, 280] width 47 height 6
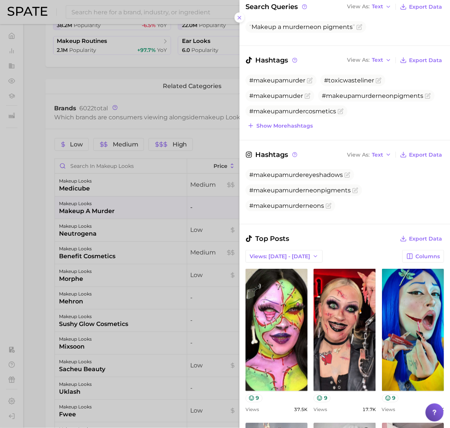
scroll to position [79, 0]
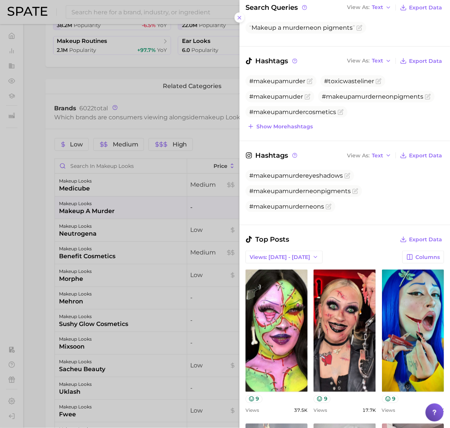
click at [140, 167] on div at bounding box center [225, 214] width 450 height 428
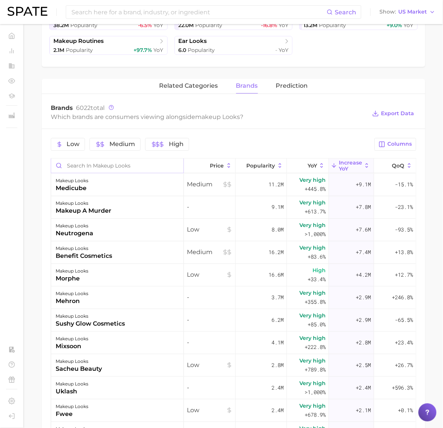
click at [115, 165] on input "Search in makeup looks" at bounding box center [117, 166] width 132 height 14
click at [130, 244] on div "makeup looks benefit cosmetics" at bounding box center [117, 253] width 133 height 23
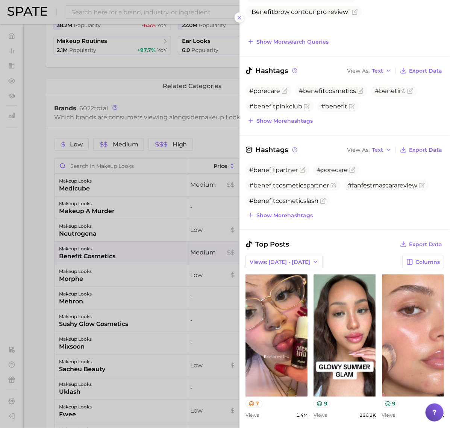
scroll to position [47, 0]
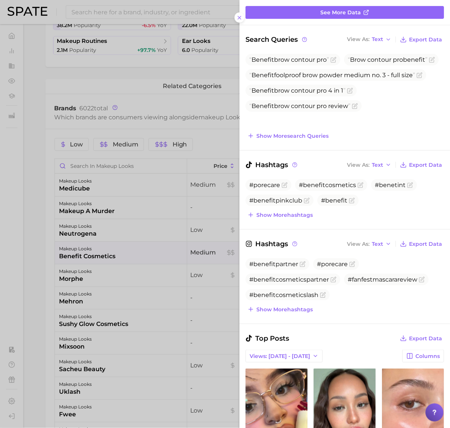
drag, startPoint x: 120, startPoint y: 253, endPoint x: 111, endPoint y: 296, distance: 43.9
click at [120, 254] on div at bounding box center [225, 214] width 450 height 428
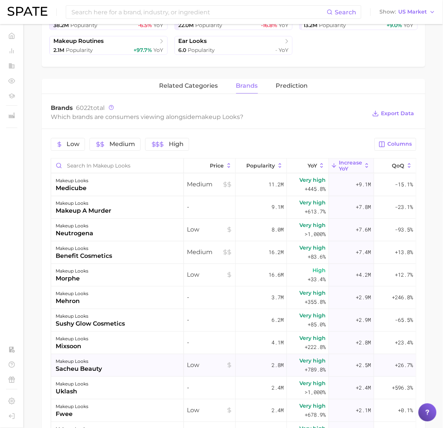
click at [105, 366] on div "makeup looks sacheu beauty" at bounding box center [117, 365] width 133 height 23
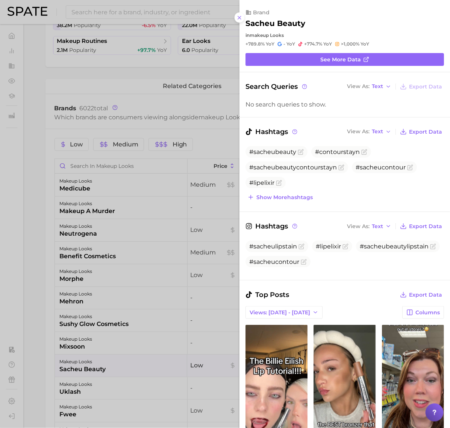
scroll to position [0, 0]
drag, startPoint x: 135, startPoint y: 355, endPoint x: 110, endPoint y: 329, distance: 36.2
click at [135, 354] on div at bounding box center [225, 214] width 450 height 428
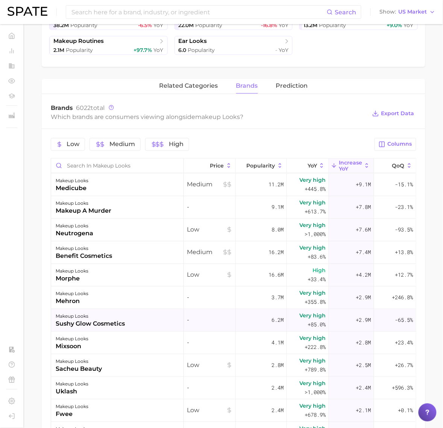
click at [99, 322] on div "sushy glow cosmetics" at bounding box center [90, 323] width 69 height 9
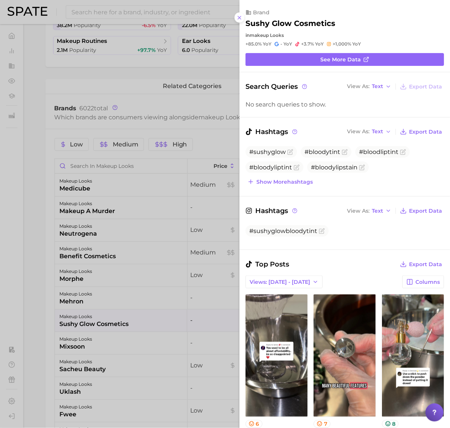
click at [118, 323] on div at bounding box center [225, 214] width 450 height 428
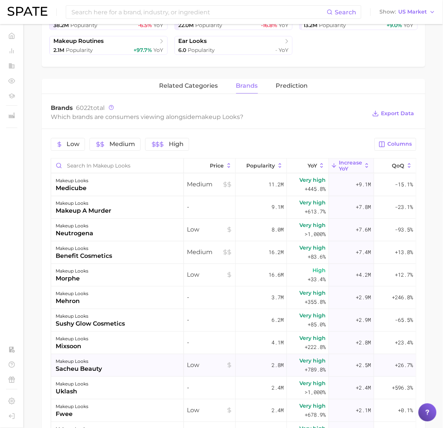
click at [115, 368] on div "makeup looks sacheu beauty" at bounding box center [117, 365] width 133 height 23
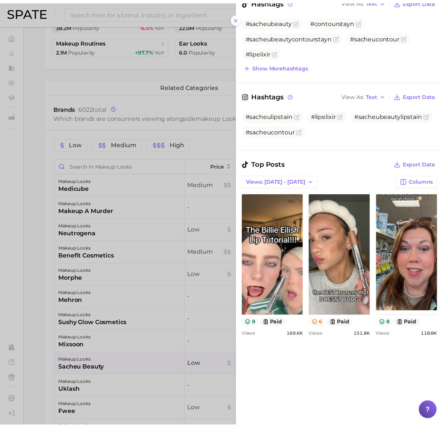
scroll to position [94, 0]
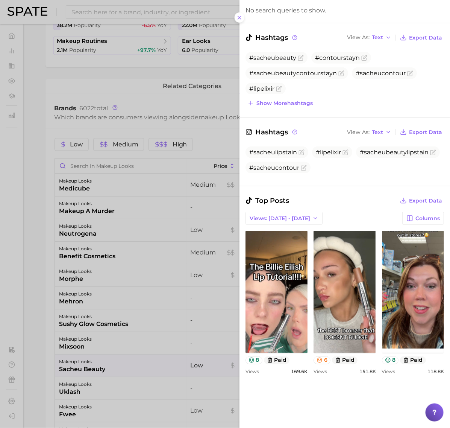
click at [169, 350] on div at bounding box center [225, 214] width 450 height 428
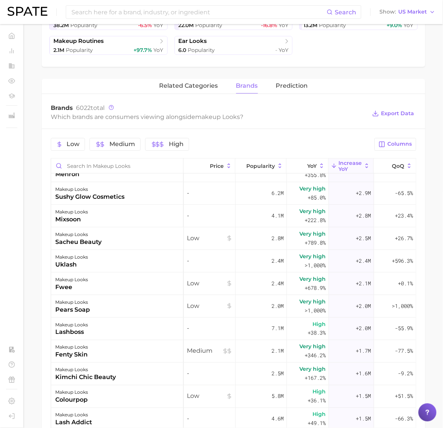
scroll to position [141, 0]
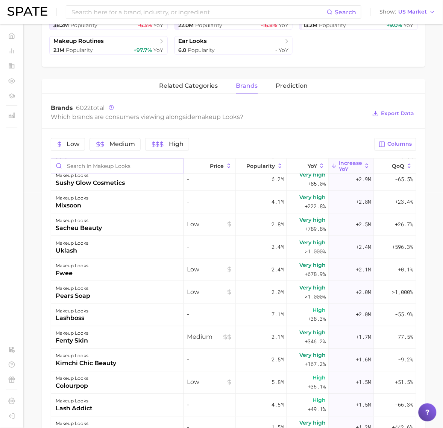
click at [102, 164] on input "Search in makeup looks" at bounding box center [117, 166] width 132 height 14
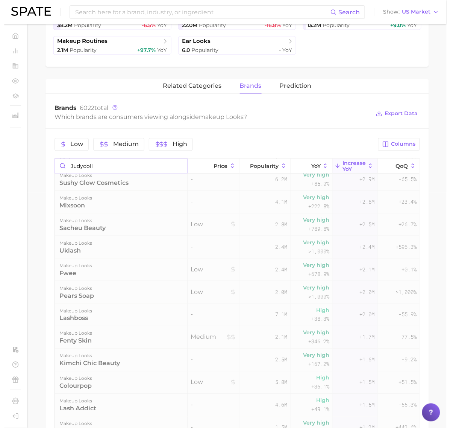
scroll to position [0, 0]
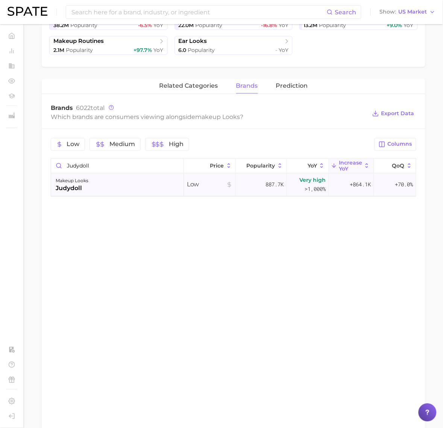
click at [128, 193] on div "makeup looks judydoll" at bounding box center [117, 185] width 133 height 23
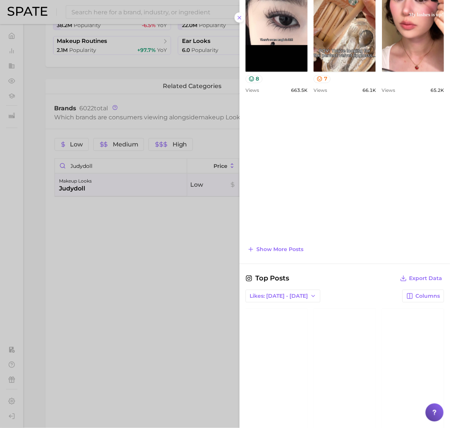
scroll to position [376, 0]
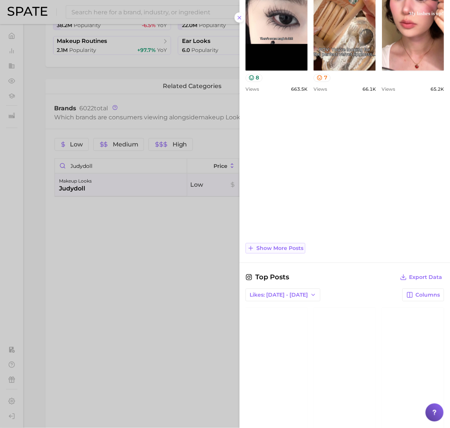
click at [293, 249] on span "Show more posts" at bounding box center [280, 248] width 47 height 6
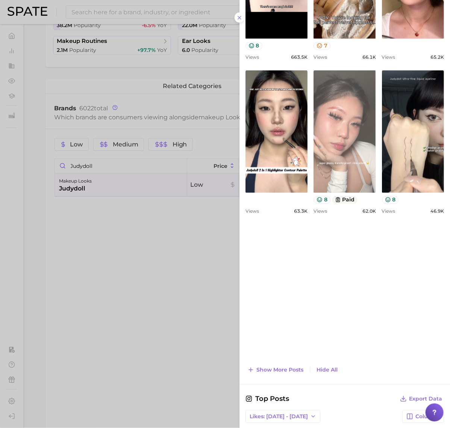
scroll to position [470, 0]
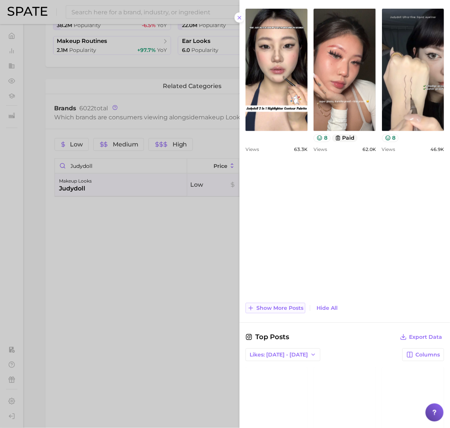
click at [293, 310] on span "Show more posts" at bounding box center [280, 308] width 47 height 6
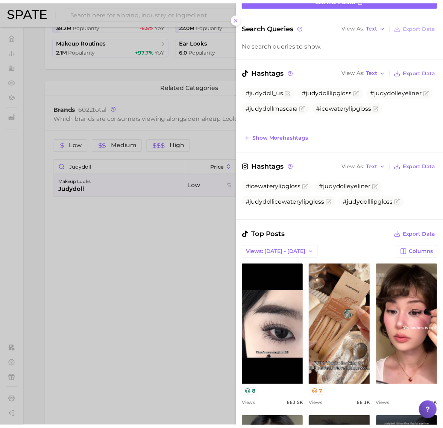
scroll to position [47, 0]
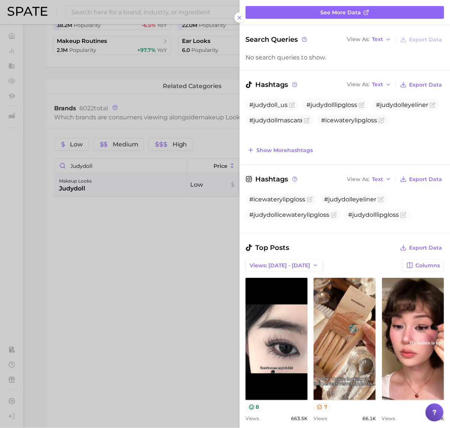
click at [135, 159] on div at bounding box center [225, 214] width 450 height 428
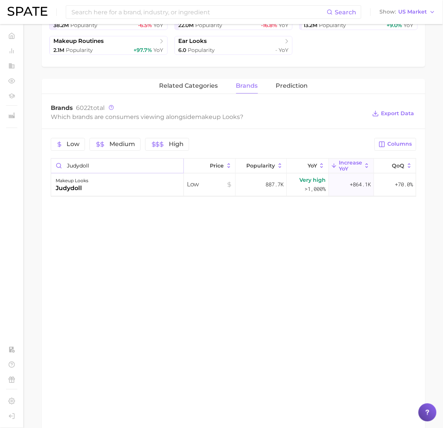
click at [130, 166] on input "judydoll" at bounding box center [117, 166] width 132 height 14
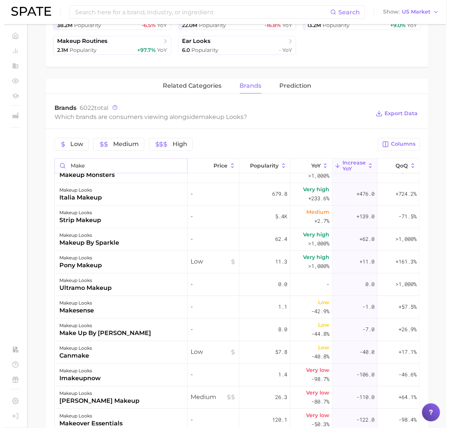
scroll to position [0, 0]
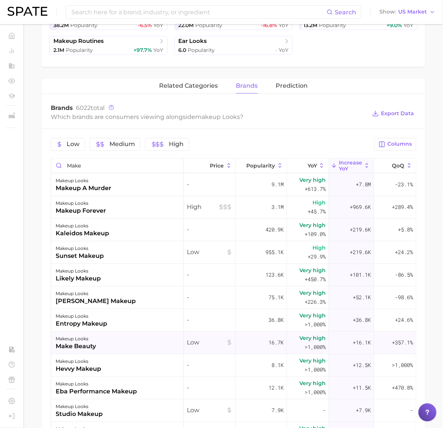
click at [97, 343] on div "makeup looks make beauty" at bounding box center [117, 343] width 133 height 23
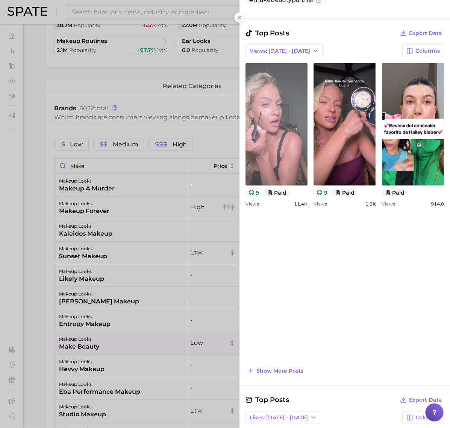
scroll to position [282, 0]
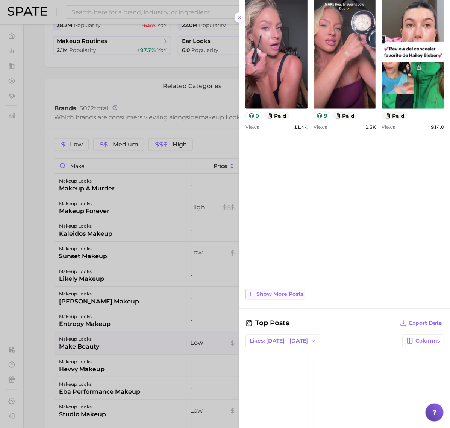
click at [288, 294] on span "Show more posts" at bounding box center [280, 294] width 47 height 6
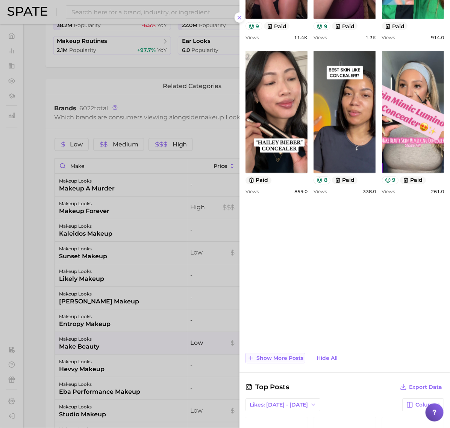
scroll to position [376, 0]
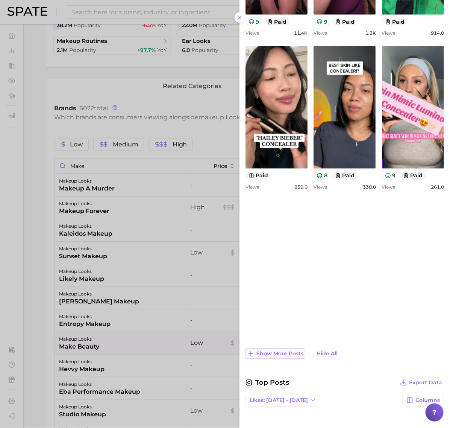
click at [281, 352] on span "Show more posts" at bounding box center [280, 354] width 47 height 6
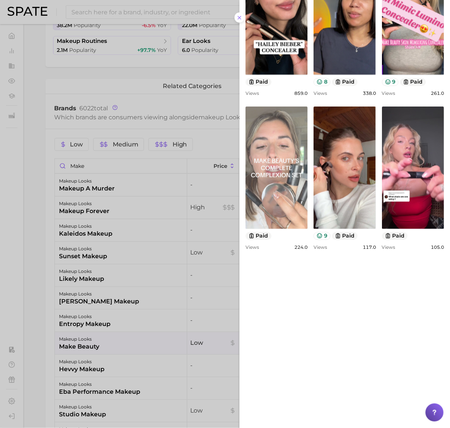
scroll to position [141, 0]
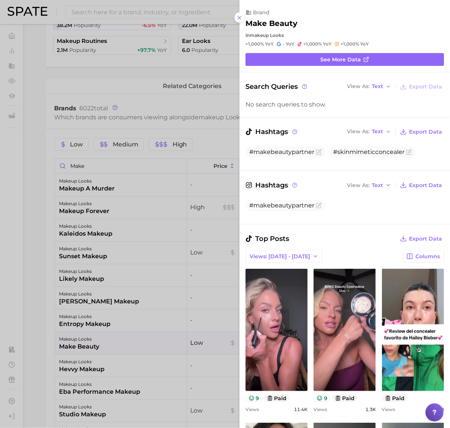
click at [97, 164] on div at bounding box center [225, 214] width 450 height 428
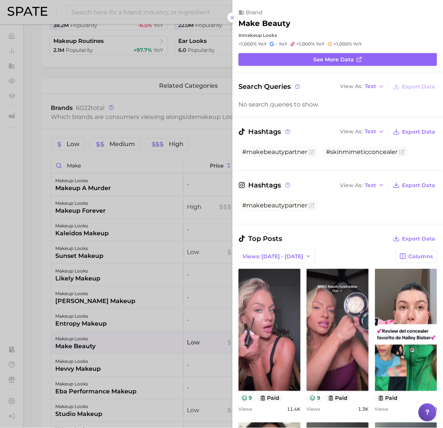
click at [97, 164] on div at bounding box center [221, 214] width 443 height 428
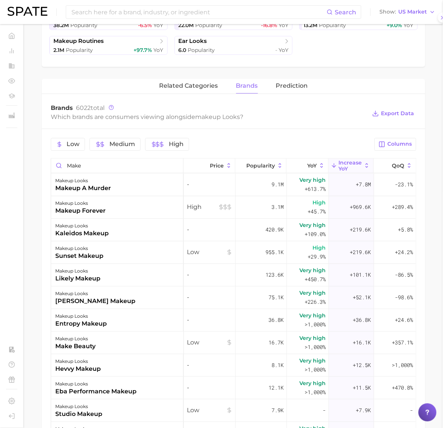
click at [97, 164] on div at bounding box center [221, 214] width 443 height 428
click at [97, 164] on input "make" at bounding box center [117, 166] width 132 height 14
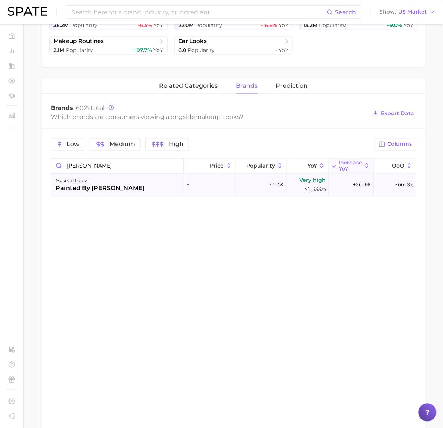
type input "charles"
click at [147, 187] on div "makeup looks painted by james charles" at bounding box center [117, 185] width 133 height 23
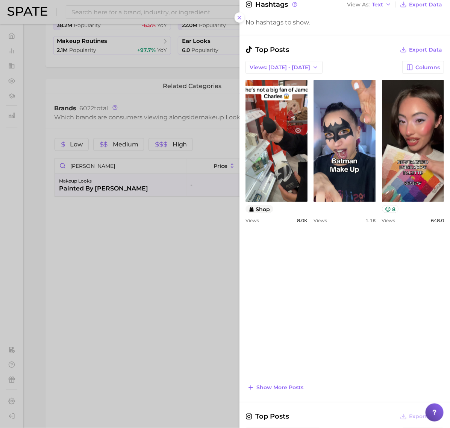
scroll to position [235, 0]
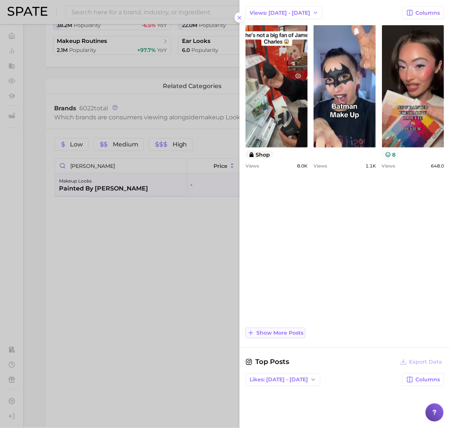
click at [284, 334] on span "Show more posts" at bounding box center [280, 333] width 47 height 6
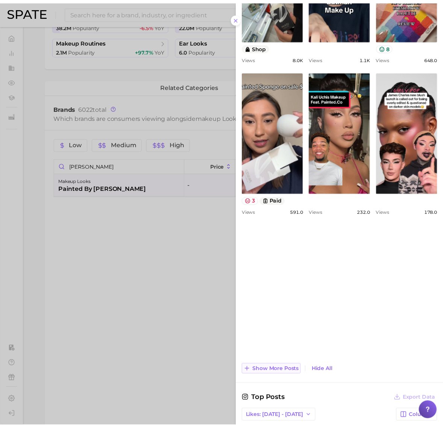
scroll to position [376, 0]
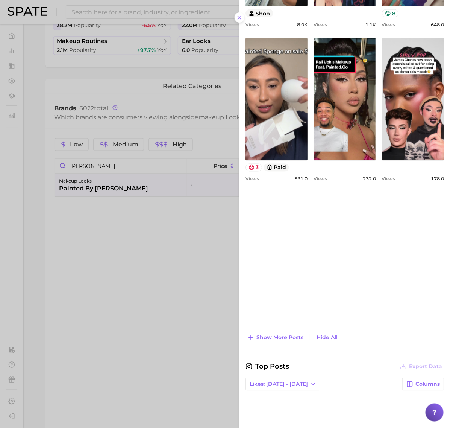
click at [164, 158] on div at bounding box center [225, 214] width 450 height 428
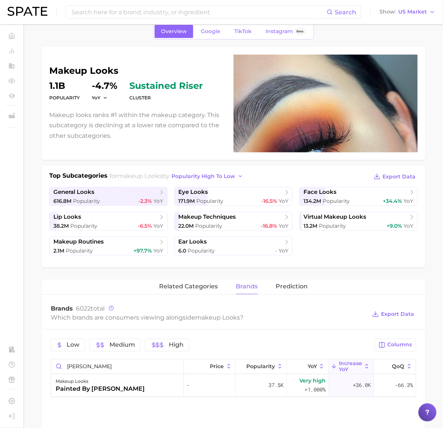
scroll to position [0, 0]
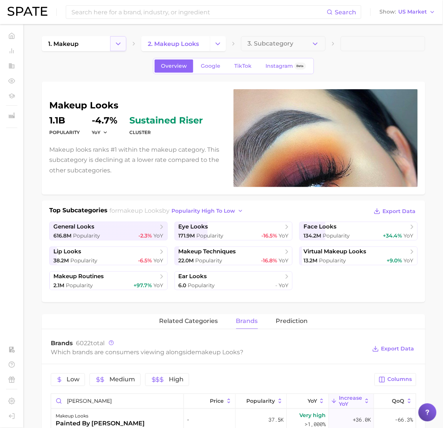
click at [120, 43] on polyline "Change Category" at bounding box center [118, 44] width 4 height 2
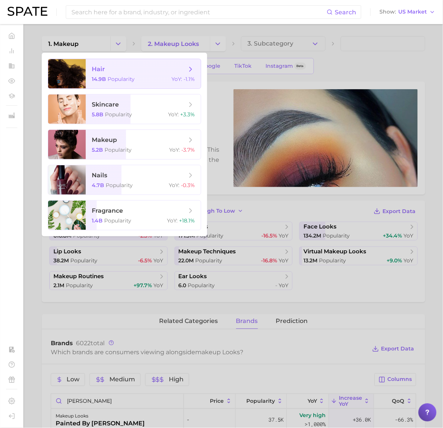
click at [107, 76] on span "14.9b Popularity" at bounding box center [113, 79] width 43 height 7
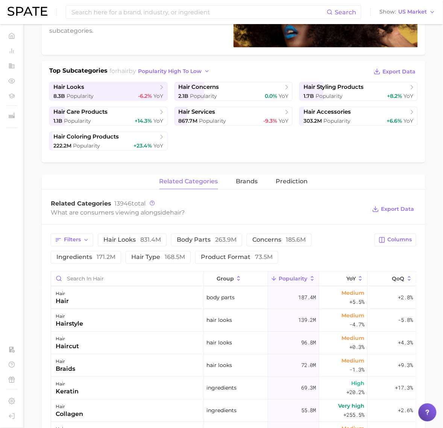
scroll to position [141, 0]
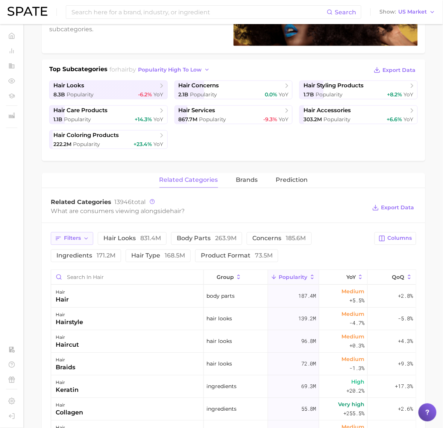
click at [82, 241] on button "Filters" at bounding box center [72, 238] width 43 height 13
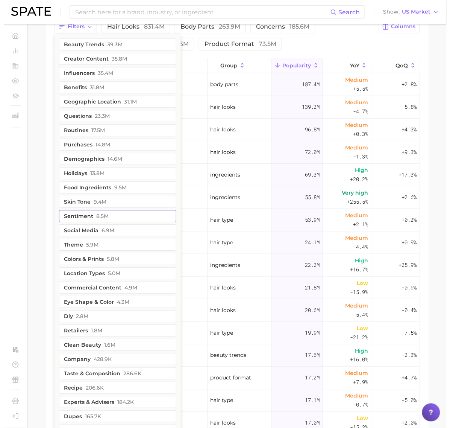
scroll to position [376, 0]
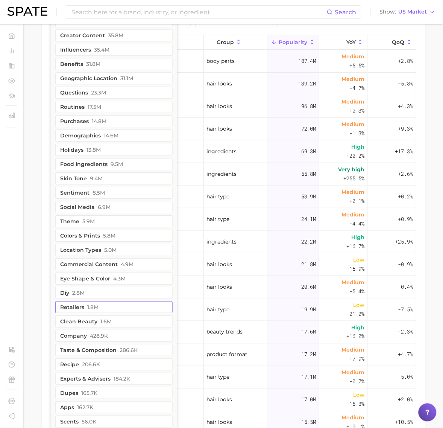
click at [120, 305] on button "retailers 1.8m" at bounding box center [113, 307] width 117 height 12
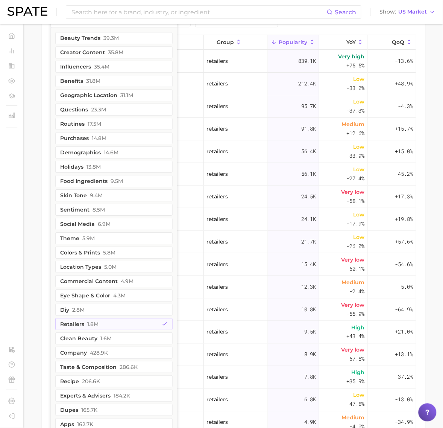
click at [262, 28] on div "Filters 1 filters applied 1 beauty trends 39.3m creator content 35.8m influence…" at bounding box center [234, 229] width 384 height 483
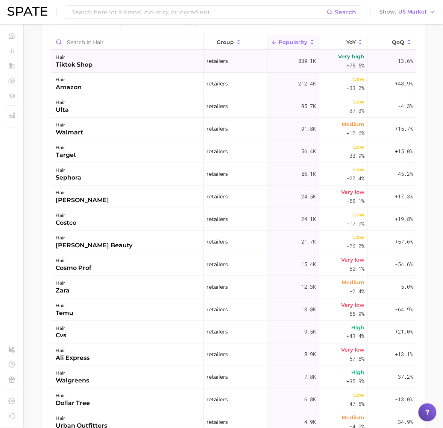
click at [117, 63] on div "hair tiktok shop" at bounding box center [127, 61] width 153 height 23
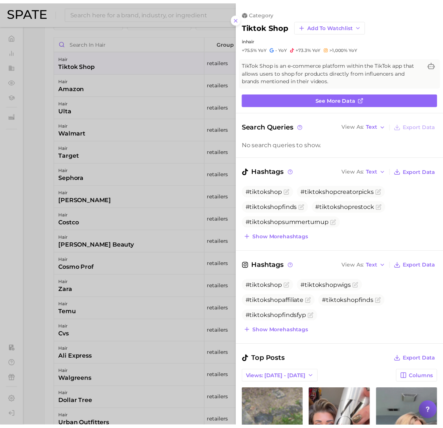
scroll to position [0, 0]
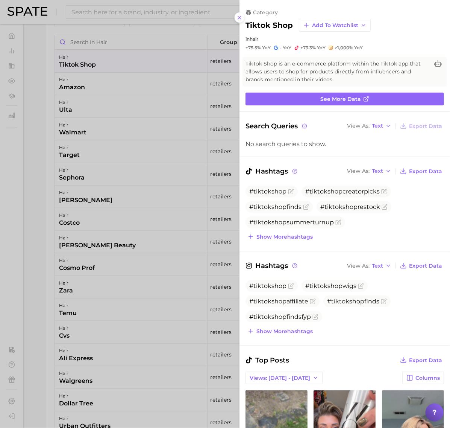
click at [150, 68] on div at bounding box center [225, 214] width 450 height 428
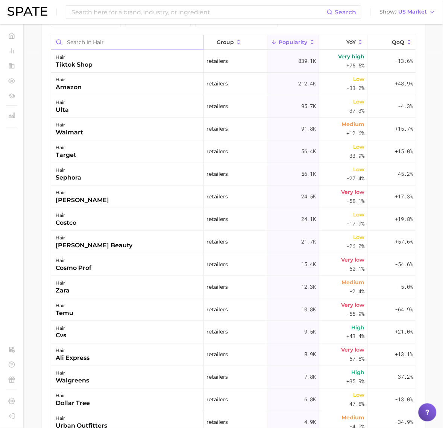
click at [125, 38] on input "Search in hair" at bounding box center [127, 42] width 152 height 14
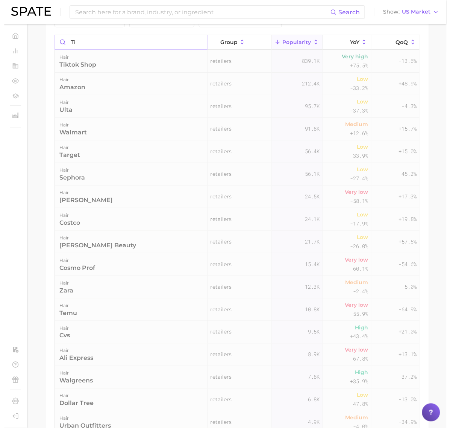
scroll to position [304, 0]
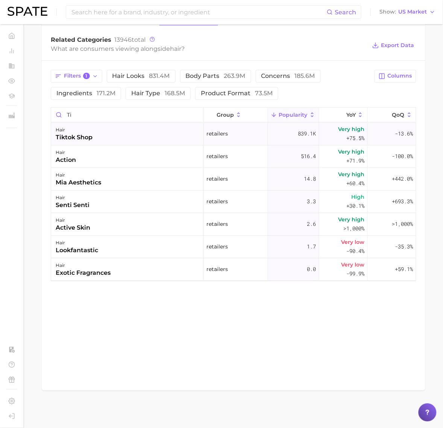
click at [109, 140] on div "hair tiktok shop" at bounding box center [127, 134] width 153 height 23
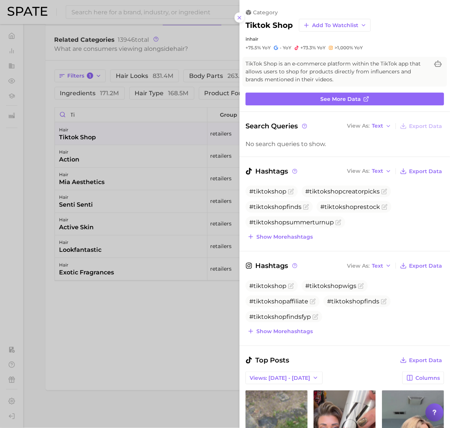
scroll to position [0, 0]
click at [109, 140] on div at bounding box center [225, 214] width 450 height 428
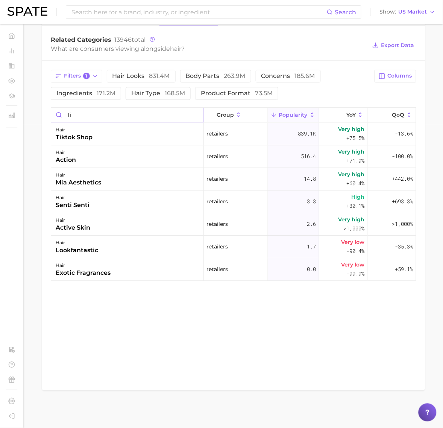
click at [83, 116] on input "ti" at bounding box center [127, 115] width 152 height 14
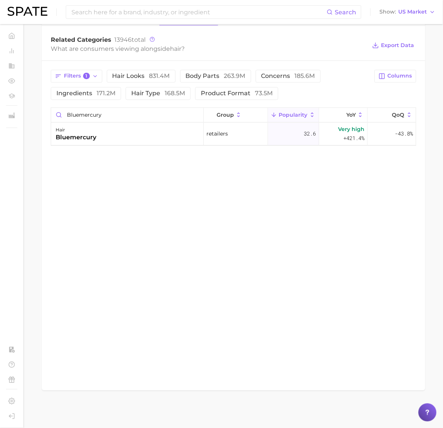
click at [110, 128] on div "hair bluemercury" at bounding box center [127, 134] width 153 height 23
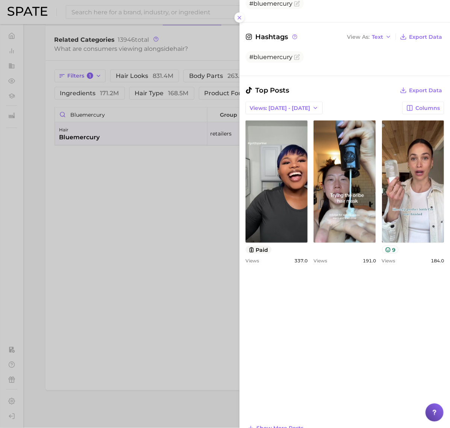
scroll to position [282, 0]
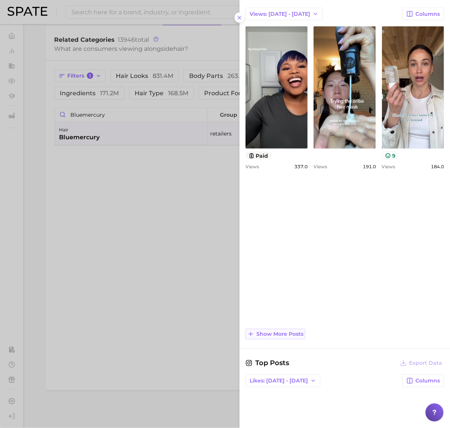
click at [280, 331] on span "Show more posts" at bounding box center [280, 334] width 47 height 6
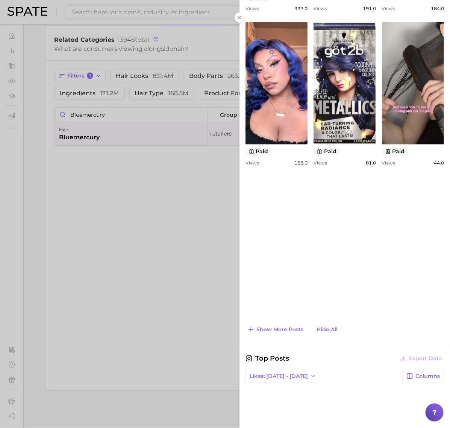
scroll to position [470, 0]
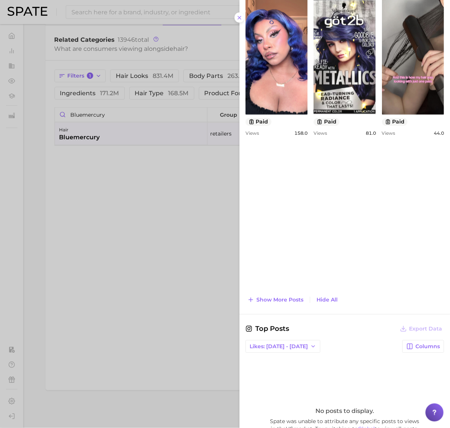
click at [187, 300] on div at bounding box center [225, 214] width 450 height 428
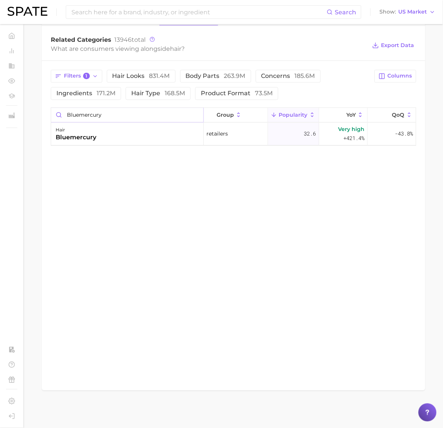
click at [127, 115] on input "bluemercury" at bounding box center [127, 115] width 152 height 14
click at [117, 128] on div "hair" at bounding box center [87, 129] width 63 height 9
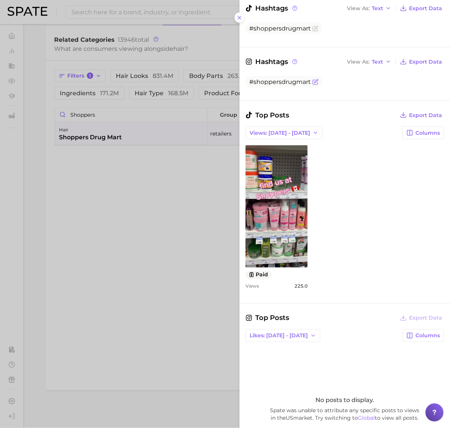
scroll to position [293, 0]
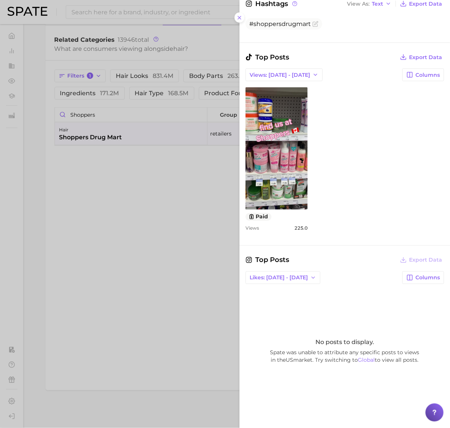
click at [153, 318] on div at bounding box center [225, 214] width 450 height 428
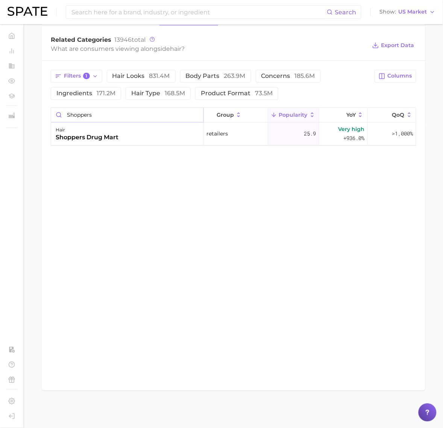
click at [121, 117] on input "shoppers" at bounding box center [127, 115] width 152 height 14
click at [116, 135] on div "hair beauty master" at bounding box center [127, 134] width 153 height 23
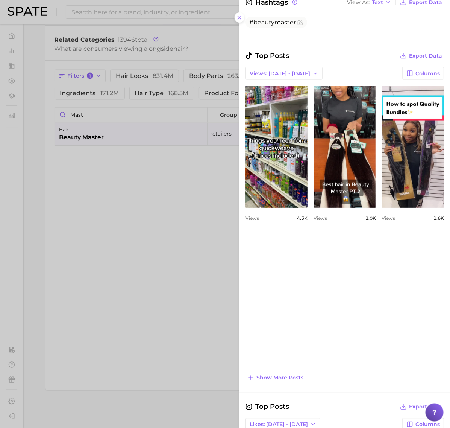
scroll to position [235, 0]
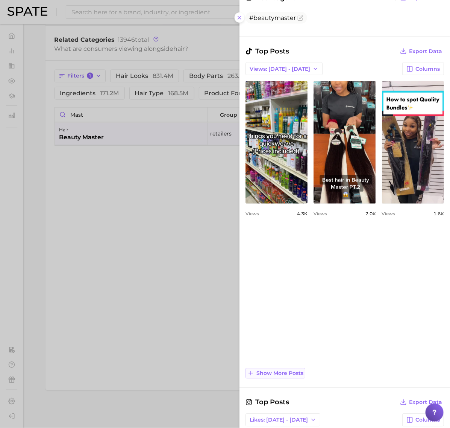
click at [283, 376] on button "Show more posts" at bounding box center [276, 373] width 60 height 11
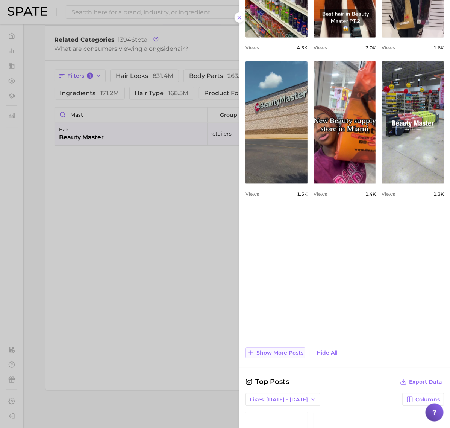
scroll to position [423, 0]
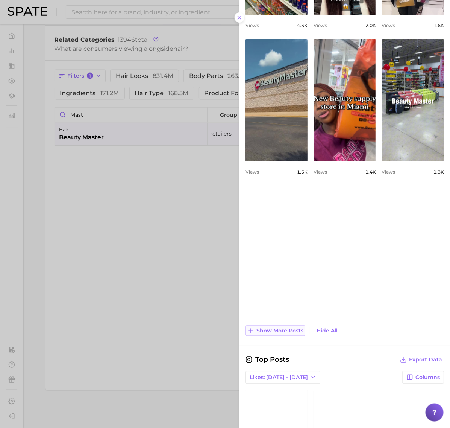
click at [286, 334] on span "Show more posts" at bounding box center [280, 331] width 47 height 6
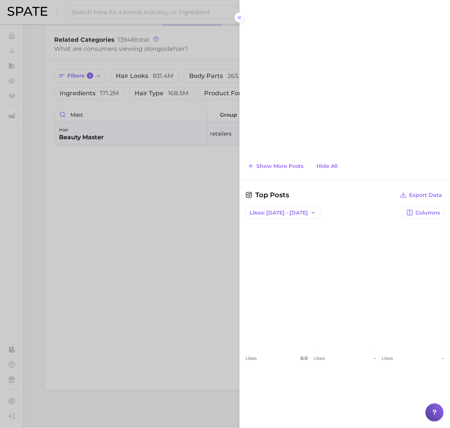
scroll to position [753, 0]
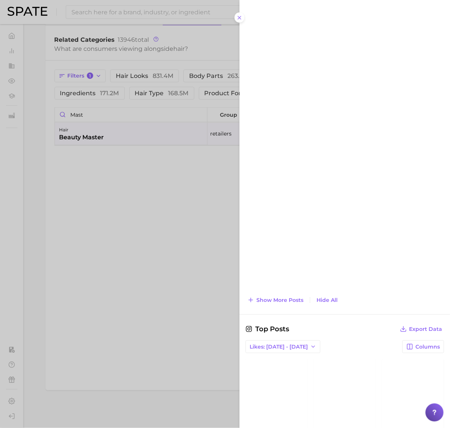
click at [53, 232] on div at bounding box center [225, 214] width 450 height 428
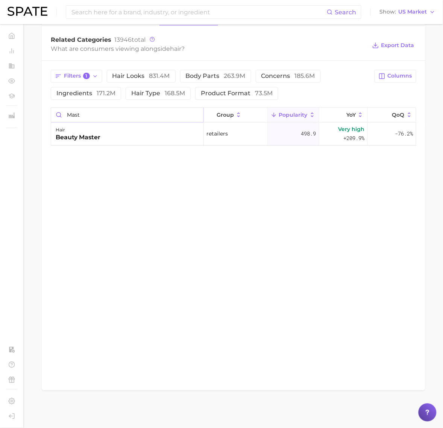
click at [106, 114] on input "mast" at bounding box center [127, 115] width 152 height 14
click at [114, 136] on div "hair tiktok shop" at bounding box center [127, 134] width 153 height 23
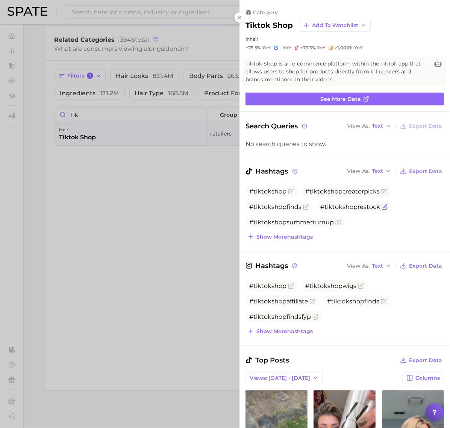
scroll to position [0, 0]
click at [286, 231] on button "Show more hashtags" at bounding box center [280, 236] width 69 height 11
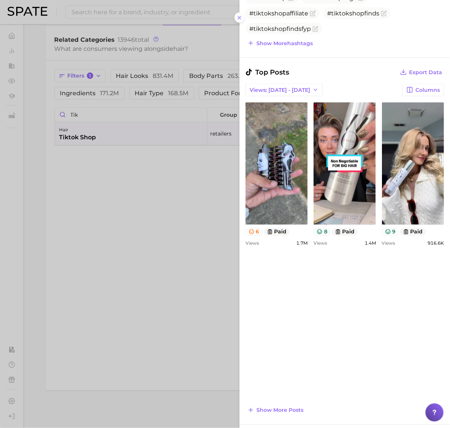
scroll to position [376, 0]
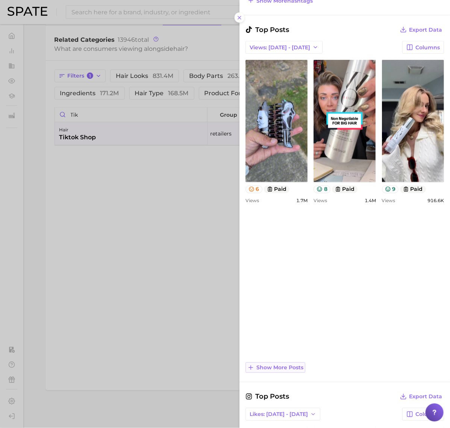
click at [295, 364] on button "Show more posts" at bounding box center [276, 367] width 60 height 11
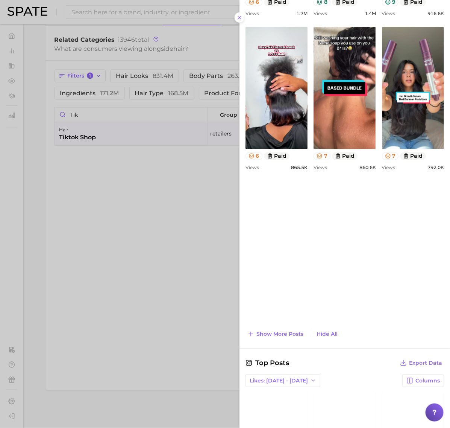
scroll to position [564, 0]
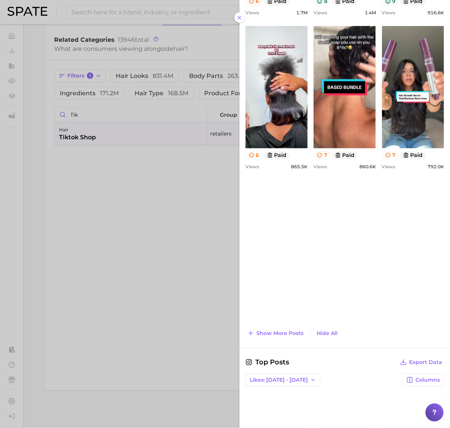
click at [82, 109] on div at bounding box center [225, 214] width 450 height 428
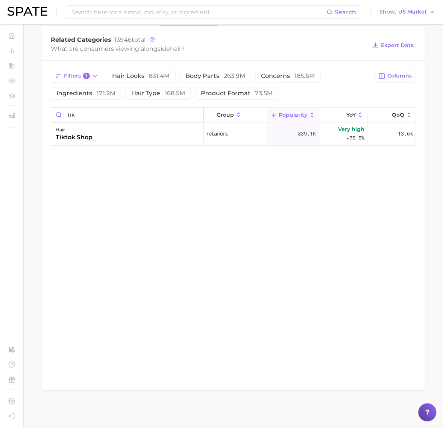
click at [82, 109] on input "tik" at bounding box center [127, 115] width 152 height 14
click at [94, 136] on div "hair cvs" at bounding box center [127, 134] width 153 height 23
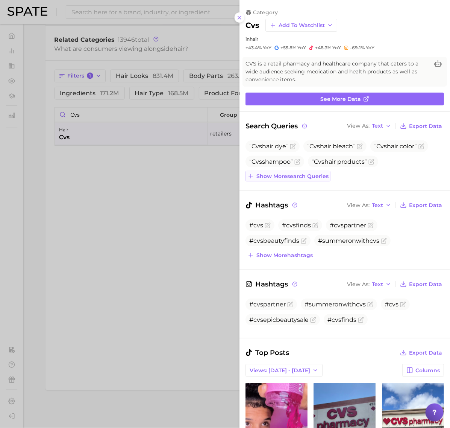
scroll to position [47, 0]
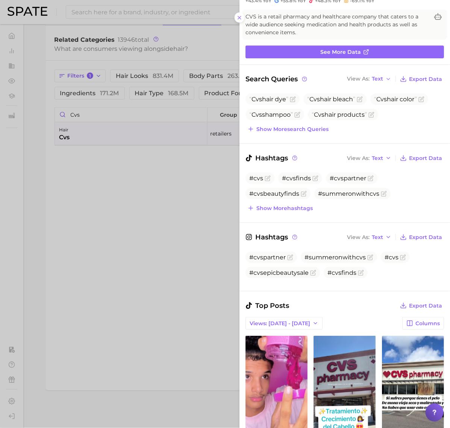
click at [81, 119] on div at bounding box center [225, 214] width 450 height 428
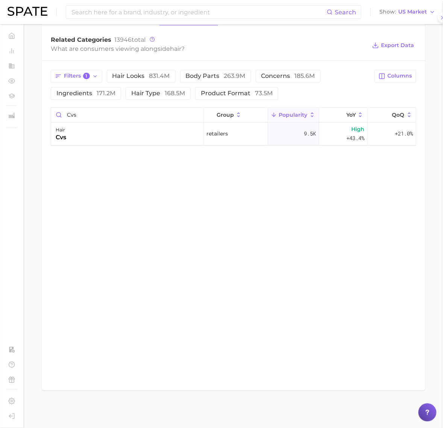
click at [81, 119] on div at bounding box center [221, 214] width 443 height 428
click at [81, 119] on input "cvs" at bounding box center [127, 115] width 152 height 14
click at [126, 135] on div "hair walgreens" at bounding box center [127, 134] width 153 height 23
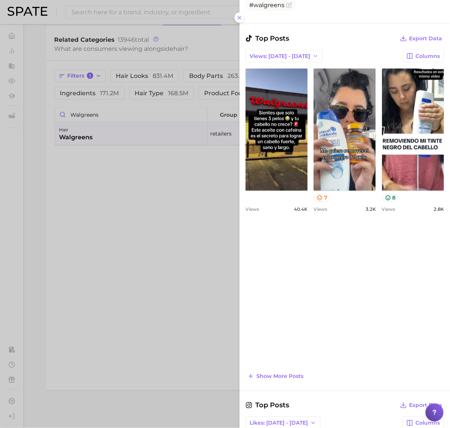
scroll to position [282, 0]
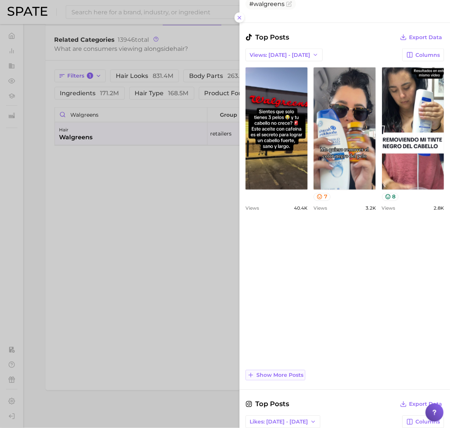
click at [281, 372] on span "Show more posts" at bounding box center [280, 375] width 47 height 6
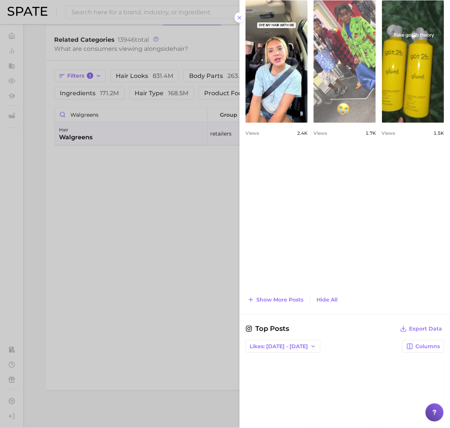
scroll to position [517, 0]
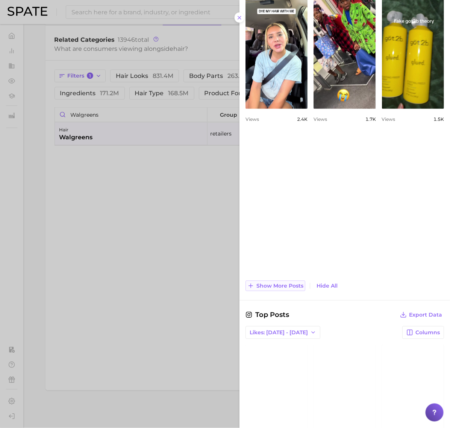
click at [304, 290] on button "Show more posts" at bounding box center [276, 285] width 60 height 11
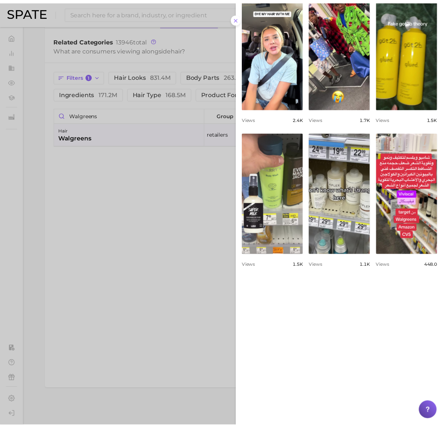
scroll to position [0, 0]
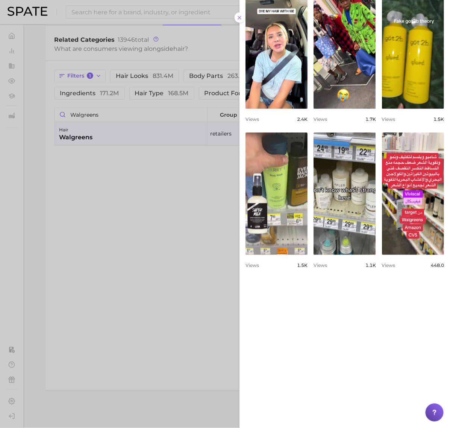
drag, startPoint x: 47, startPoint y: 157, endPoint x: 41, endPoint y: 154, distance: 7.4
click at [47, 157] on div at bounding box center [225, 214] width 450 height 428
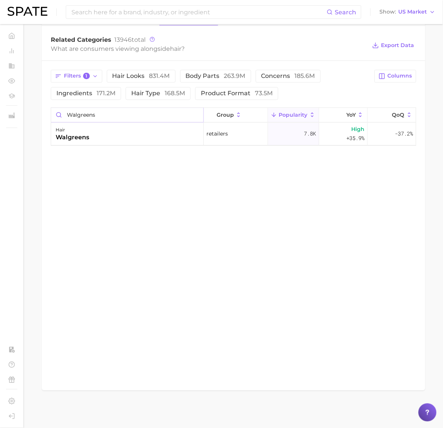
click at [115, 117] on input "walgreens" at bounding box center [127, 115] width 152 height 14
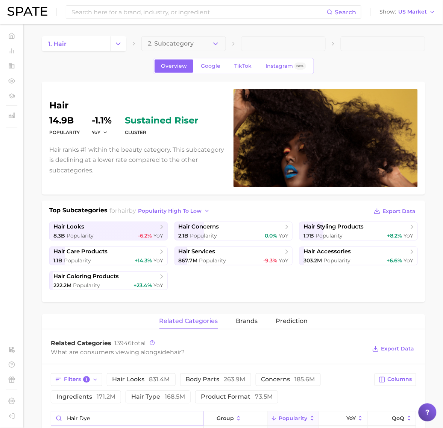
type input "hair dye"
click at [171, 40] on span "2. Subcategory" at bounding box center [171, 43] width 46 height 7
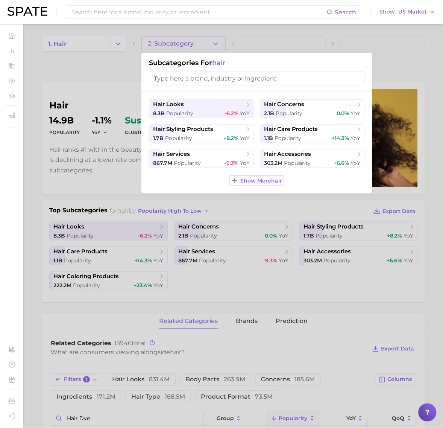
click at [260, 175] on button "Show More hair" at bounding box center [256, 180] width 55 height 11
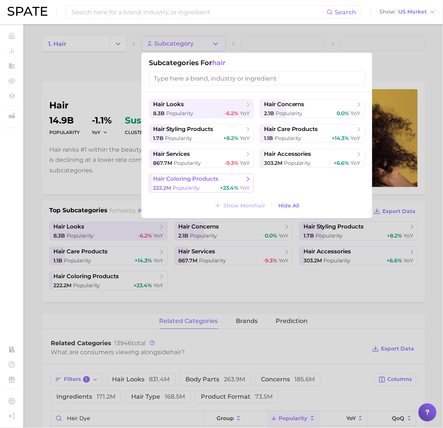
click at [206, 187] on div "222.2m Popularity +23.4% YoY" at bounding box center [201, 187] width 97 height 7
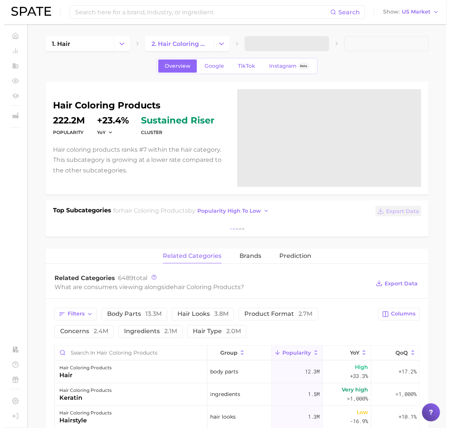
scroll to position [188, 0]
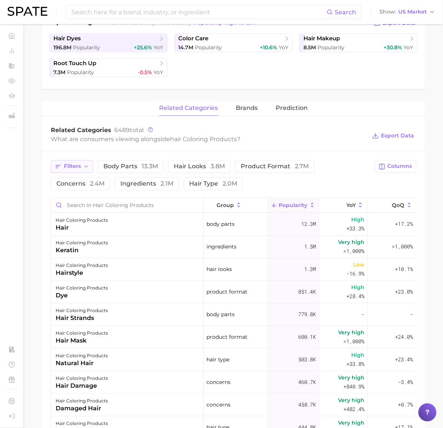
click at [68, 169] on span "Filters" at bounding box center [72, 166] width 17 height 6
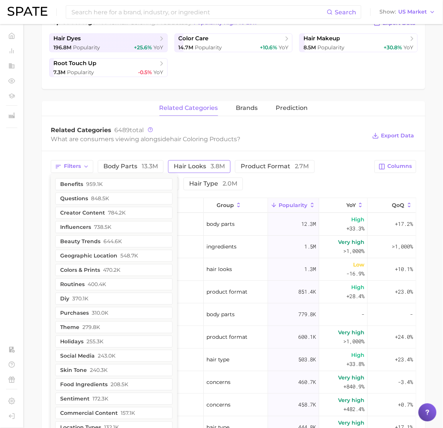
click at [188, 165] on span "hair looks 3.8m" at bounding box center [199, 167] width 51 height 6
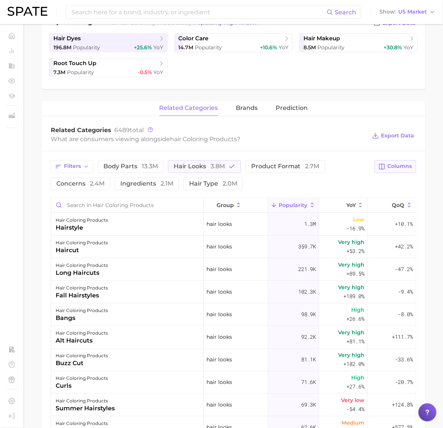
click at [383, 168] on icon "button" at bounding box center [382, 166] width 7 height 7
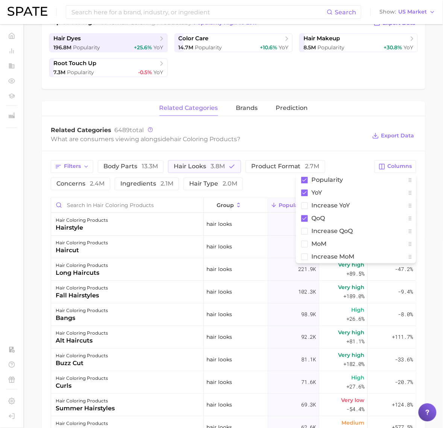
click at [339, 149] on div "Related Categories 6489 total What are consumers viewing alongside hair colorin…" at bounding box center [234, 136] width 384 height 30
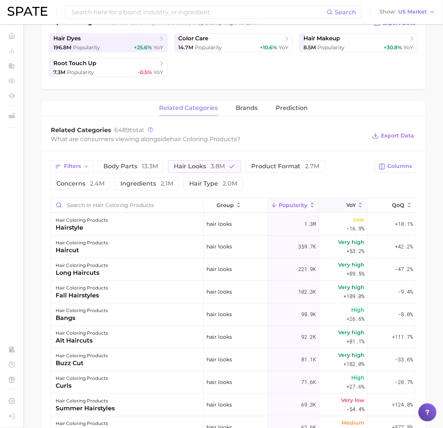
click at [339, 204] on icon at bounding box center [342, 205] width 7 height 7
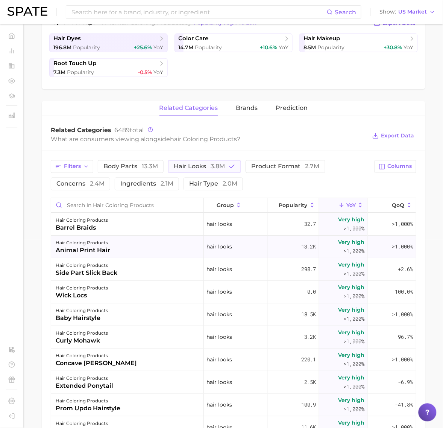
click at [137, 249] on div "hair coloring products animal print hair" at bounding box center [127, 247] width 153 height 23
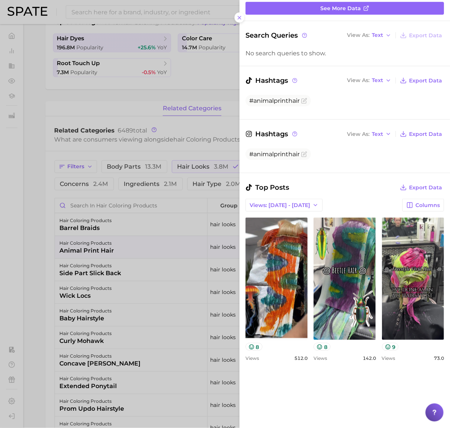
scroll to position [235, 0]
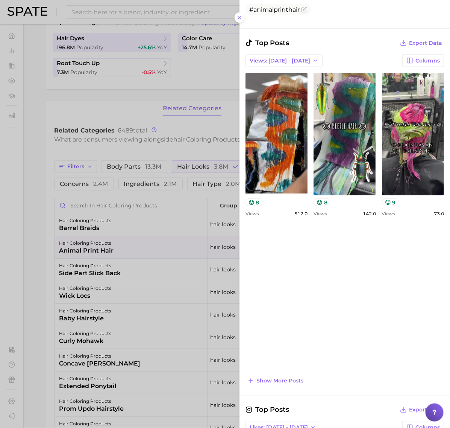
click at [281, 372] on div "Top Posts Export Data Views: Sep 14 - 21 Columns view post on TikTok 8 Views 51…" at bounding box center [345, 212] width 199 height 348
click at [288, 381] on span "Show more posts" at bounding box center [280, 381] width 47 height 6
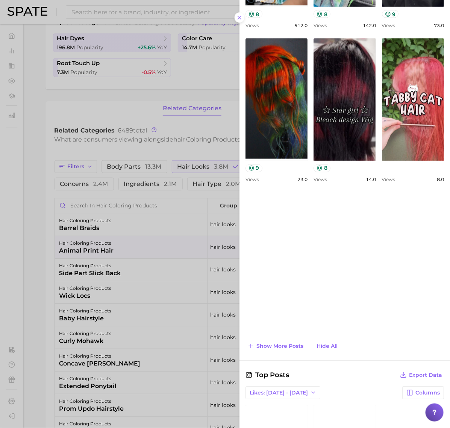
scroll to position [0, 0]
click at [291, 341] on button "Show more posts" at bounding box center [276, 346] width 60 height 11
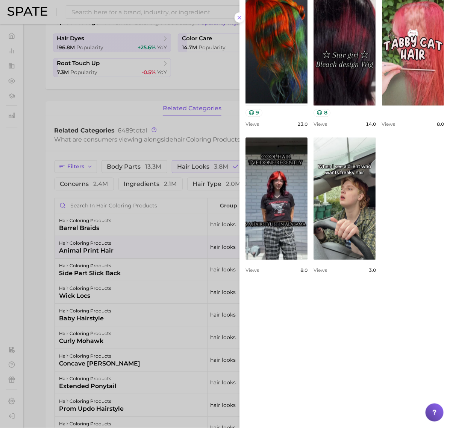
scroll to position [564, 0]
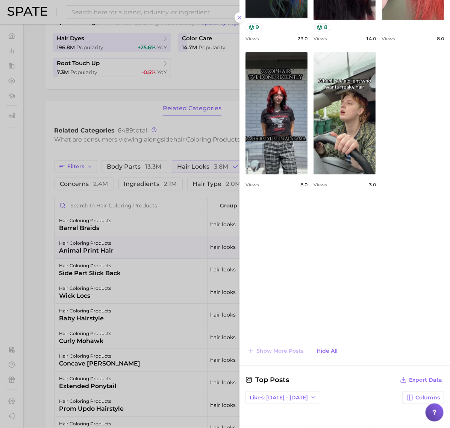
click at [74, 309] on div at bounding box center [225, 214] width 450 height 428
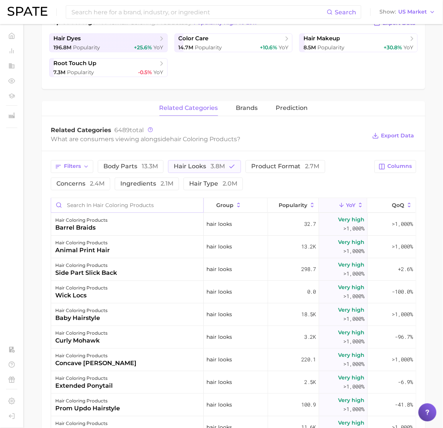
click at [97, 205] on input "Search in hair coloring products" at bounding box center [127, 205] width 152 height 14
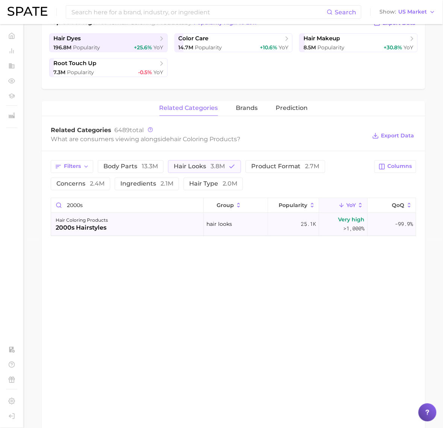
click at [112, 228] on div "hair coloring products 2000s hairstyles" at bounding box center [127, 224] width 153 height 23
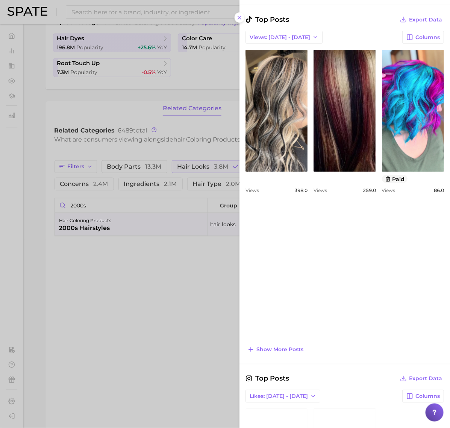
scroll to position [282, 0]
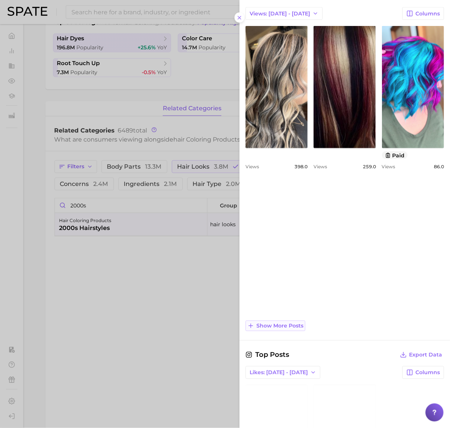
click at [290, 330] on button "Show more posts" at bounding box center [276, 326] width 60 height 11
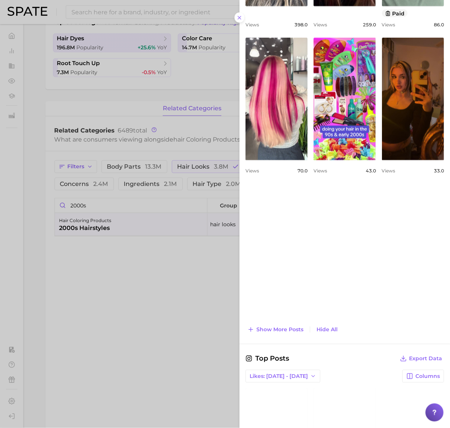
scroll to position [470, 0]
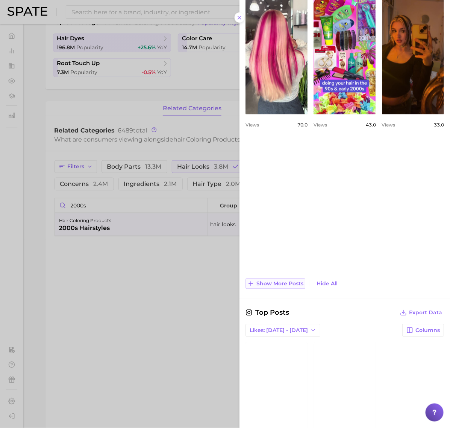
click at [286, 287] on span "Show more posts" at bounding box center [280, 283] width 47 height 6
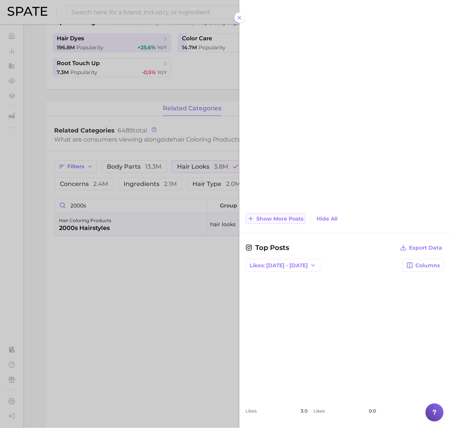
scroll to position [834, 0]
click at [278, 220] on span "Show more posts" at bounding box center [280, 219] width 47 height 6
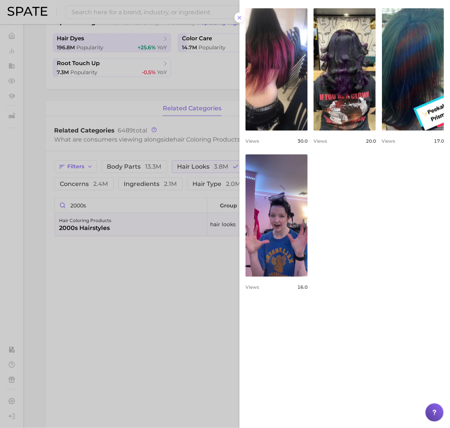
scroll to position [599, 0]
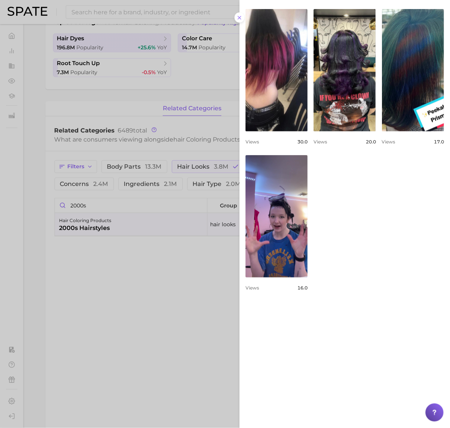
click at [88, 198] on div at bounding box center [225, 214] width 450 height 428
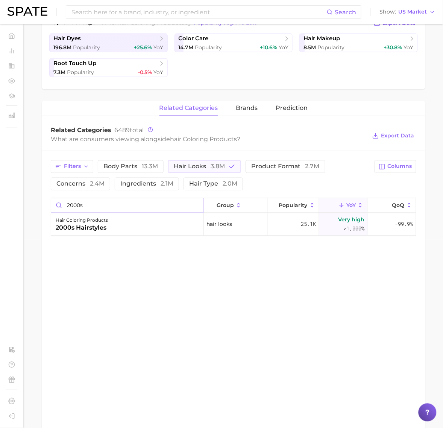
click at [91, 203] on input "2000s" at bounding box center [127, 205] width 152 height 14
click at [100, 223] on div "hair coloring products" at bounding box center [82, 220] width 52 height 9
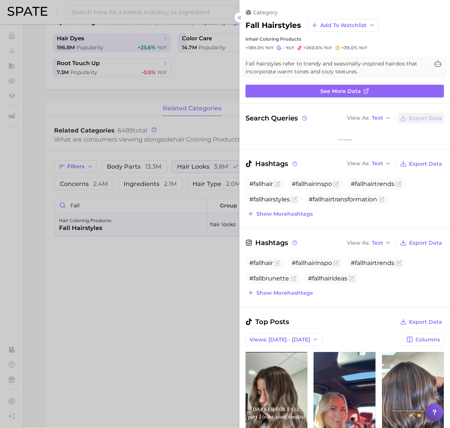
scroll to position [0, 0]
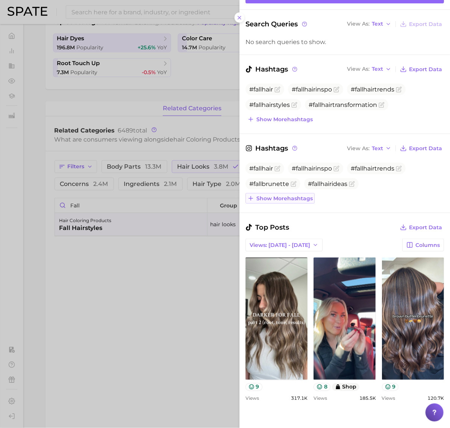
click at [284, 199] on span "Show more hashtags" at bounding box center [285, 198] width 56 height 6
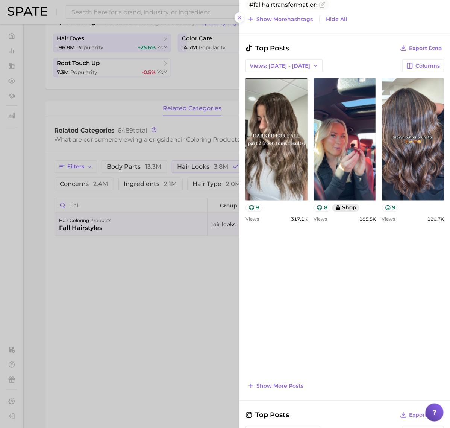
scroll to position [376, 0]
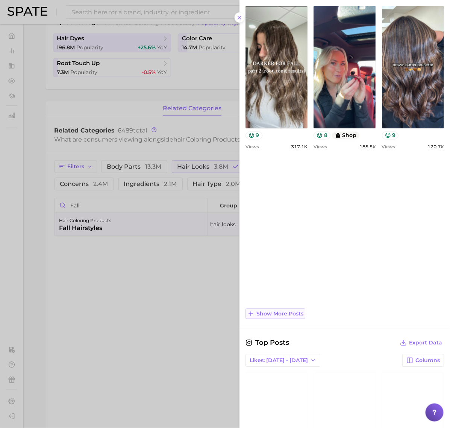
click at [294, 316] on span "Show more posts" at bounding box center [280, 314] width 47 height 6
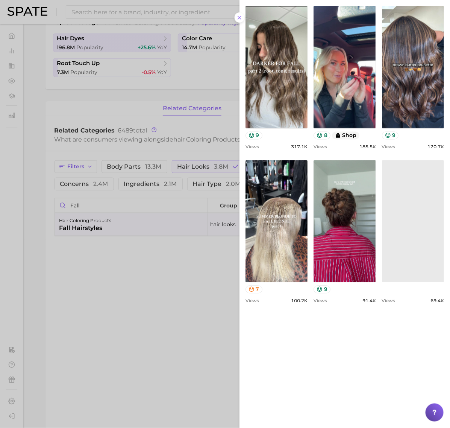
scroll to position [0, 0]
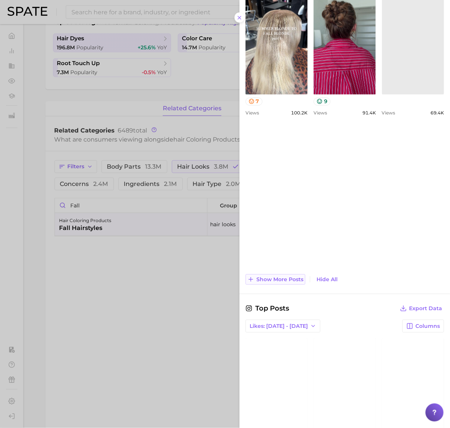
click at [277, 279] on span "Show more posts" at bounding box center [280, 279] width 47 height 6
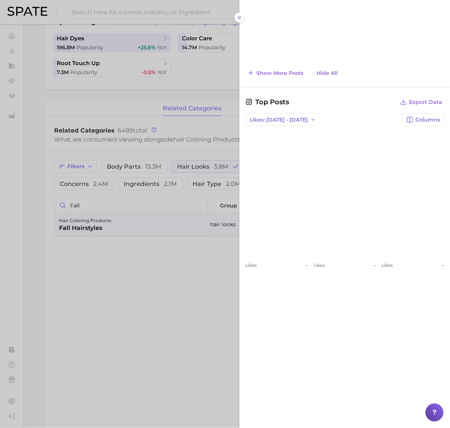
scroll to position [1078, 0]
click at [305, 209] on link "view post on Instagram" at bounding box center [277, 193] width 62 height 122
click at [308, 185] on link "view post on Instagram" at bounding box center [277, 193] width 62 height 122
click at [88, 215] on div at bounding box center [225, 214] width 450 height 428
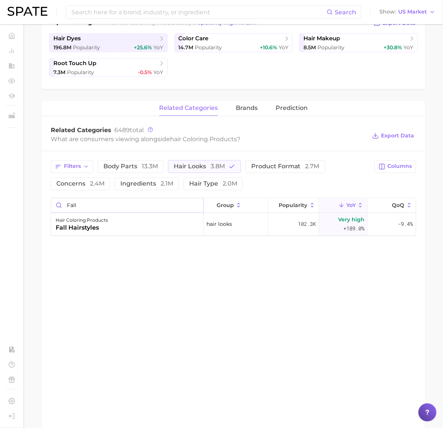
click at [93, 206] on input "fall" at bounding box center [127, 205] width 152 height 14
click at [103, 234] on div "hair coloring products animal print hair" at bounding box center [127, 224] width 153 height 23
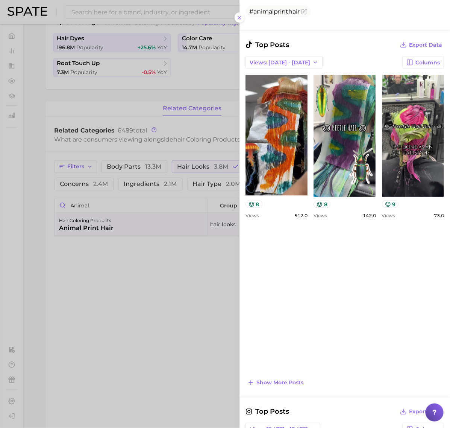
scroll to position [235, 0]
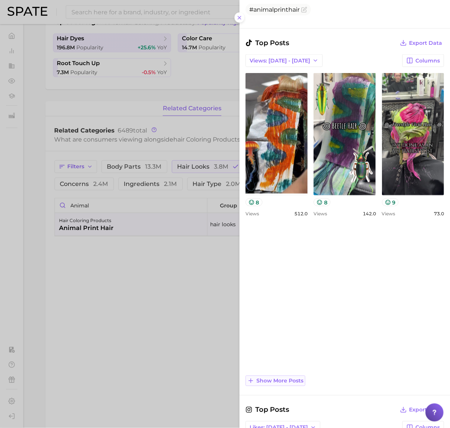
click at [296, 378] on span "Show more posts" at bounding box center [280, 381] width 47 height 6
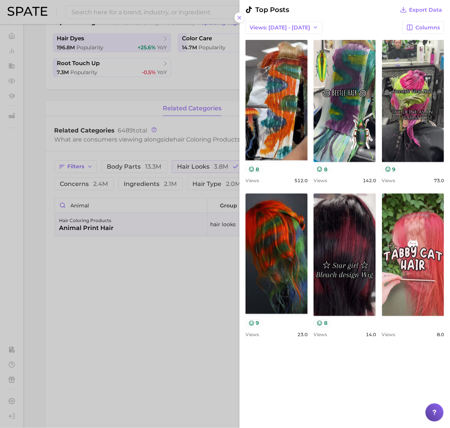
scroll to position [188, 0]
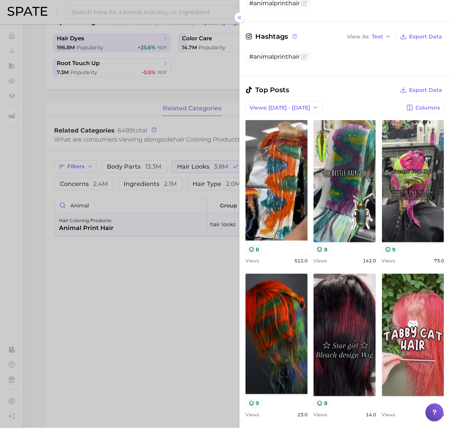
click at [25, 293] on div at bounding box center [225, 214] width 450 height 428
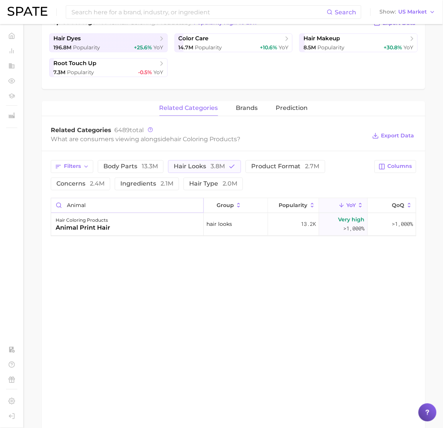
click at [102, 208] on input "animal" at bounding box center [127, 205] width 152 height 14
type input "ice cream"
click at [122, 234] on div "hair coloring products ice cream hair" at bounding box center [127, 224] width 153 height 23
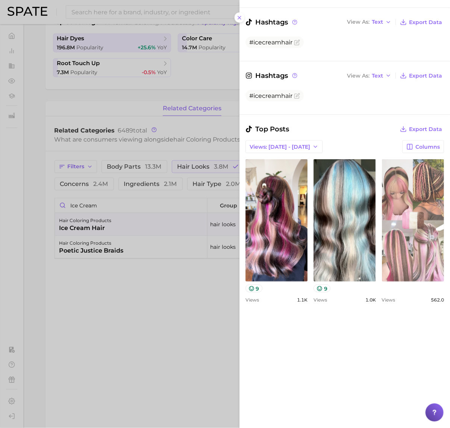
scroll to position [235, 0]
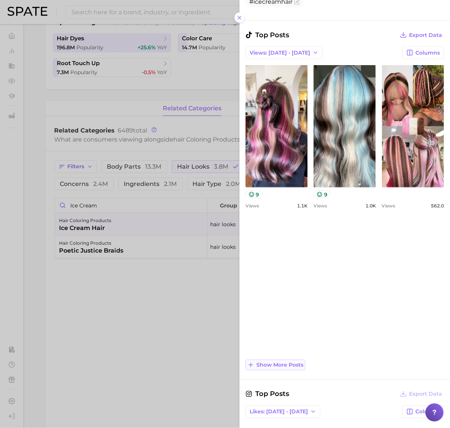
click at [288, 360] on button "Show more posts" at bounding box center [276, 365] width 60 height 11
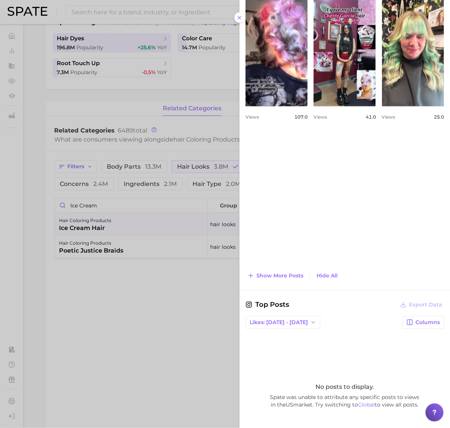
scroll to position [0, 0]
click at [285, 277] on span "Show more posts" at bounding box center [280, 275] width 47 height 6
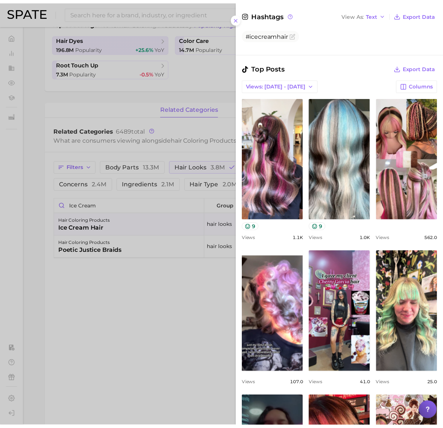
scroll to position [188, 0]
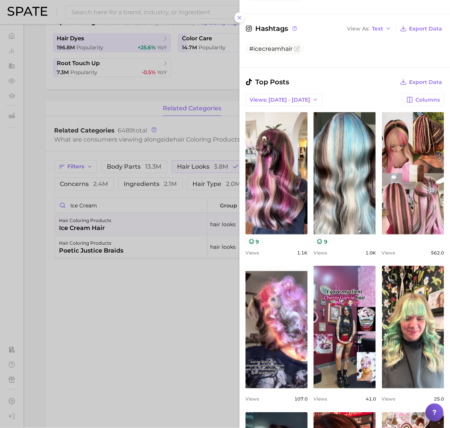
click at [80, 304] on div at bounding box center [225, 214] width 450 height 428
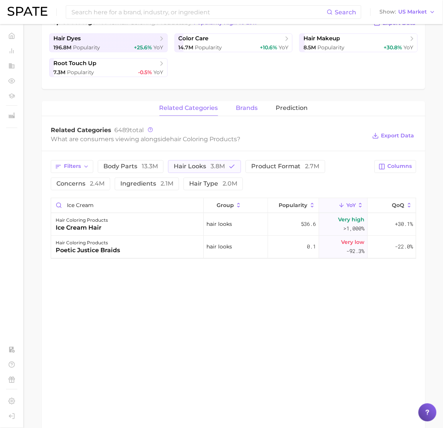
click at [237, 113] on button "brands" at bounding box center [247, 108] width 22 height 15
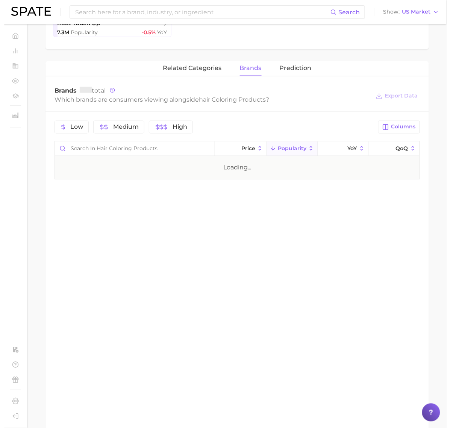
scroll to position [279, 0]
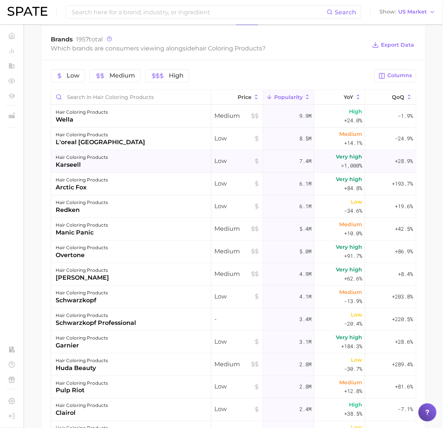
click at [103, 164] on div "karseell" at bounding box center [82, 165] width 52 height 9
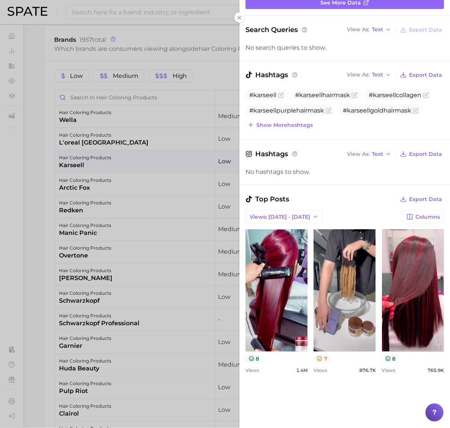
scroll to position [47, 0]
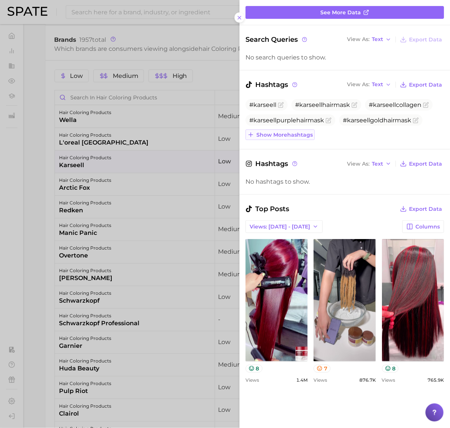
click at [287, 134] on span "Show more hashtags" at bounding box center [285, 135] width 56 height 6
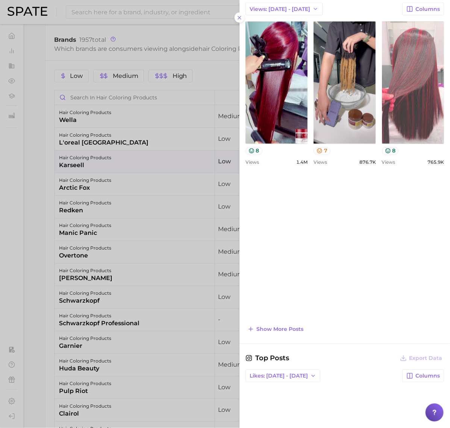
scroll to position [329, 0]
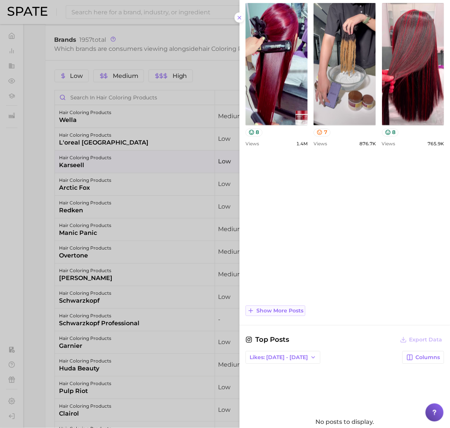
click at [281, 315] on button "Show more posts" at bounding box center [276, 310] width 60 height 11
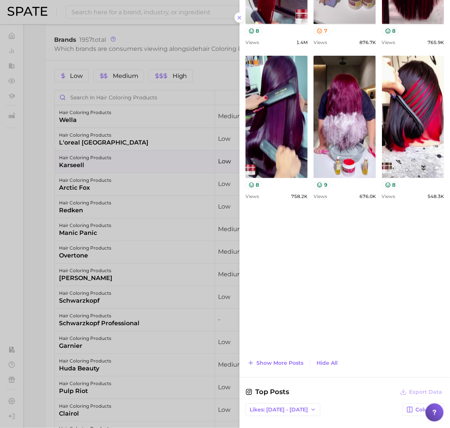
scroll to position [0, 0]
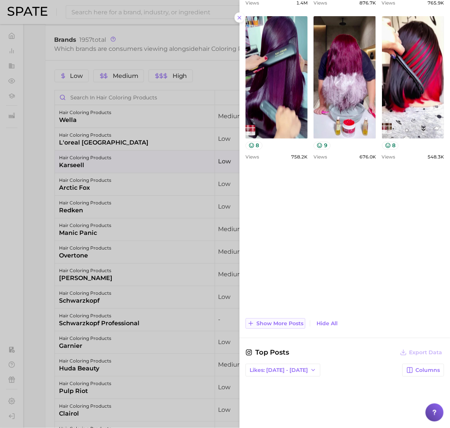
click at [285, 320] on span "Show more posts" at bounding box center [280, 323] width 47 height 6
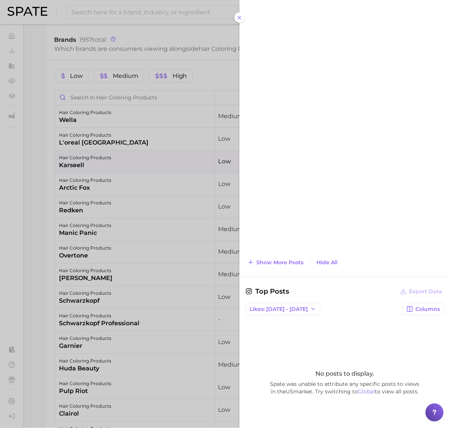
scroll to position [846, 0]
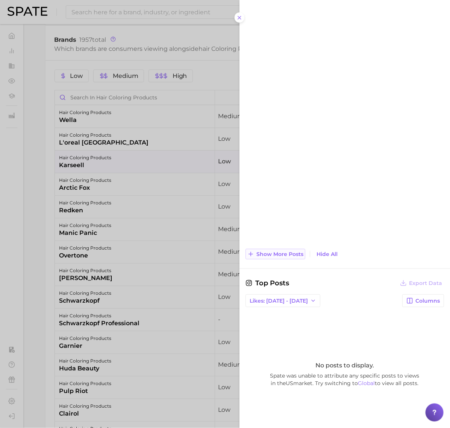
click at [287, 252] on span "Show more posts" at bounding box center [280, 254] width 47 height 6
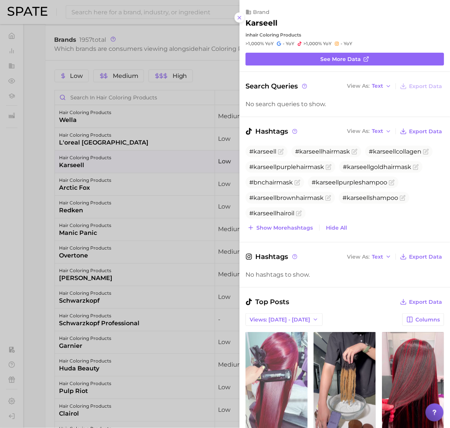
scroll to position [0, 0]
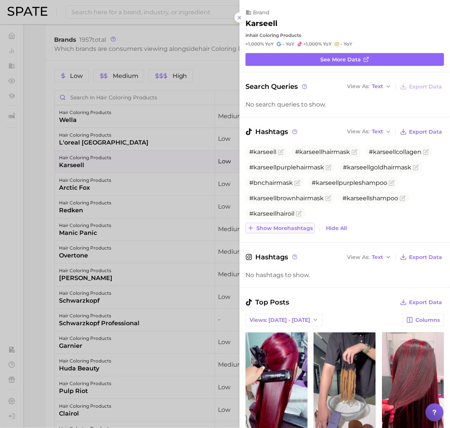
click at [285, 225] on span "Show more hashtags" at bounding box center [285, 228] width 56 height 6
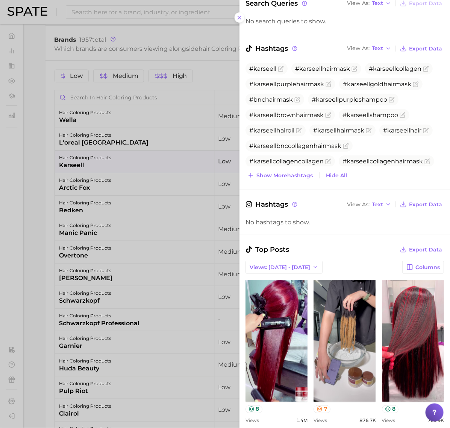
scroll to position [94, 0]
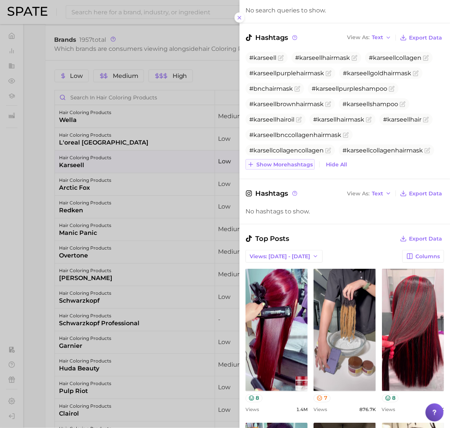
click at [294, 166] on span "Show more hashtags" at bounding box center [285, 164] width 56 height 6
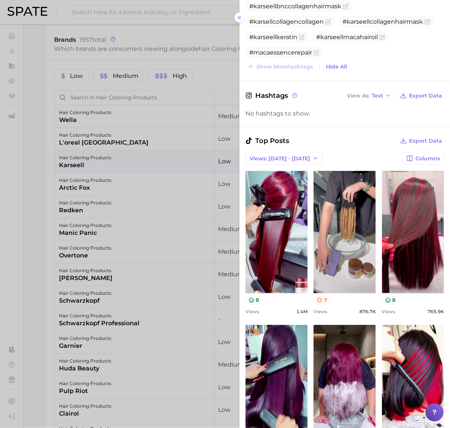
scroll to position [235, 0]
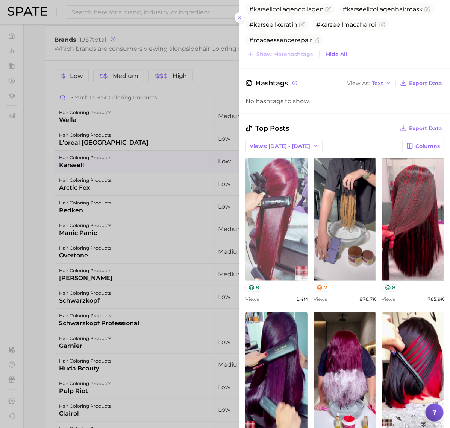
click at [296, 217] on link "view post on TikTok" at bounding box center [277, 219] width 62 height 122
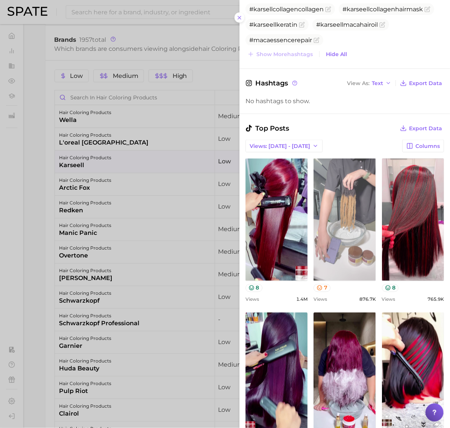
click at [376, 220] on link "view post on TikTok" at bounding box center [345, 219] width 62 height 122
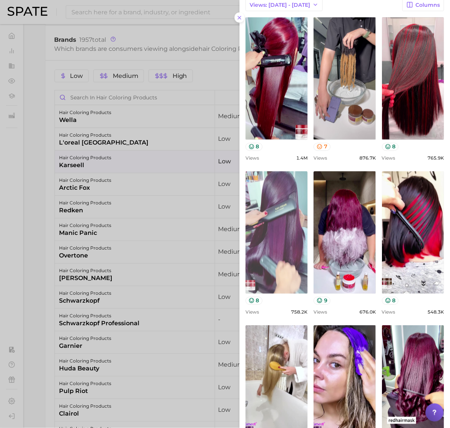
click at [308, 216] on link "view post on TikTok" at bounding box center [277, 233] width 62 height 122
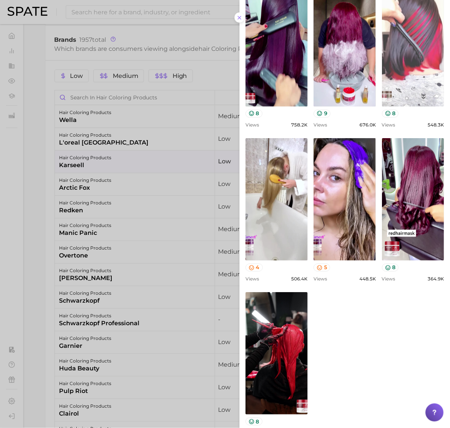
scroll to position [564, 0]
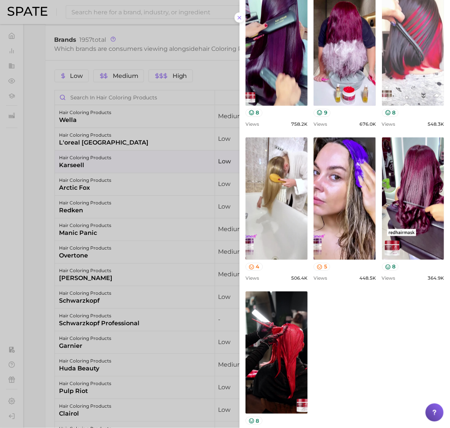
click at [392, 106] on link "view post on TikTok" at bounding box center [413, 44] width 62 height 122
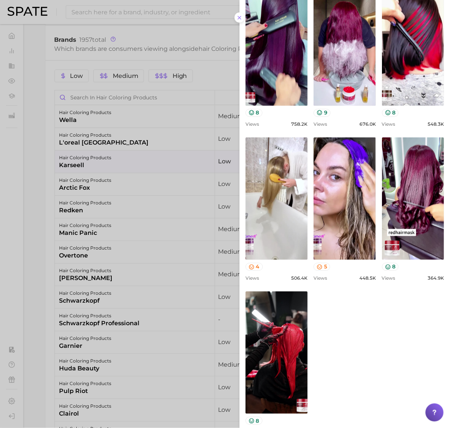
click at [64, 140] on div at bounding box center [225, 214] width 450 height 428
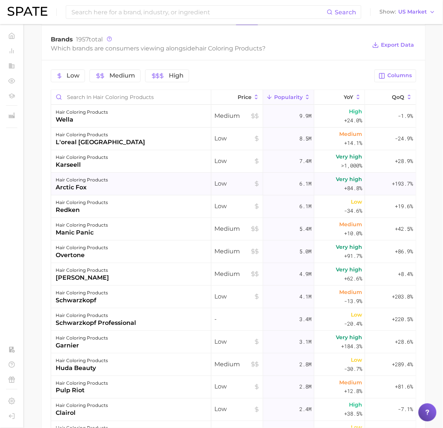
click at [109, 185] on div "hair coloring products arctic fox" at bounding box center [131, 184] width 160 height 23
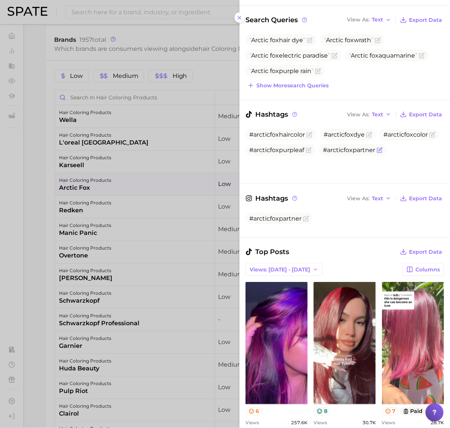
scroll to position [0, 0]
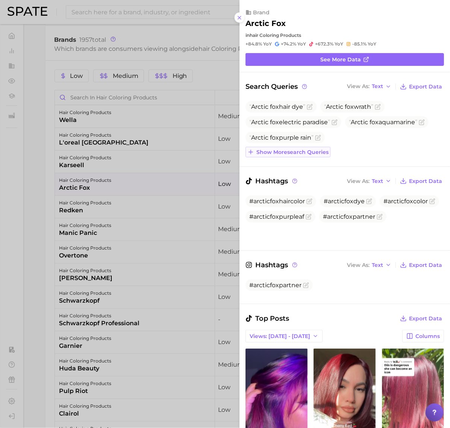
click at [288, 150] on span "Show more search queries" at bounding box center [293, 152] width 72 height 6
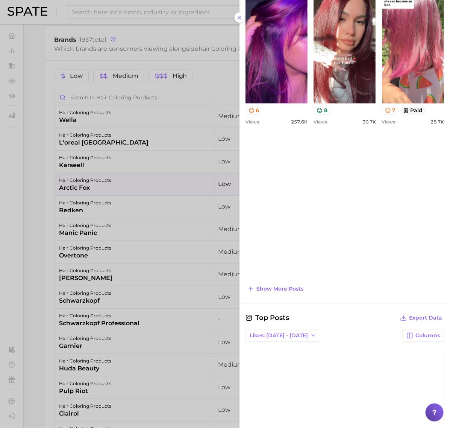
scroll to position [285, 0]
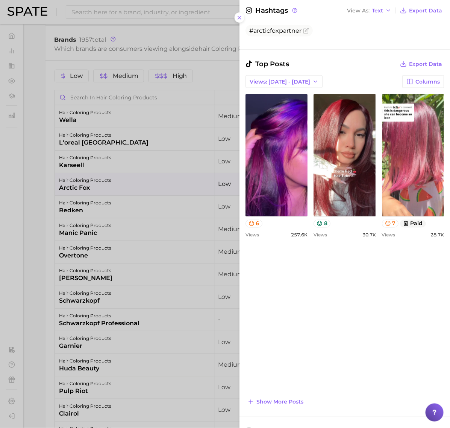
click at [102, 254] on div at bounding box center [225, 214] width 450 height 428
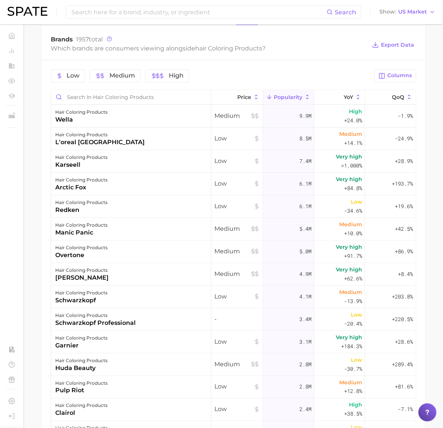
click at [130, 251] on div "hair coloring products overtone" at bounding box center [131, 252] width 160 height 23
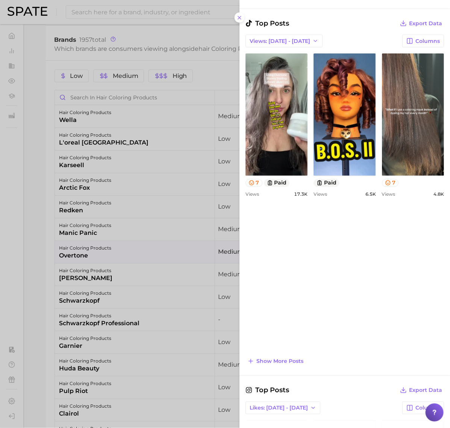
scroll to position [282, 0]
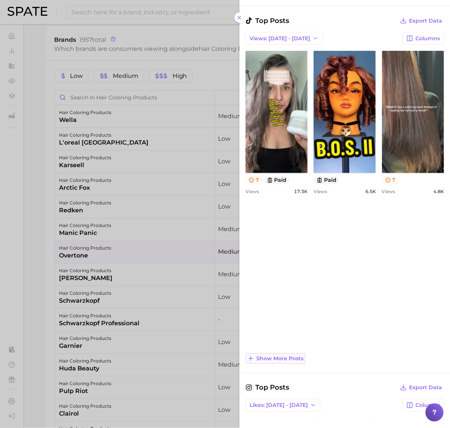
click at [287, 355] on button "Show more posts" at bounding box center [276, 358] width 60 height 11
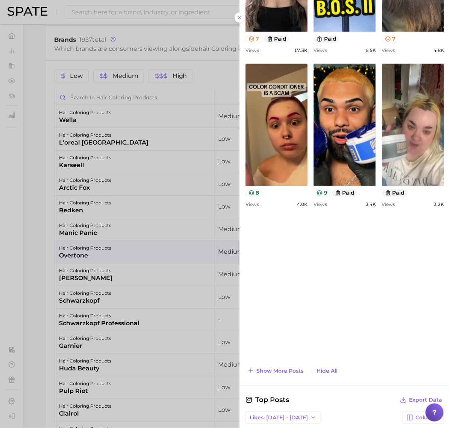
scroll to position [0, 0]
click at [285, 364] on div "Top Posts Export Data Views: Sep 14 - 21 Columns view post on TikTok 7 paid Vie…" at bounding box center [345, 125] width 199 height 502
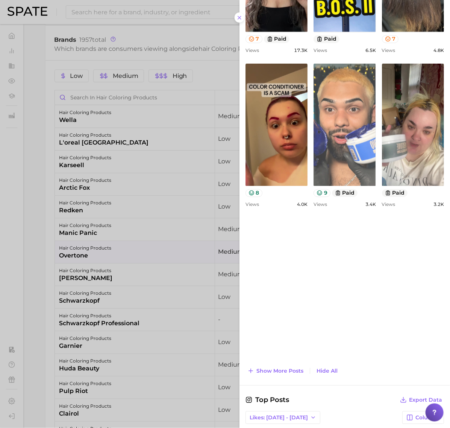
click at [314, 186] on link "view post on TikTok" at bounding box center [345, 125] width 62 height 122
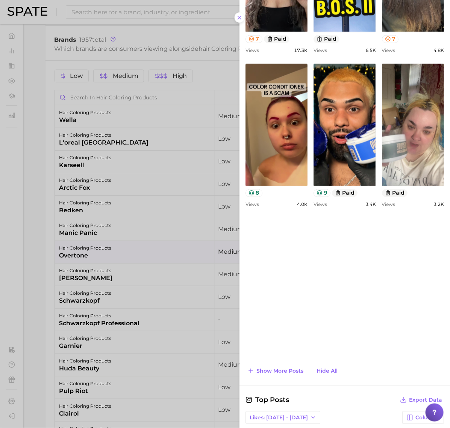
drag, startPoint x: 87, startPoint y: 117, endPoint x: 87, endPoint y: 104, distance: 12.8
click at [88, 116] on div at bounding box center [225, 214] width 450 height 428
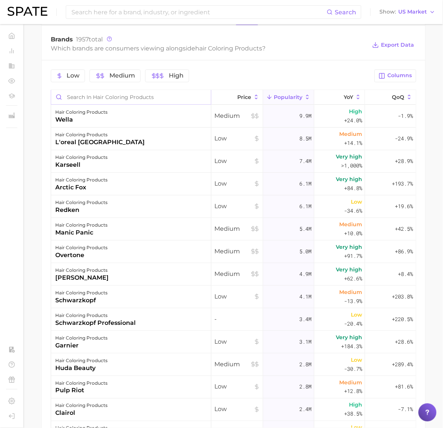
click at [91, 96] on input "Search in hair coloring products" at bounding box center [131, 97] width 160 height 14
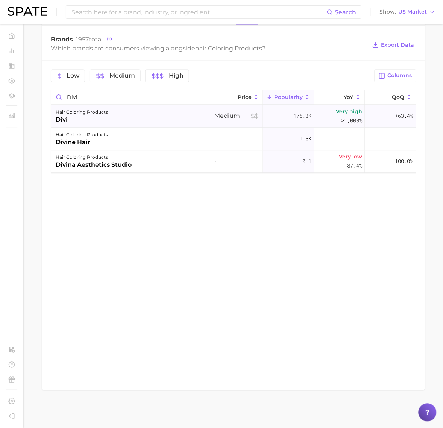
click at [93, 112] on div "hair coloring products" at bounding box center [82, 112] width 52 height 9
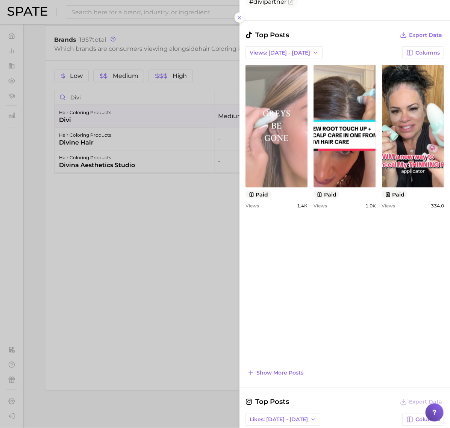
scroll to position [235, 0]
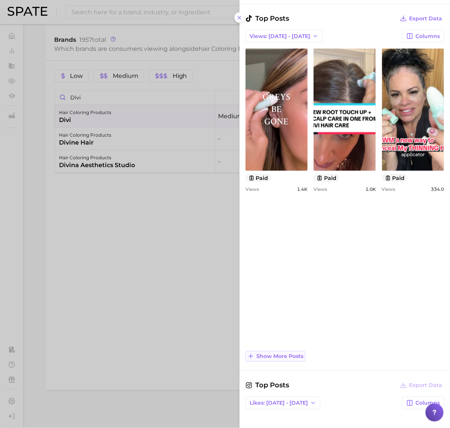
click at [298, 353] on span "Show more posts" at bounding box center [280, 356] width 47 height 6
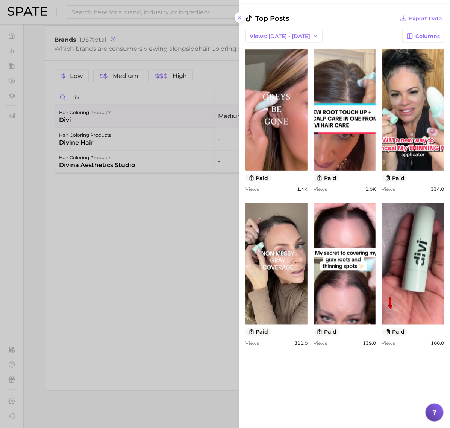
scroll to position [0, 0]
click at [132, 117] on div at bounding box center [225, 214] width 450 height 428
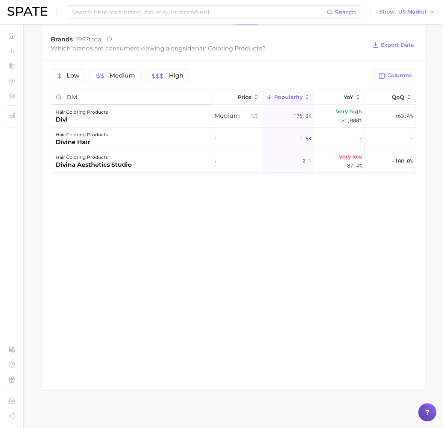
click at [85, 96] on input "divi" at bounding box center [131, 97] width 160 height 14
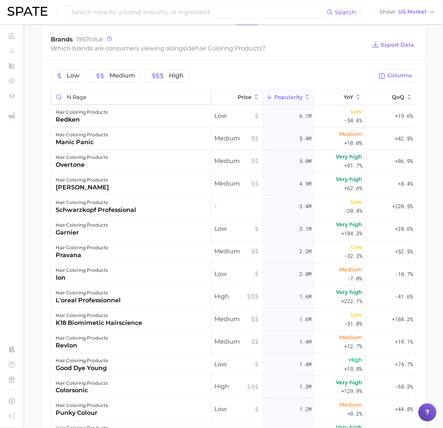
drag, startPoint x: 72, startPoint y: 98, endPoint x: 65, endPoint y: 102, distance: 7.9
click at [65, 102] on input "n rage" at bounding box center [131, 97] width 160 height 14
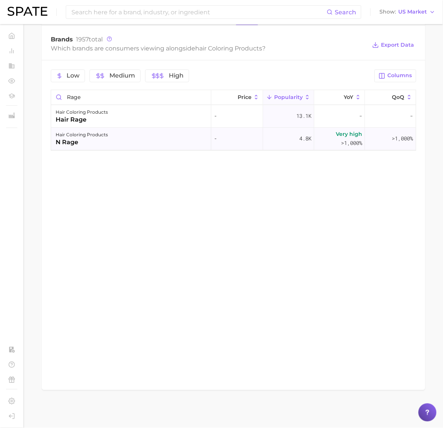
click at [83, 136] on div "hair coloring products" at bounding box center [82, 135] width 52 height 9
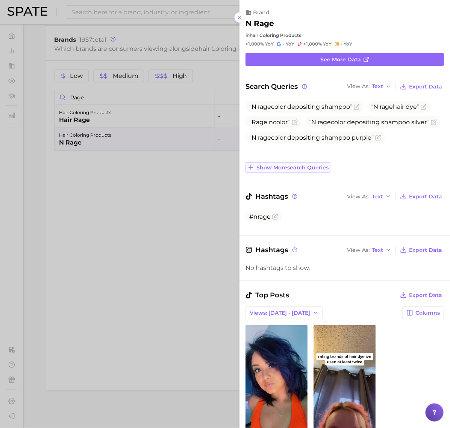
click at [279, 172] on button "Show more search queries" at bounding box center [288, 167] width 85 height 11
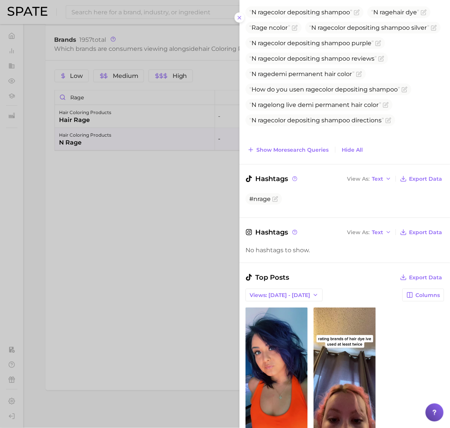
scroll to position [94, 0]
click at [102, 103] on div at bounding box center [225, 214] width 450 height 428
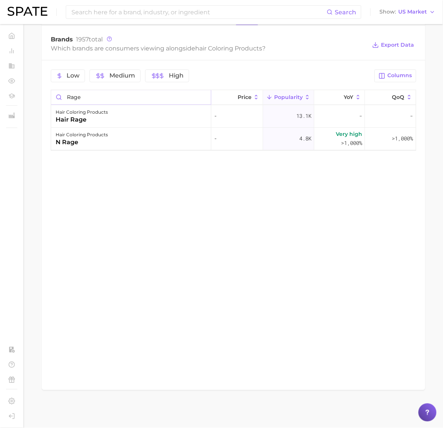
click at [100, 99] on input "rage" at bounding box center [131, 97] width 160 height 14
type input "medusa"
click at [105, 121] on div "medusa cosmetics" at bounding box center [85, 119] width 58 height 9
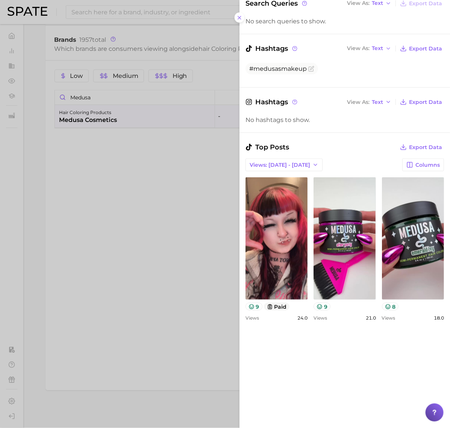
scroll to position [188, 0]
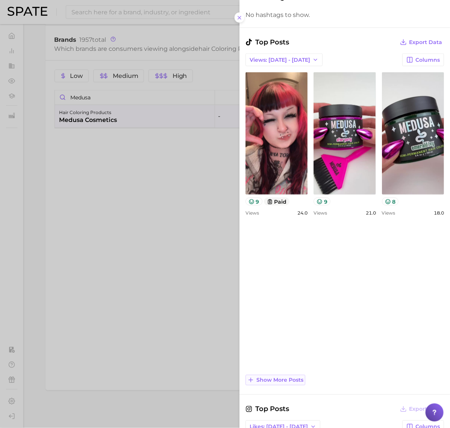
click at [285, 378] on span "Show more posts" at bounding box center [280, 380] width 47 height 6
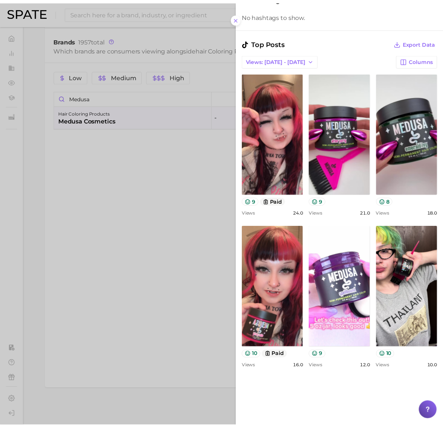
scroll to position [0, 0]
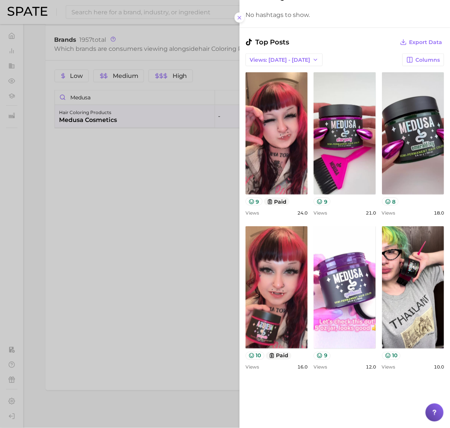
click at [133, 247] on div at bounding box center [225, 214] width 450 height 428
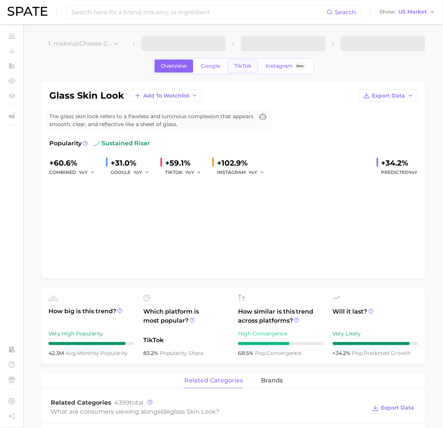
click at [243, 70] on link "TikTok" at bounding box center [243, 65] width 30 height 13
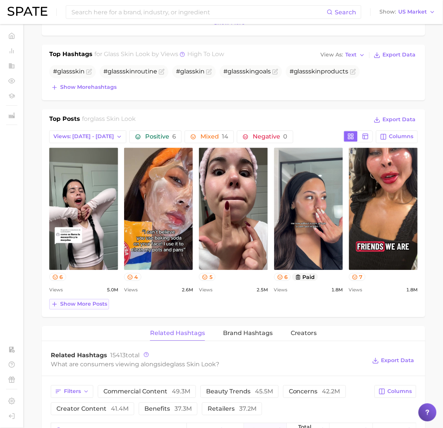
click at [100, 306] on span "Show more posts" at bounding box center [83, 304] width 47 height 6
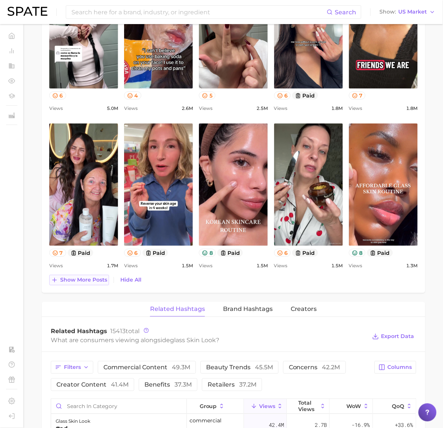
scroll to position [470, 0]
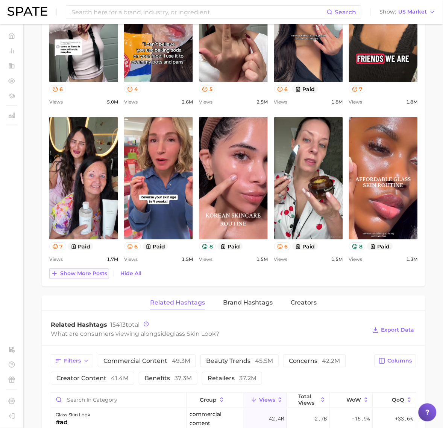
click at [80, 271] on span "Show more posts" at bounding box center [83, 273] width 47 height 6
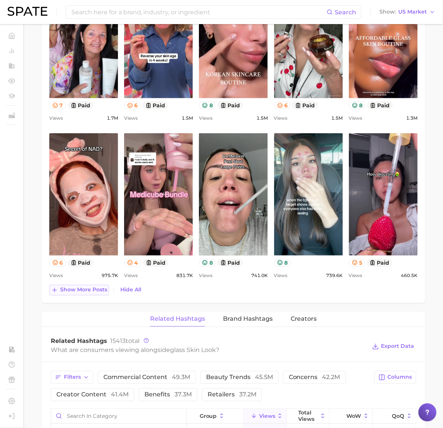
scroll to position [0, 0]
click at [90, 291] on span "Show more posts" at bounding box center [83, 290] width 47 height 6
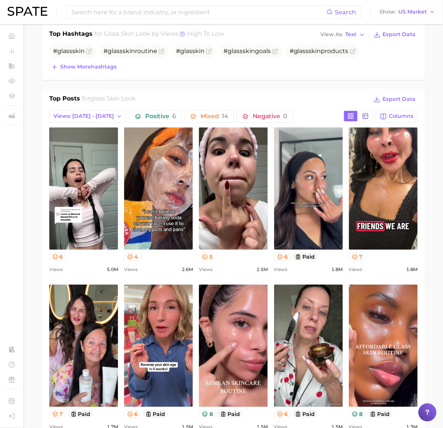
scroll to position [329, 0]
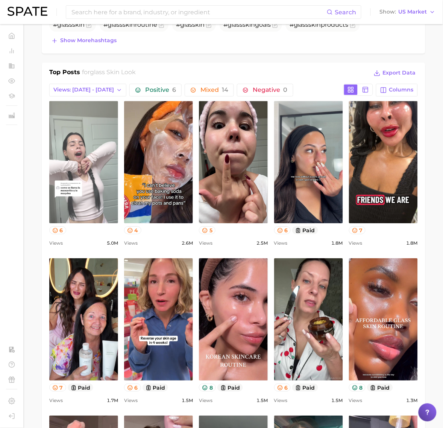
click at [87, 206] on link "view post on TikTok" at bounding box center [83, 162] width 69 height 122
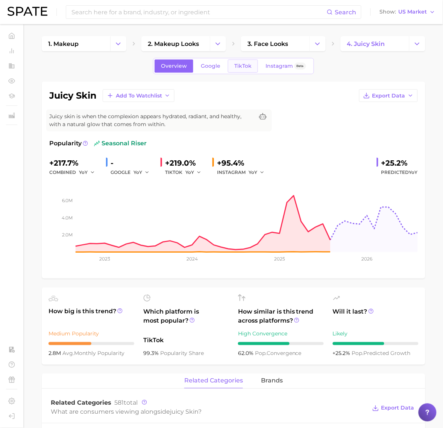
click at [242, 68] on span "TikTok" at bounding box center [242, 66] width 17 height 6
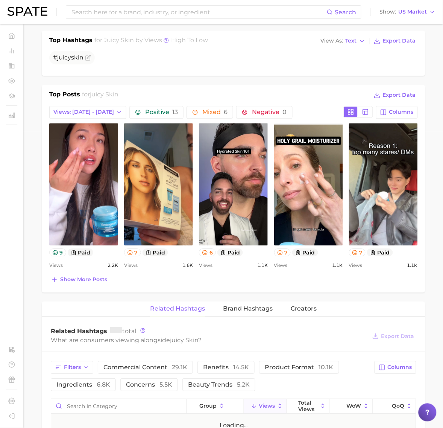
scroll to position [329, 0]
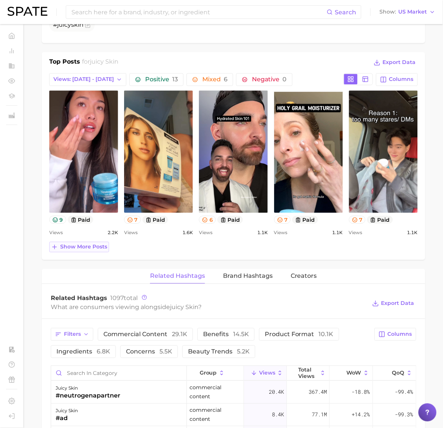
click at [94, 251] on button "Show more posts" at bounding box center [79, 247] width 60 height 11
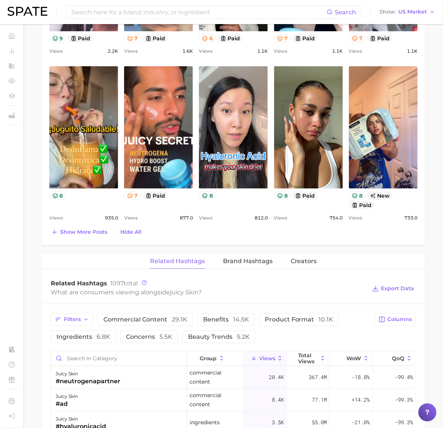
scroll to position [517, 0]
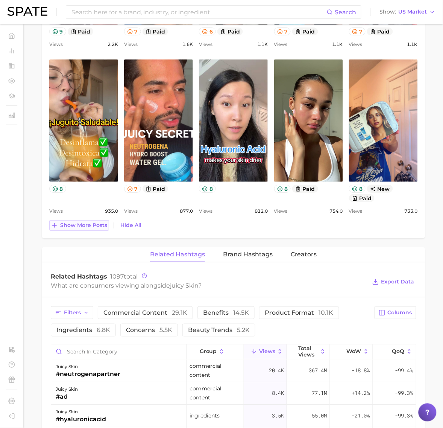
click at [90, 222] on span "Show more posts" at bounding box center [83, 225] width 47 height 6
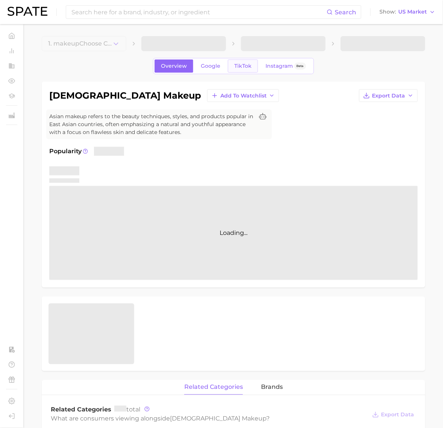
click at [234, 72] on link "TikTok" at bounding box center [243, 65] width 30 height 13
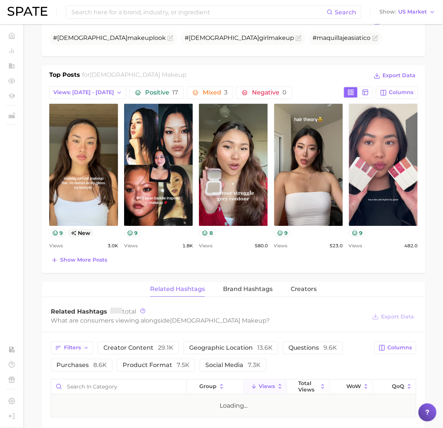
scroll to position [329, 0]
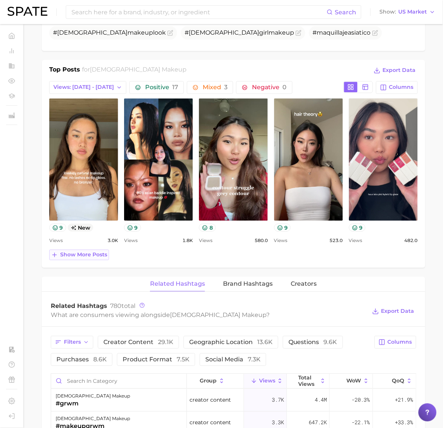
click at [85, 258] on span "Show more posts" at bounding box center [83, 254] width 47 height 6
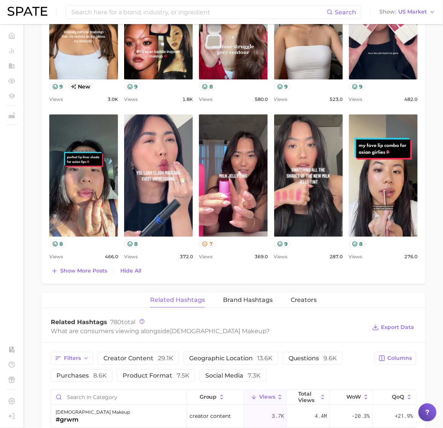
scroll to position [0, 0]
click at [84, 273] on span "Show more posts" at bounding box center [83, 270] width 47 height 6
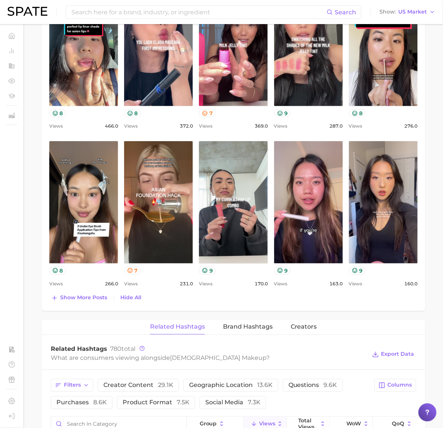
scroll to position [611, 0]
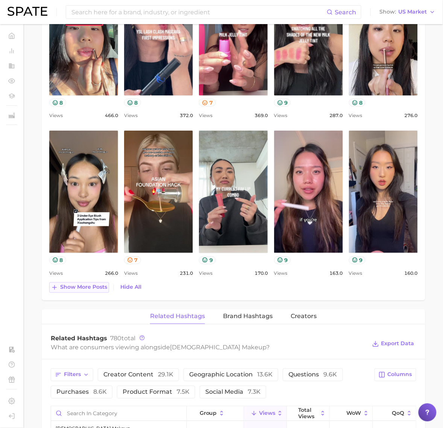
click at [94, 290] on span "Show more posts" at bounding box center [83, 287] width 47 height 6
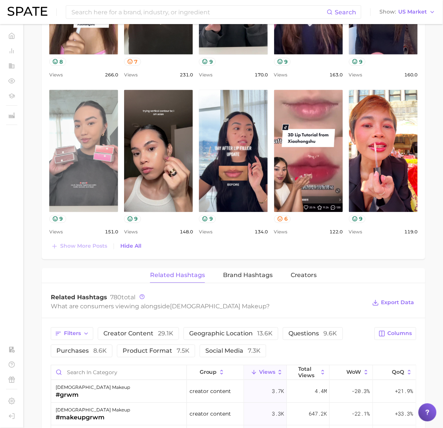
scroll to position [893, 0]
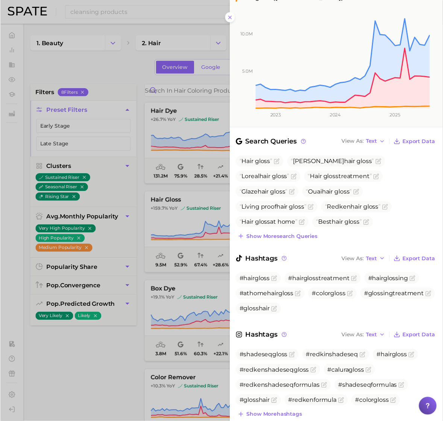
scroll to position [139, 0]
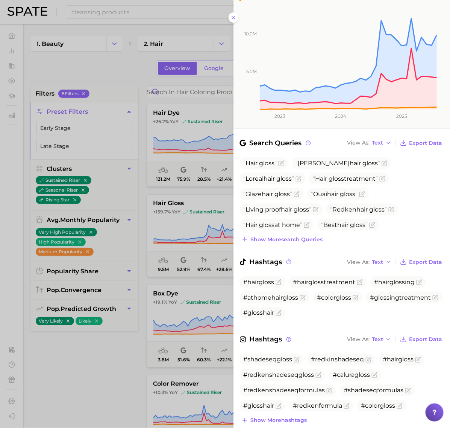
drag, startPoint x: 115, startPoint y: 87, endPoint x: 166, endPoint y: 87, distance: 50.8
click at [115, 87] on div at bounding box center [225, 214] width 450 height 428
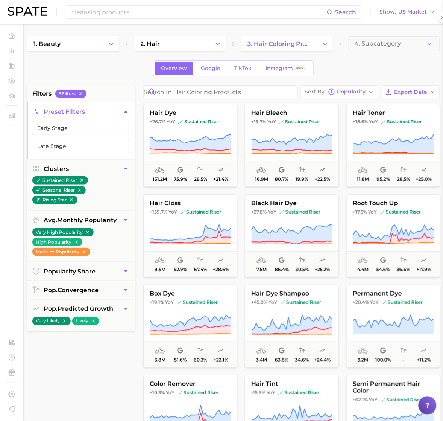
scroll to position [0, 0]
